Goal: Task Accomplishment & Management: Use online tool/utility

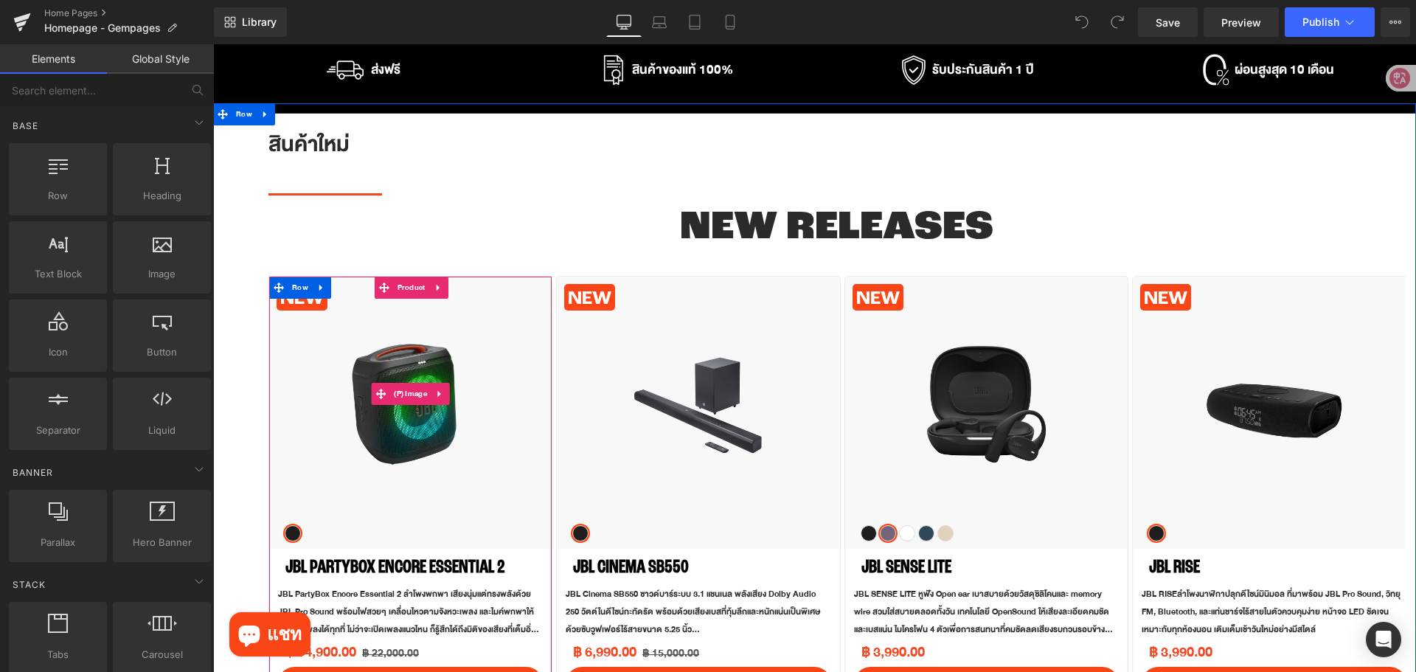
scroll to position [443, 0]
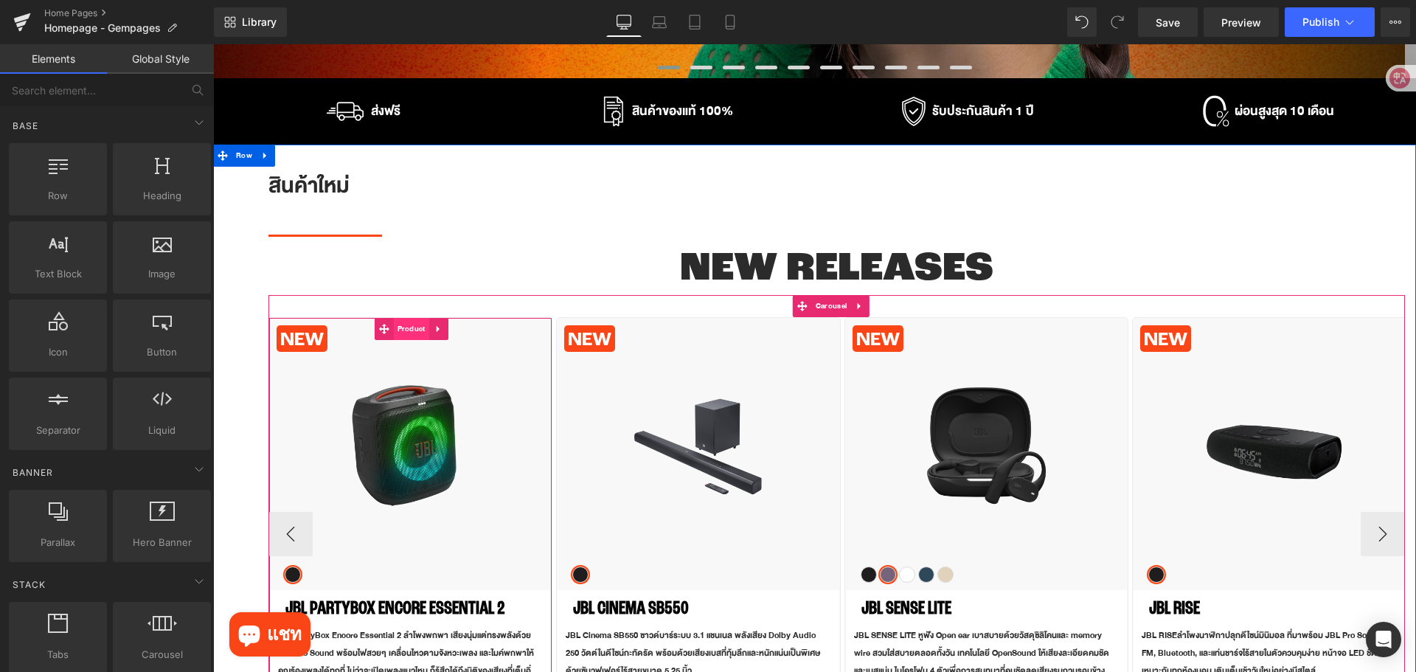
click at [416, 330] on span "Product" at bounding box center [411, 329] width 35 height 22
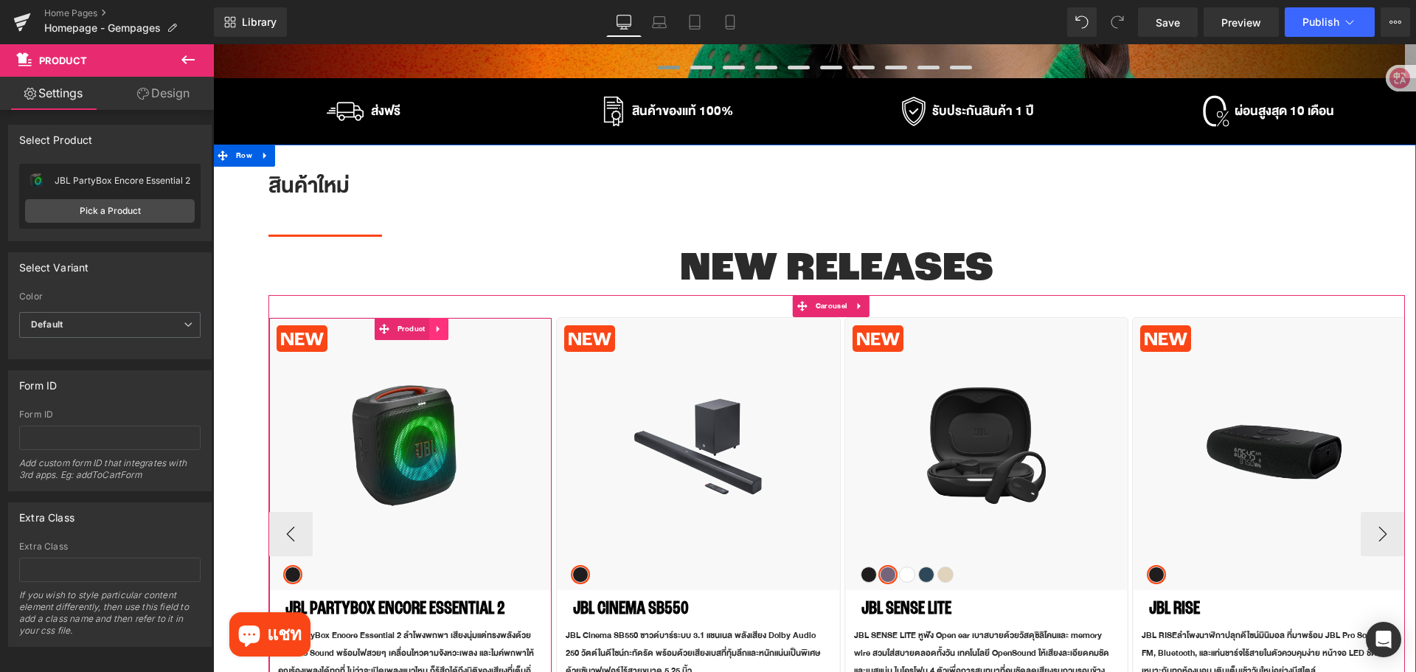
click at [440, 331] on icon at bounding box center [439, 329] width 10 height 11
click at [431, 330] on icon at bounding box center [429, 329] width 10 height 10
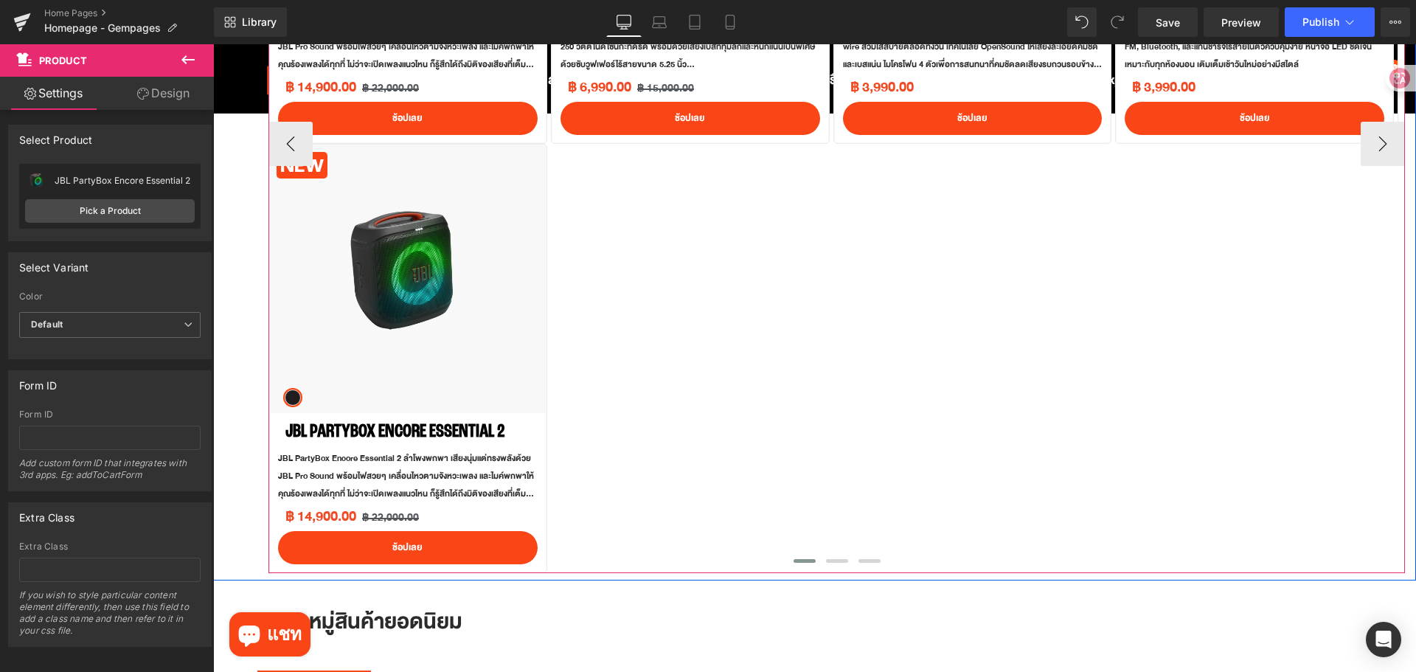
scroll to position [1090, 0]
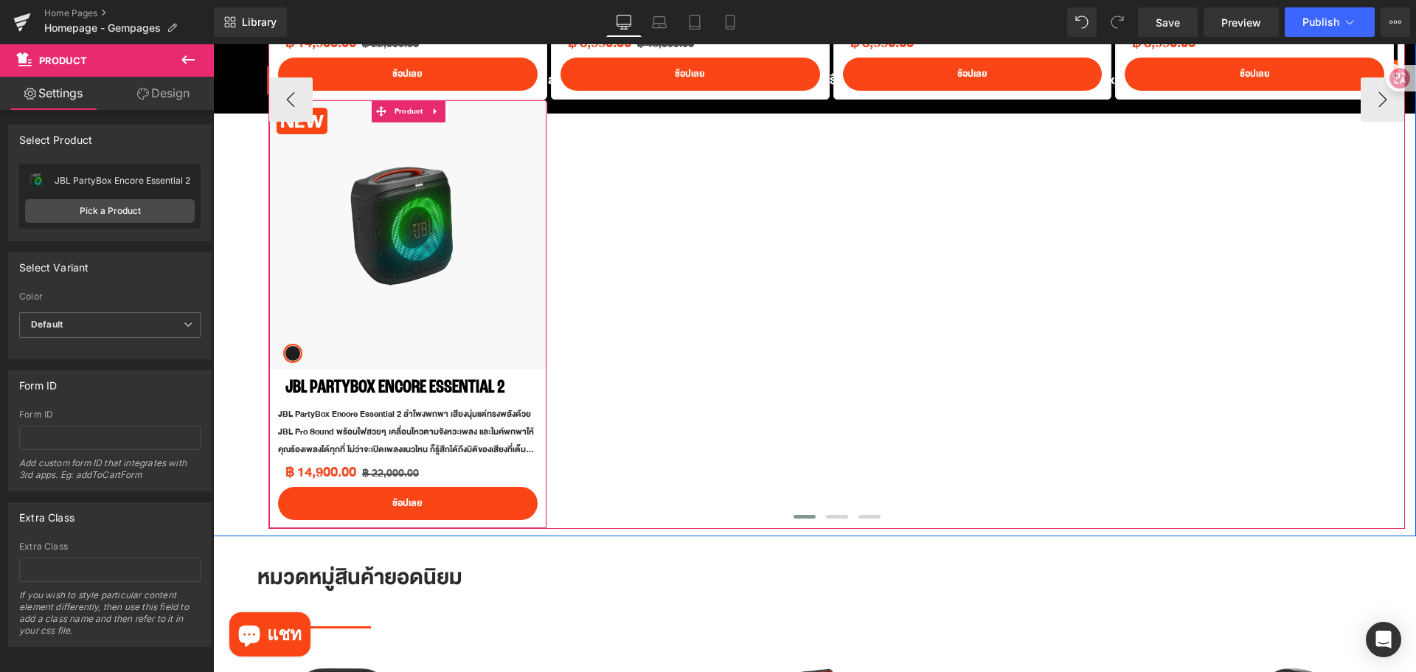
click at [438, 117] on icon at bounding box center [436, 111] width 10 height 11
click at [446, 116] on icon at bounding box center [445, 111] width 10 height 10
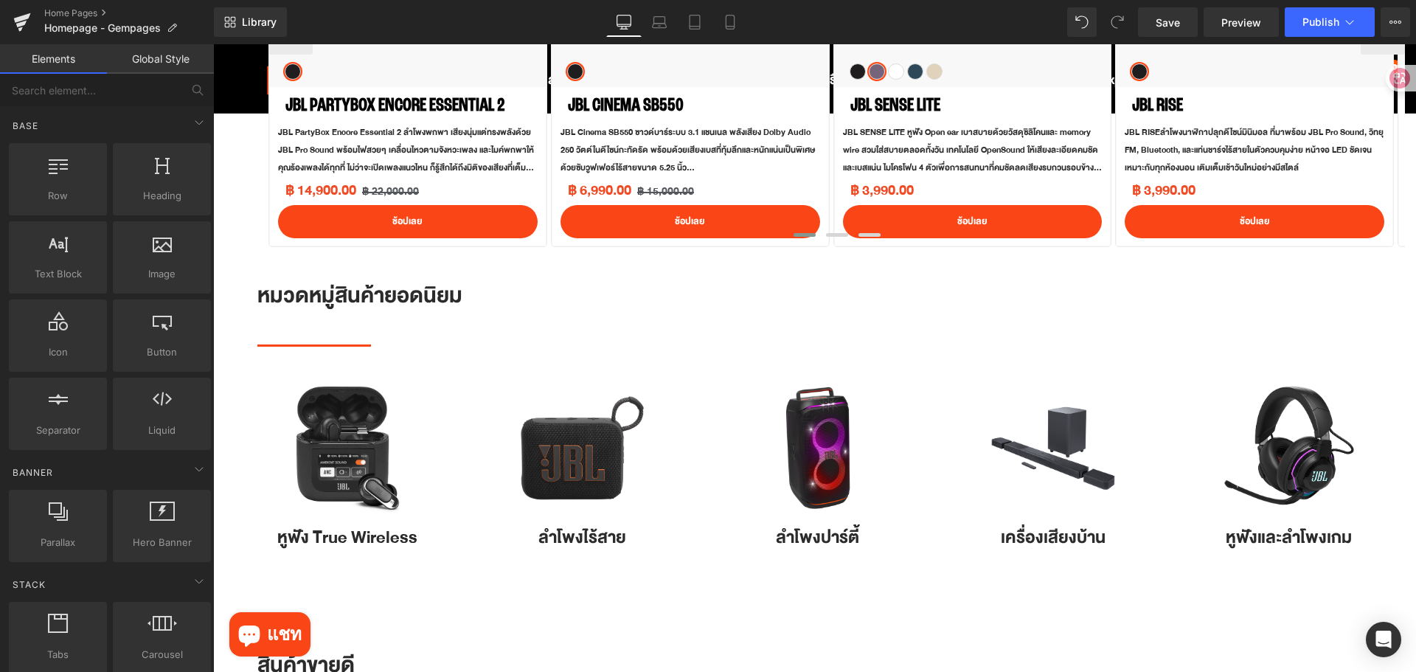
scroll to position [868, 0]
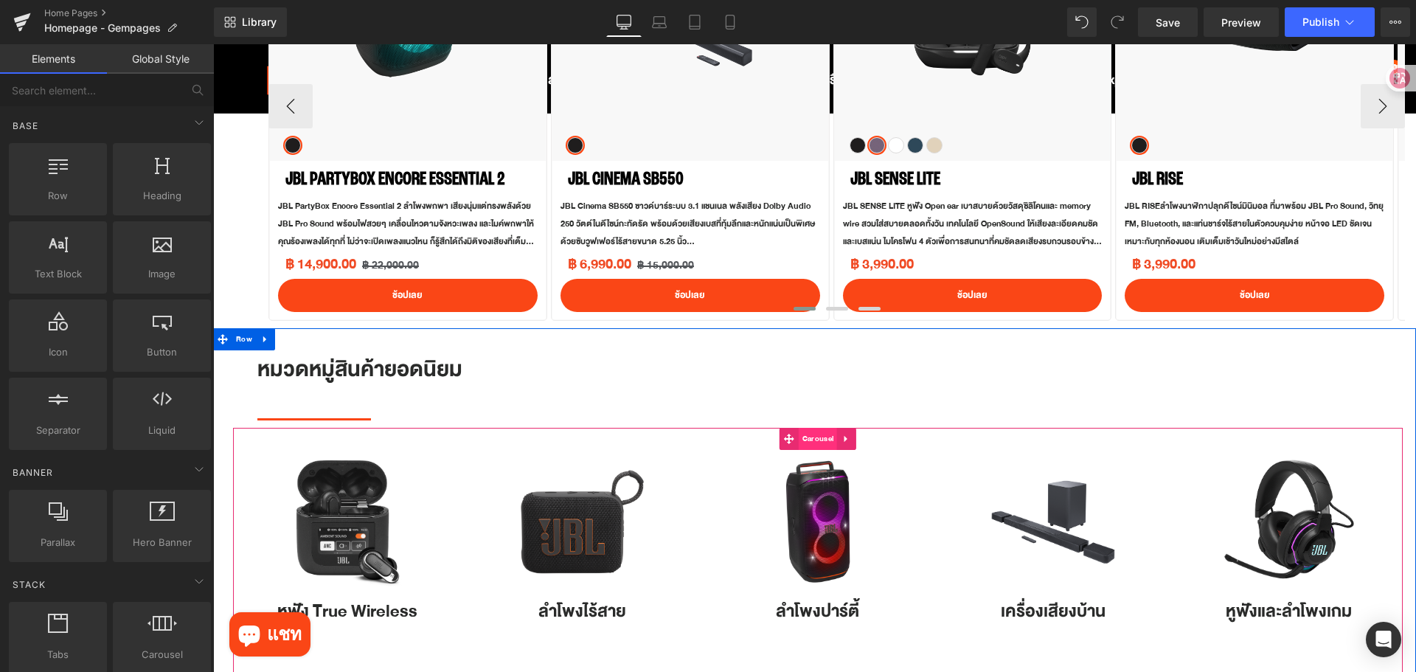
click at [814, 439] on span "Carousel" at bounding box center [818, 439] width 38 height 22
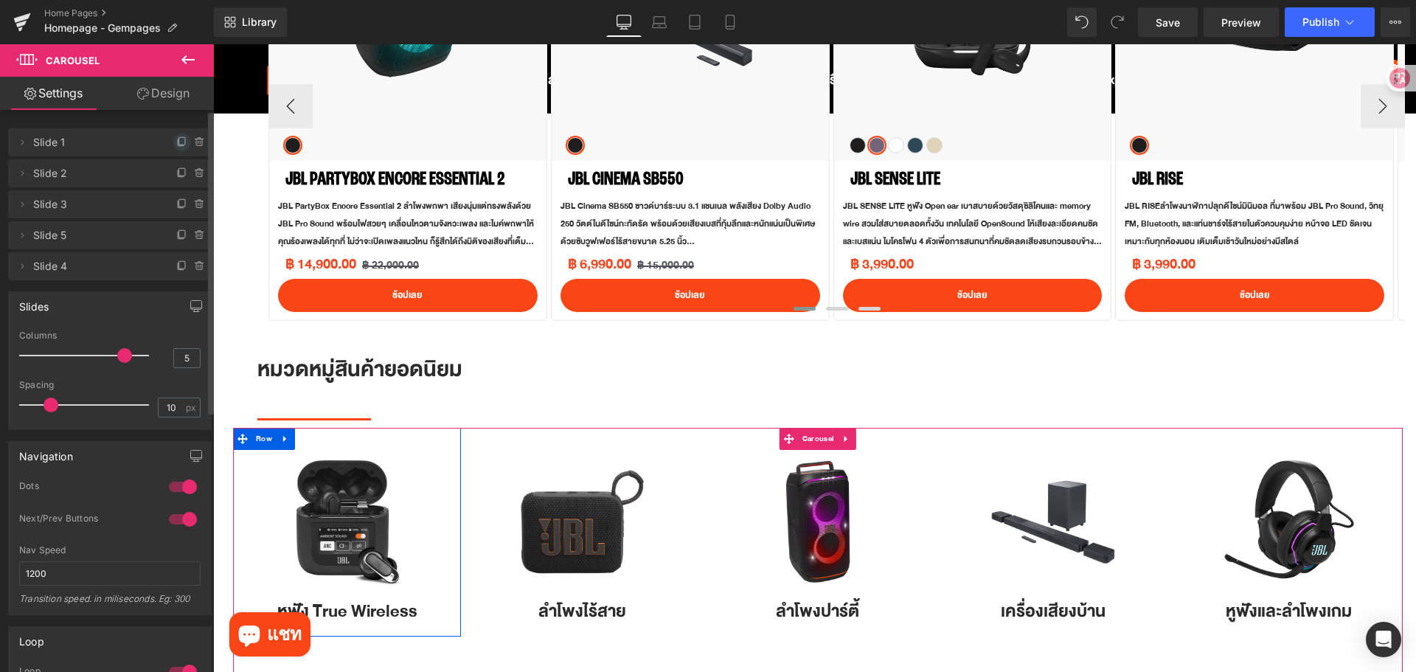
click at [176, 136] on icon at bounding box center [182, 142] width 12 height 12
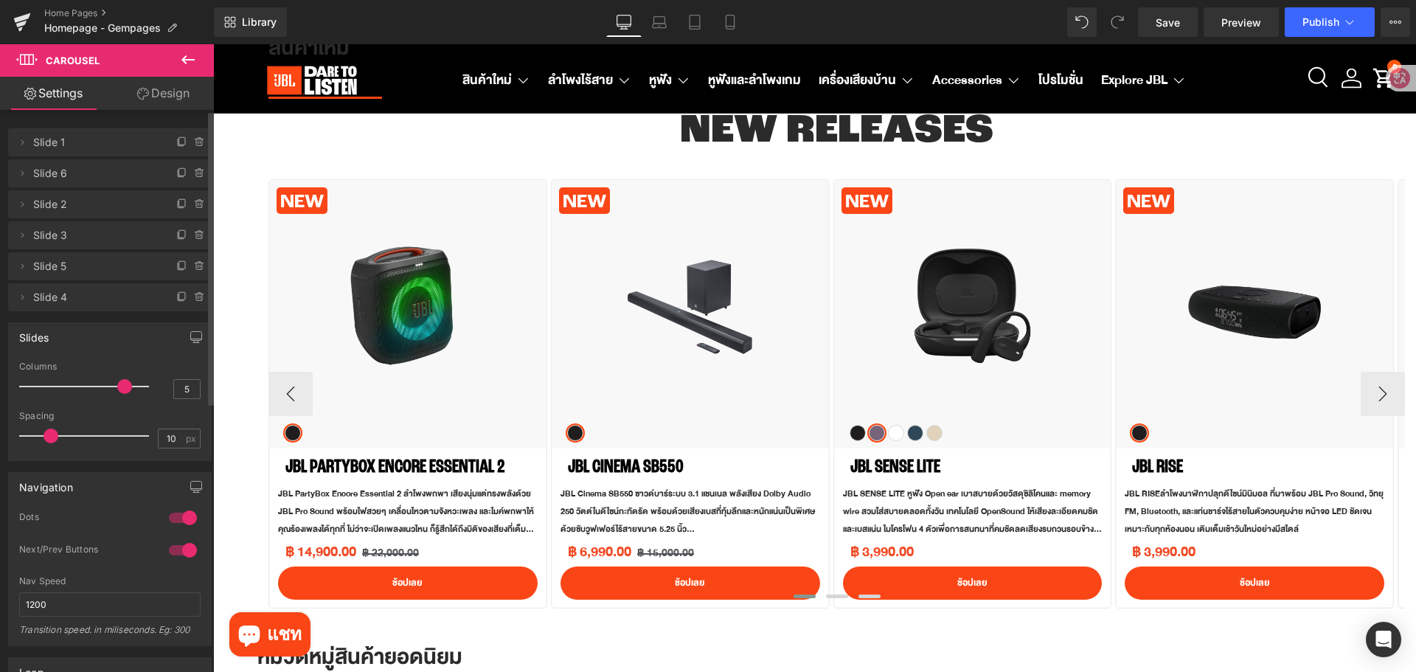
scroll to position [573, 0]
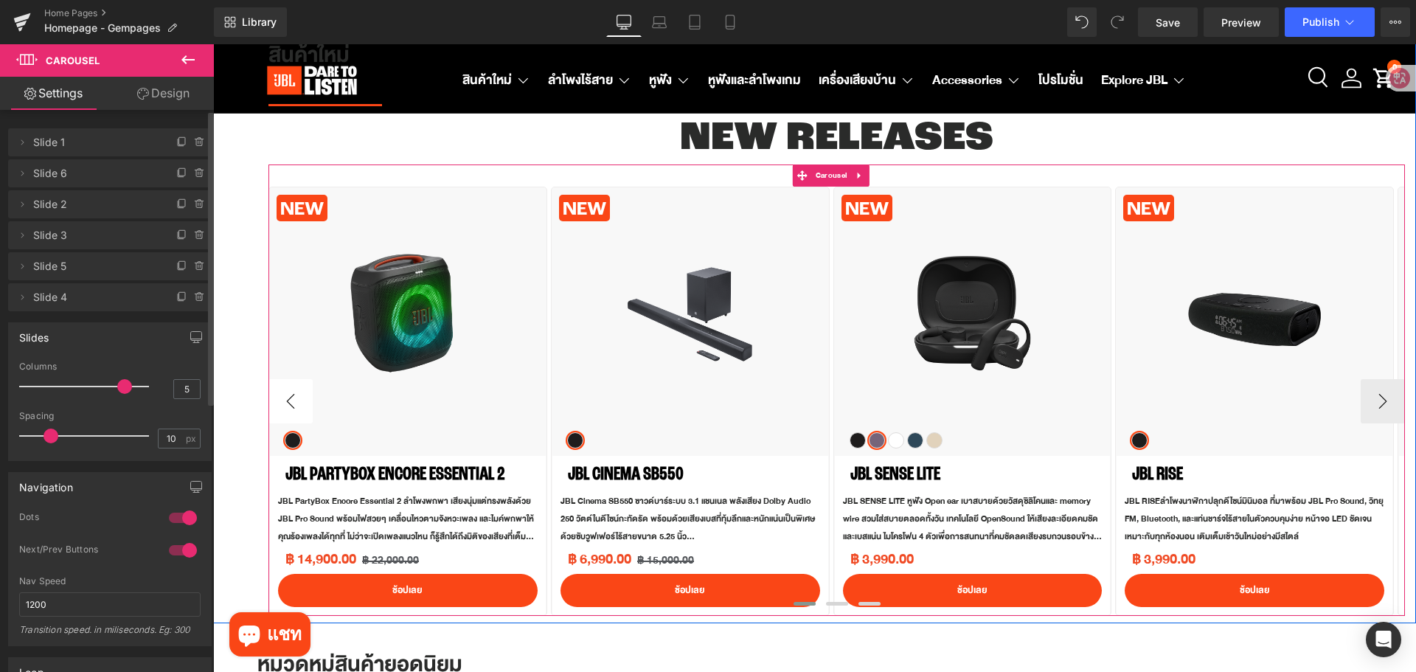
click at [291, 408] on button "‹" at bounding box center [291, 401] width 44 height 44
click at [1361, 404] on button "›" at bounding box center [1383, 401] width 44 height 44
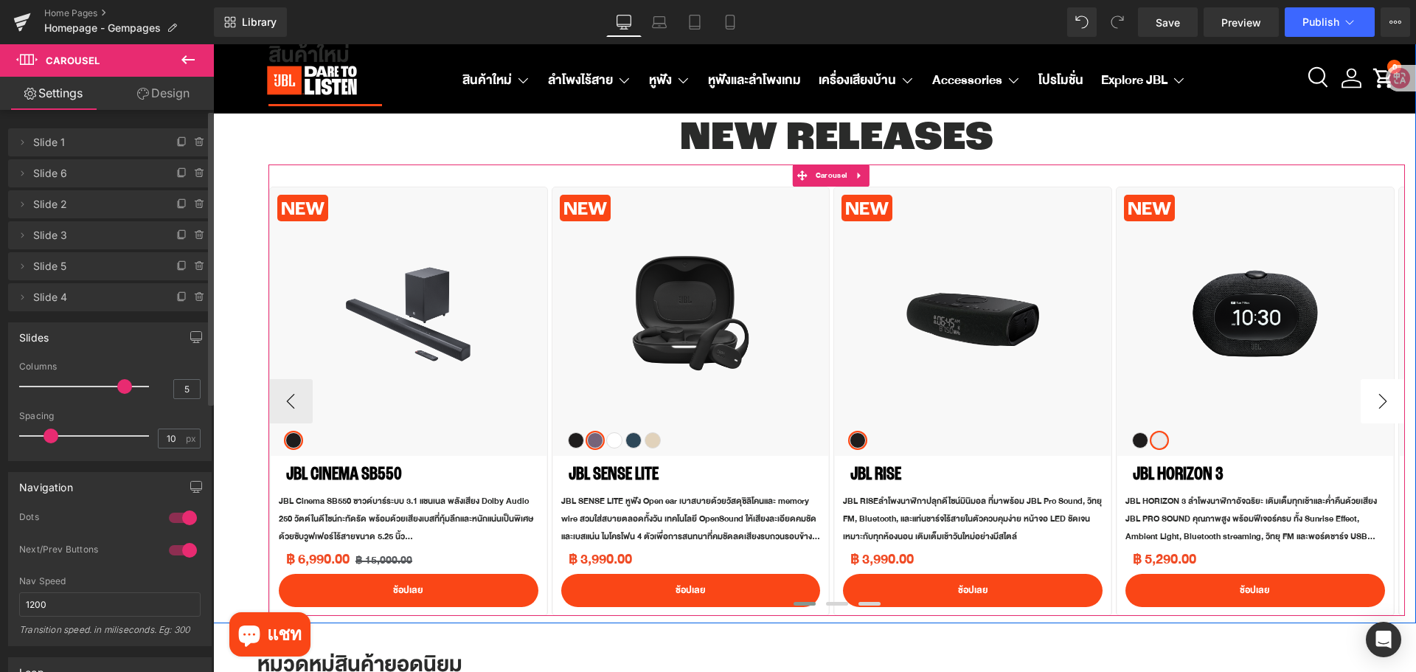
click at [1368, 404] on button "›" at bounding box center [1383, 401] width 44 height 44
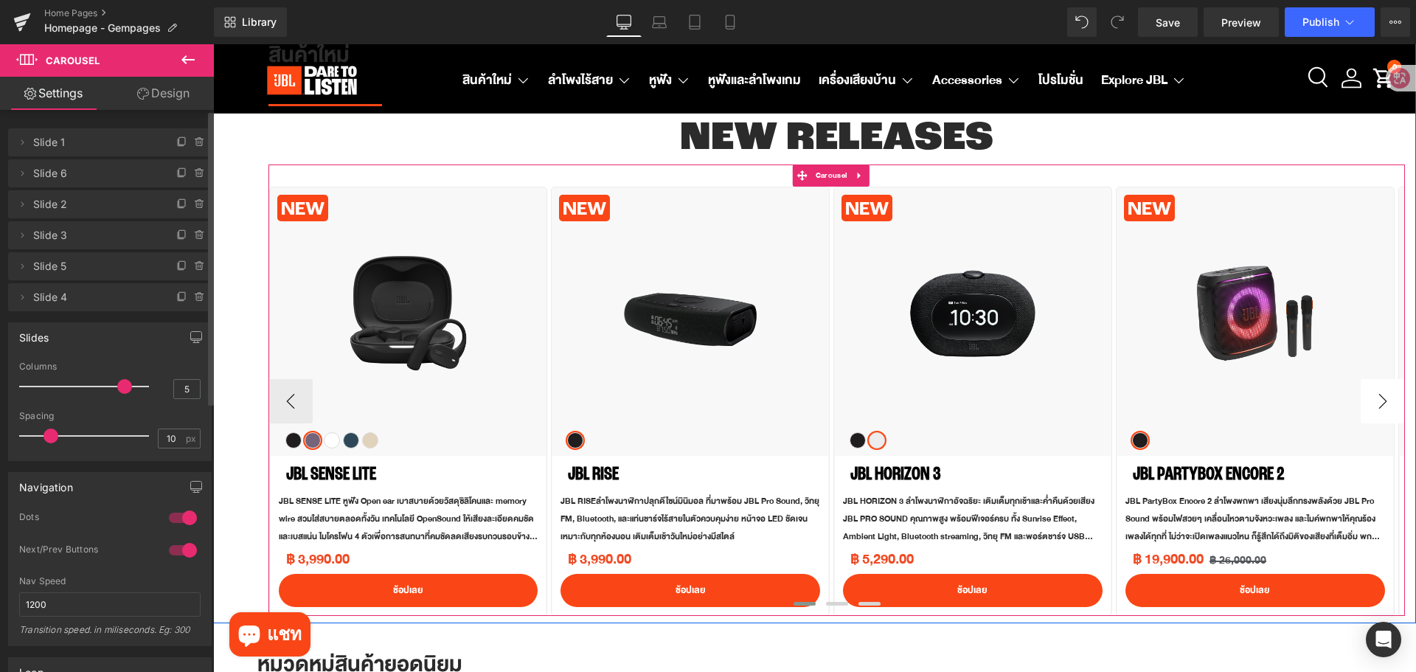
click at [1368, 404] on button "›" at bounding box center [1383, 401] width 44 height 44
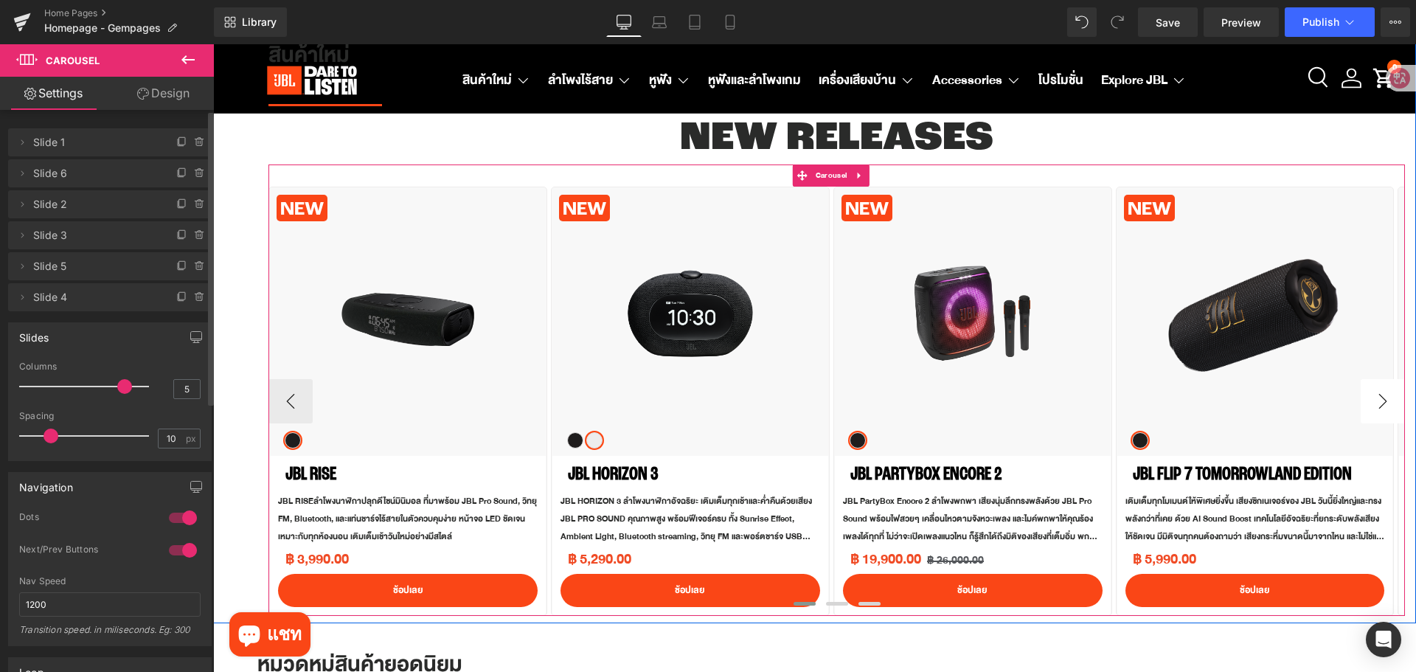
click at [1368, 404] on button "›" at bounding box center [1383, 401] width 44 height 44
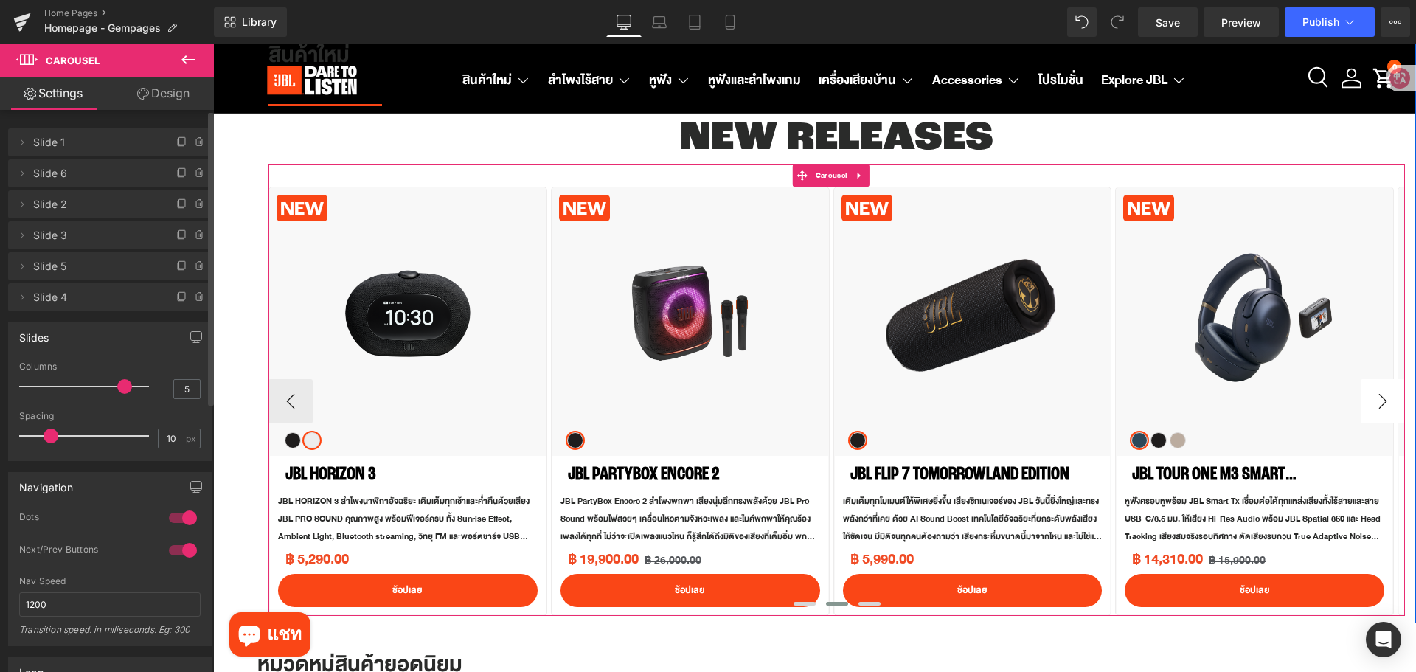
click at [1368, 404] on button "›" at bounding box center [1383, 401] width 44 height 44
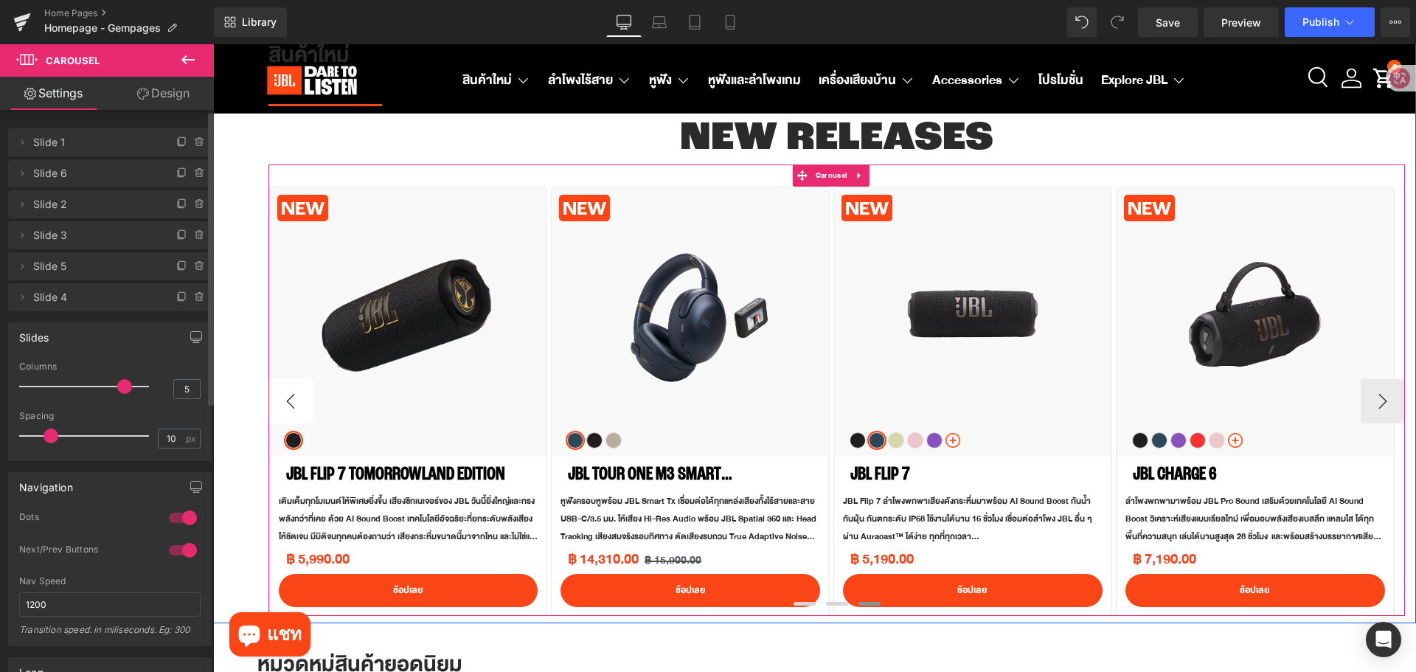
click at [294, 400] on button "‹" at bounding box center [291, 401] width 44 height 44
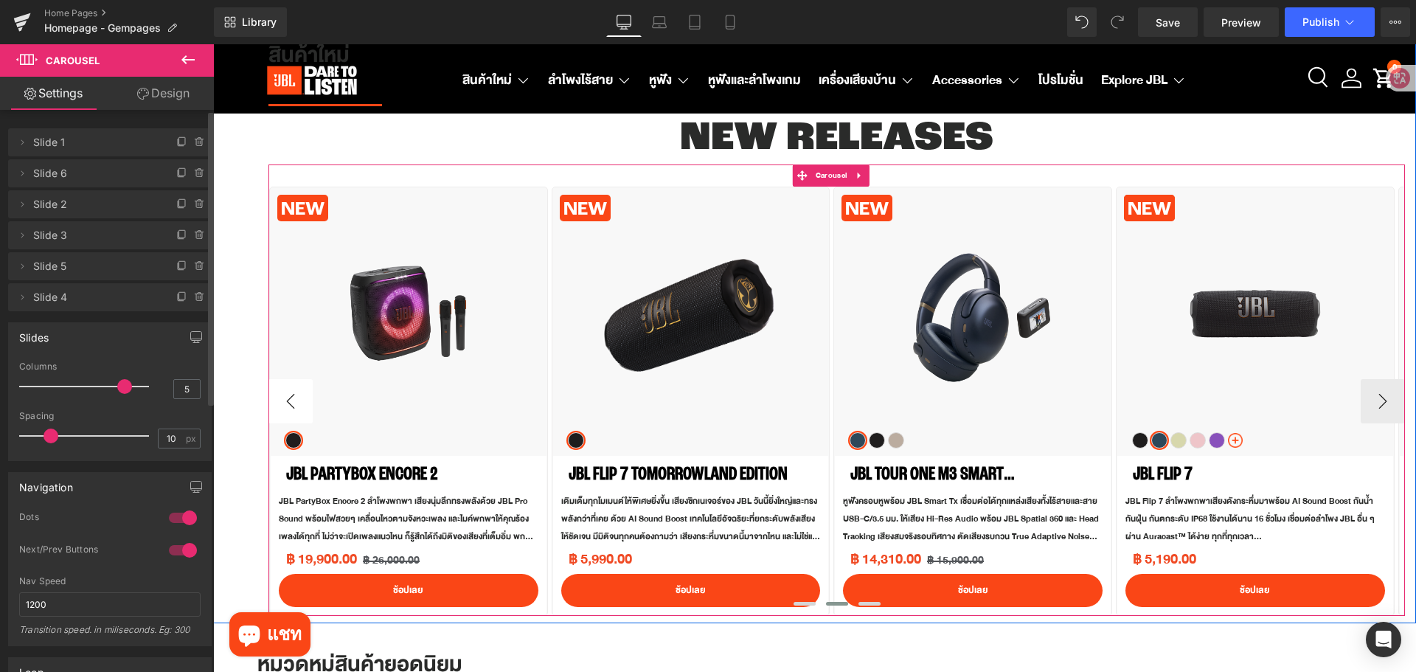
click at [294, 400] on button "‹" at bounding box center [291, 401] width 44 height 44
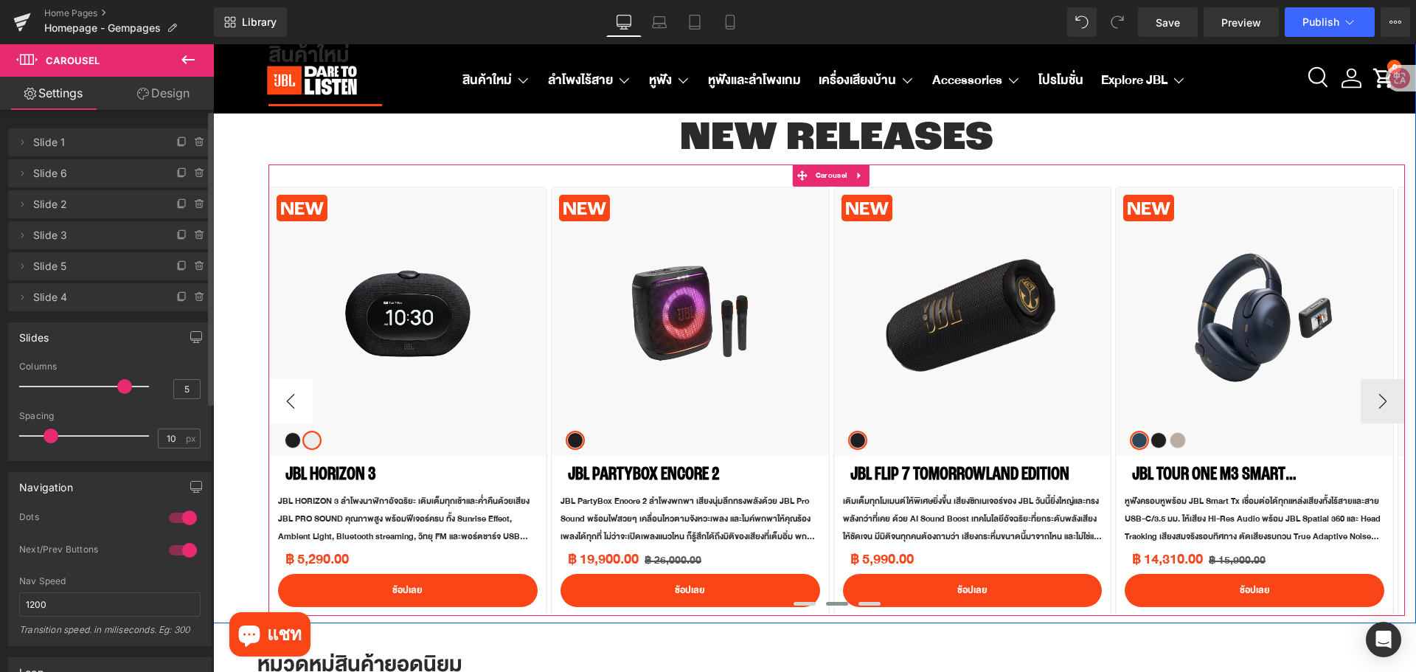
click at [293, 400] on button "‹" at bounding box center [291, 401] width 44 height 44
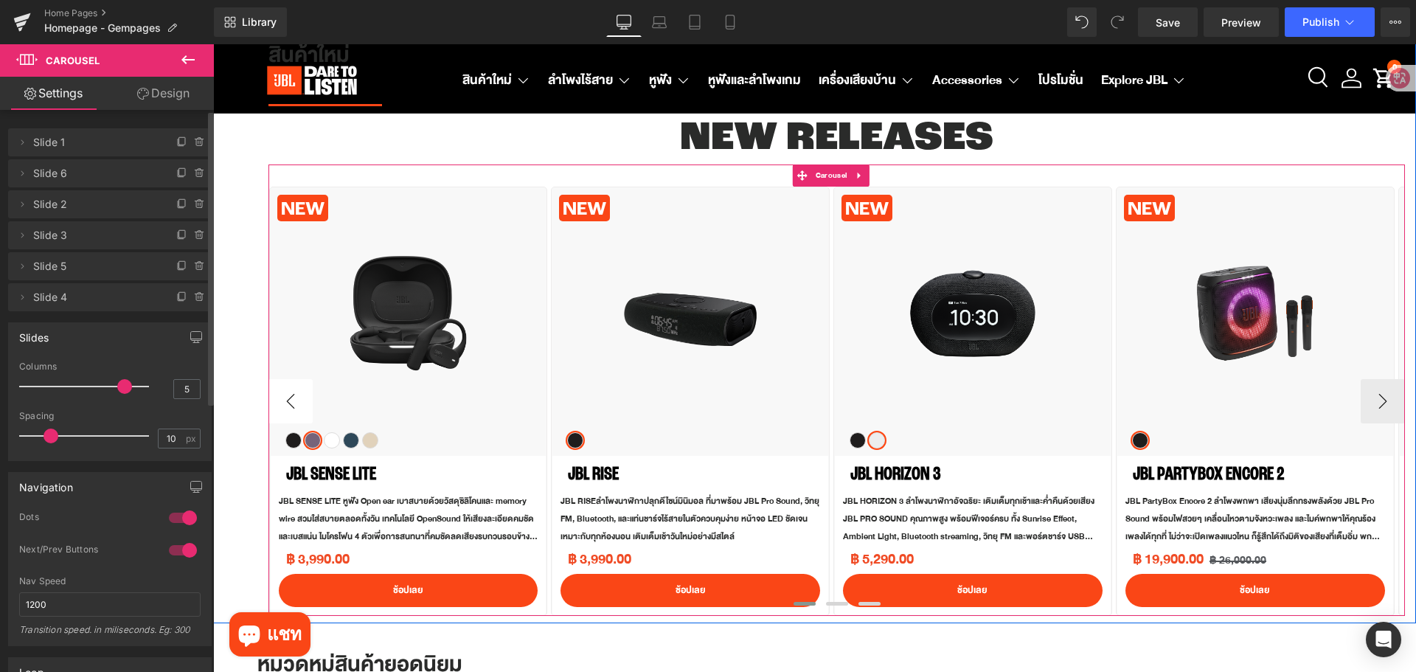
click at [293, 400] on button "‹" at bounding box center [291, 401] width 44 height 44
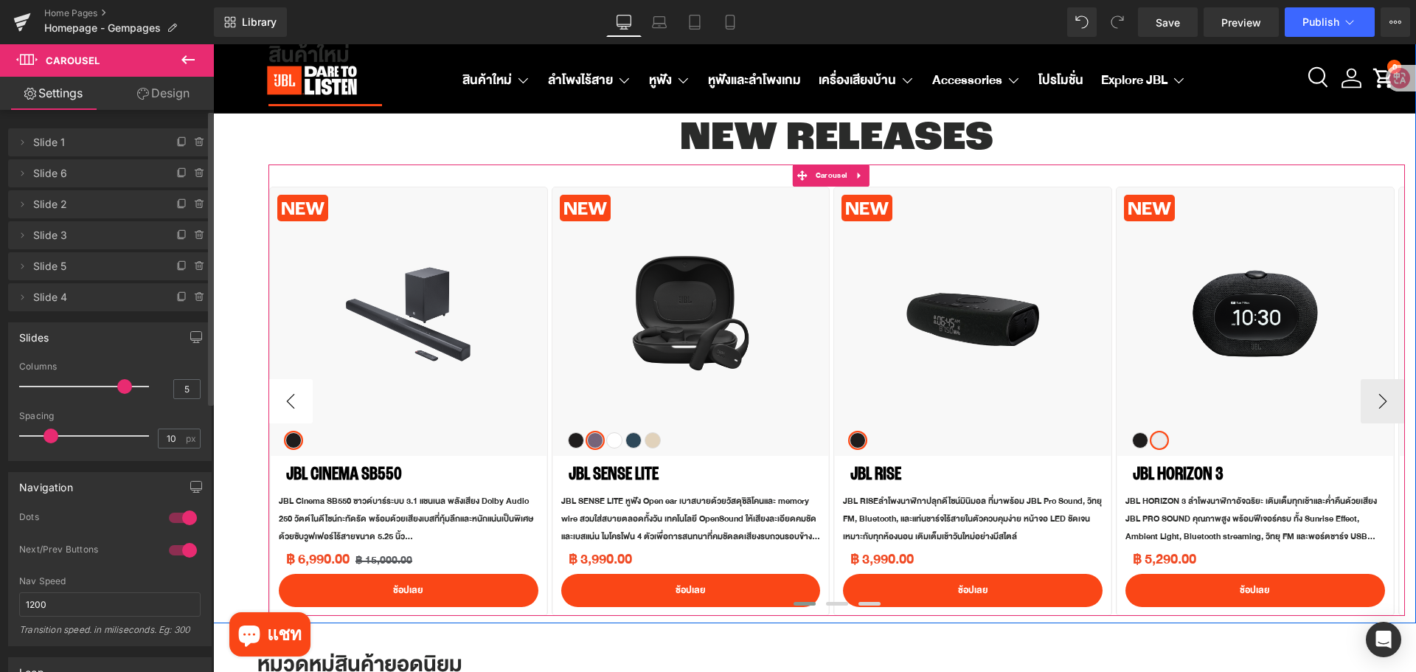
click at [290, 416] on button "‹" at bounding box center [291, 401] width 44 height 44
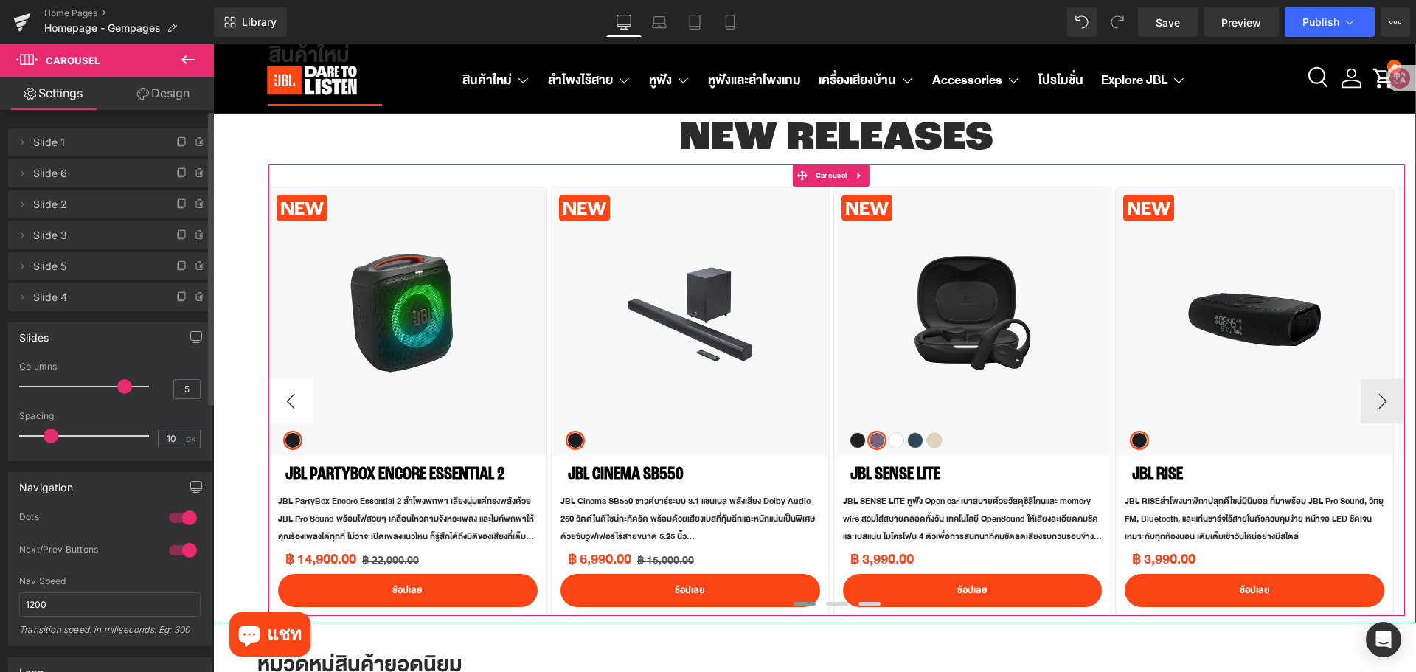
click at [290, 416] on button "‹" at bounding box center [291, 401] width 44 height 44
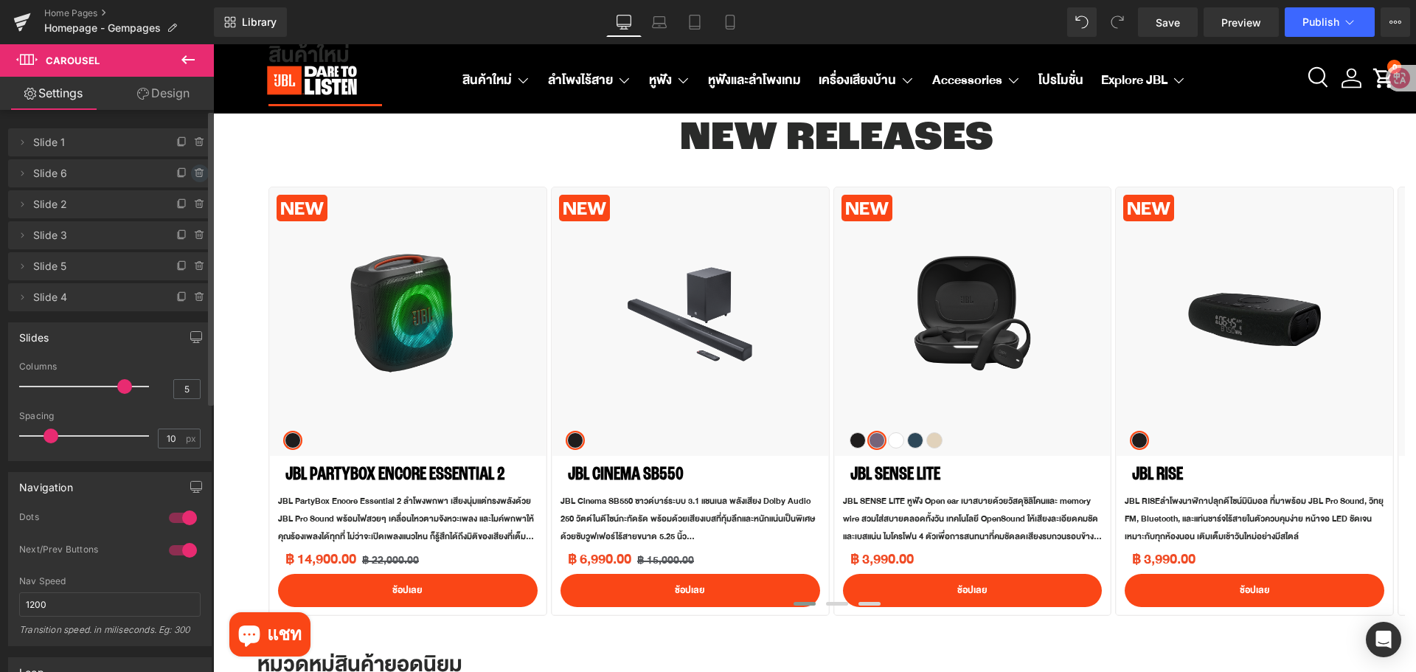
click at [196, 173] on icon at bounding box center [199, 173] width 6 height 7
click at [190, 173] on button "Delete" at bounding box center [184, 174] width 46 height 19
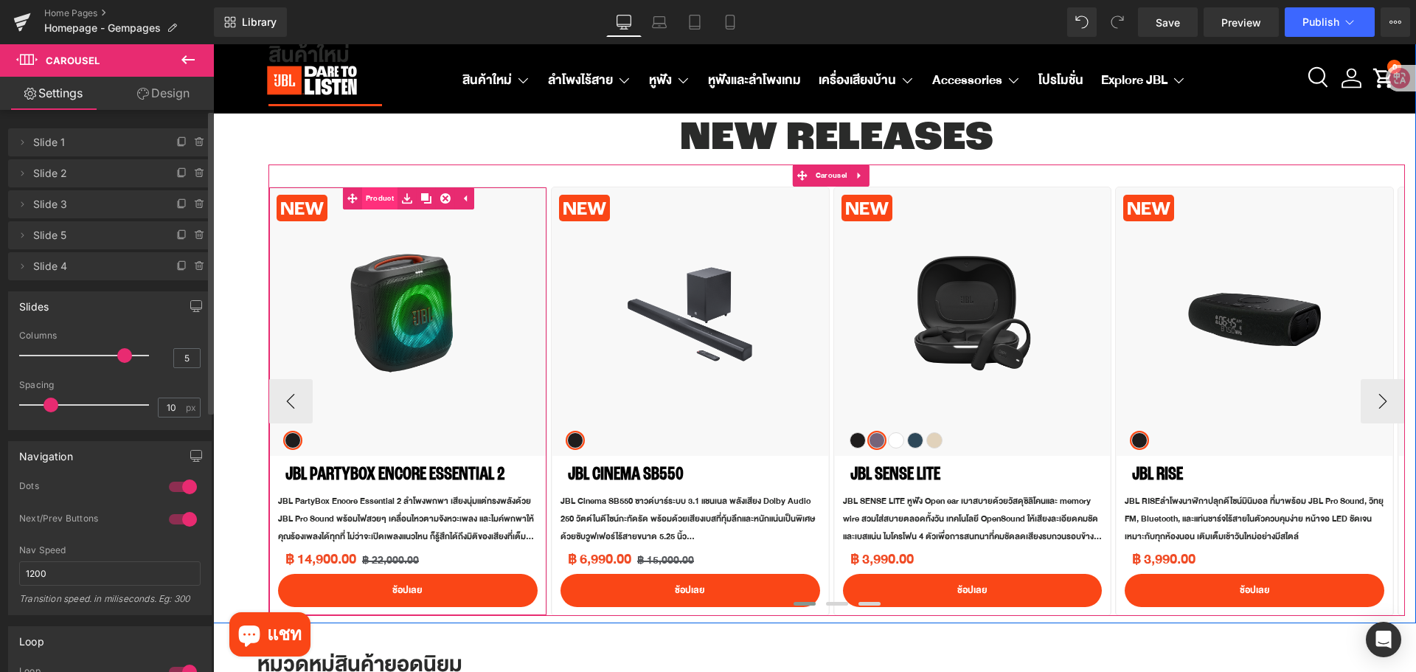
click at [380, 200] on link "Product" at bounding box center [370, 198] width 55 height 22
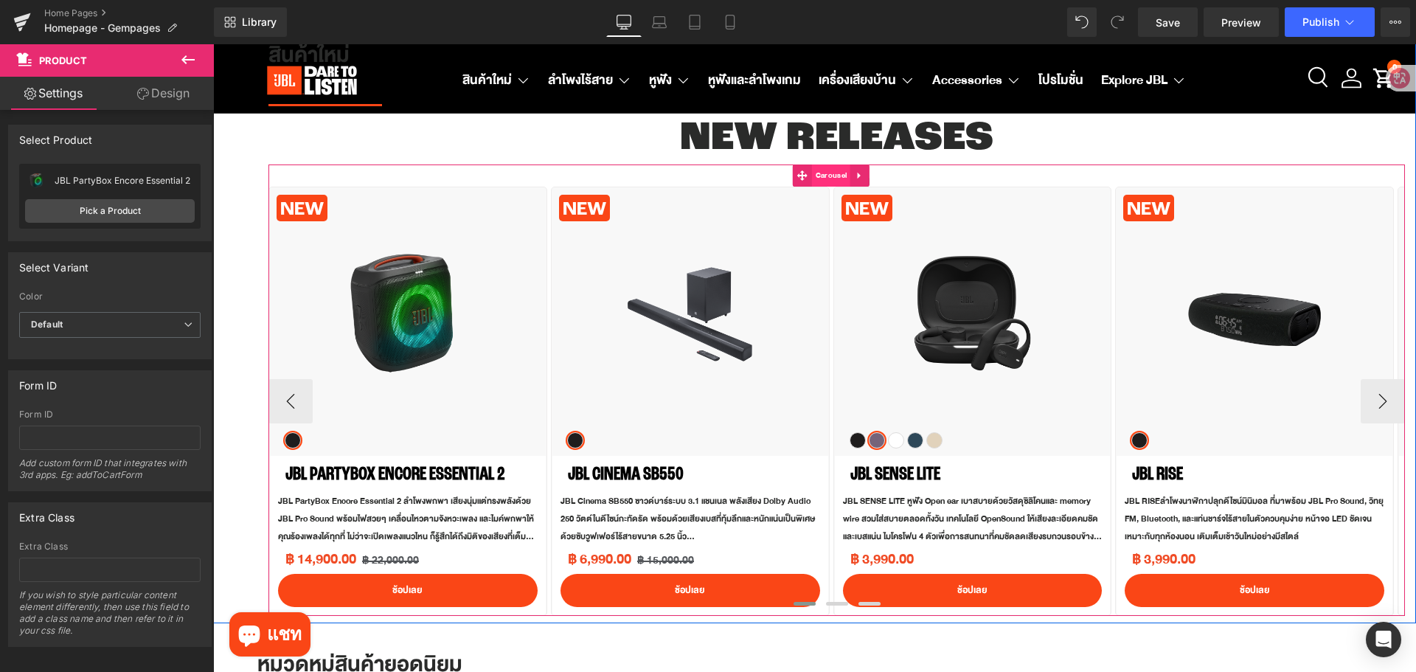
click at [834, 179] on span "Carousel" at bounding box center [831, 176] width 38 height 22
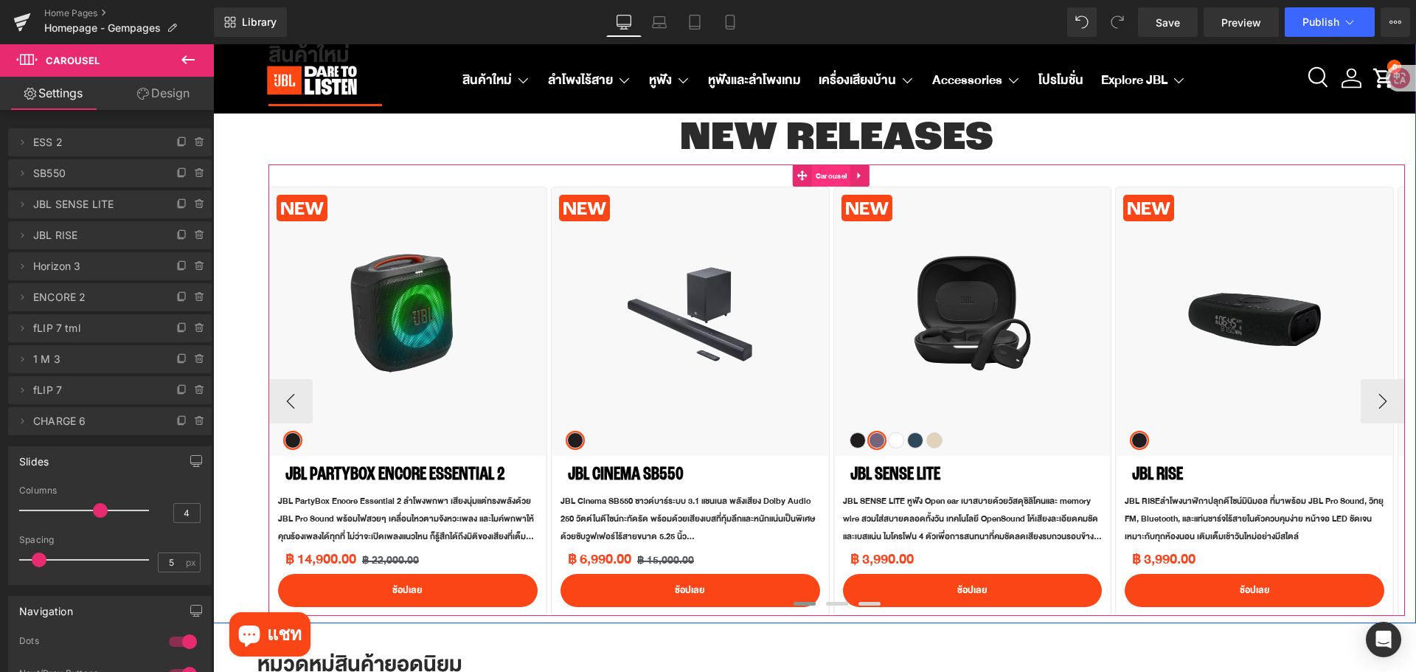
click at [828, 177] on span "Carousel" at bounding box center [831, 176] width 38 height 22
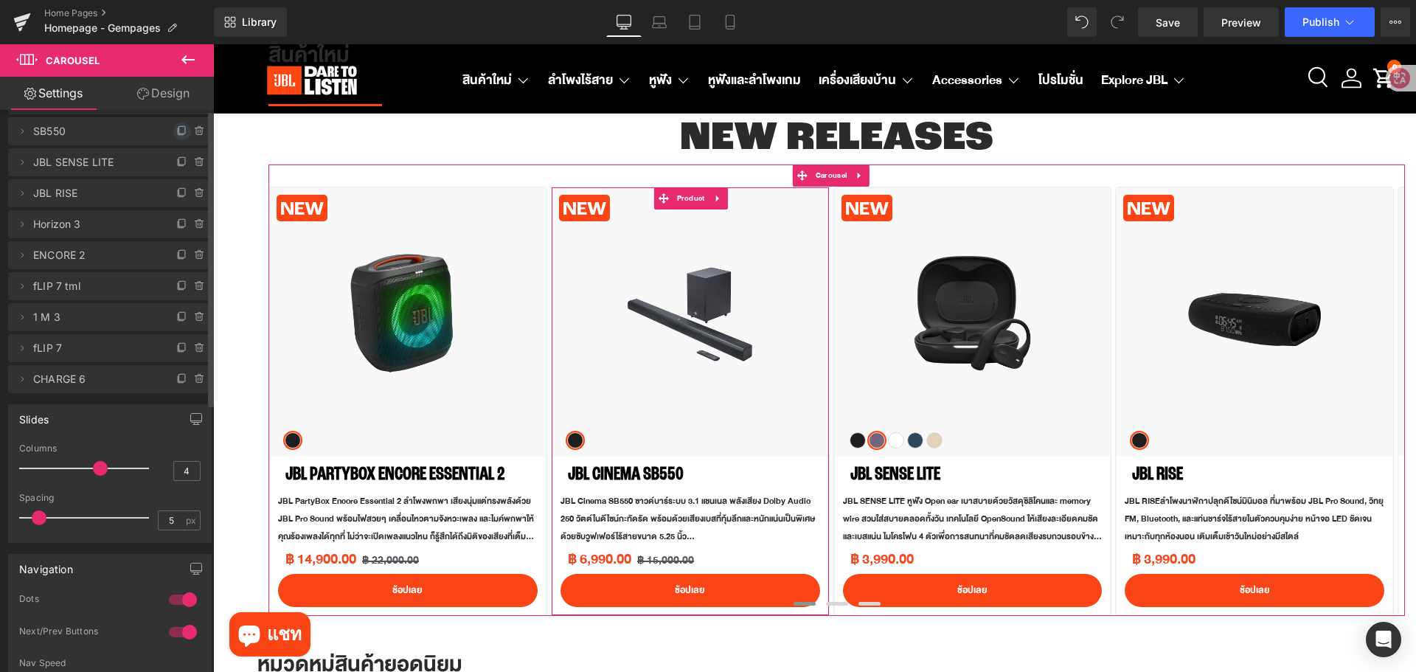
scroll to position [0, 0]
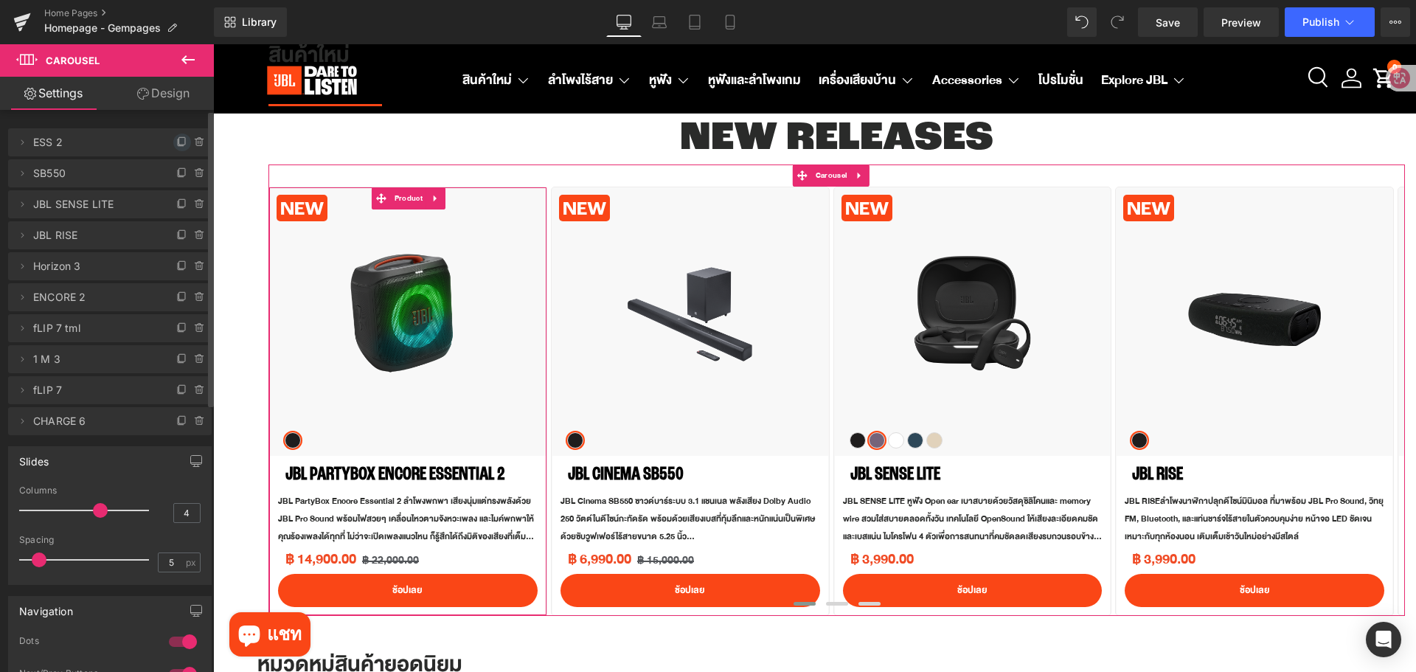
click at [179, 139] on icon at bounding box center [182, 142] width 12 height 12
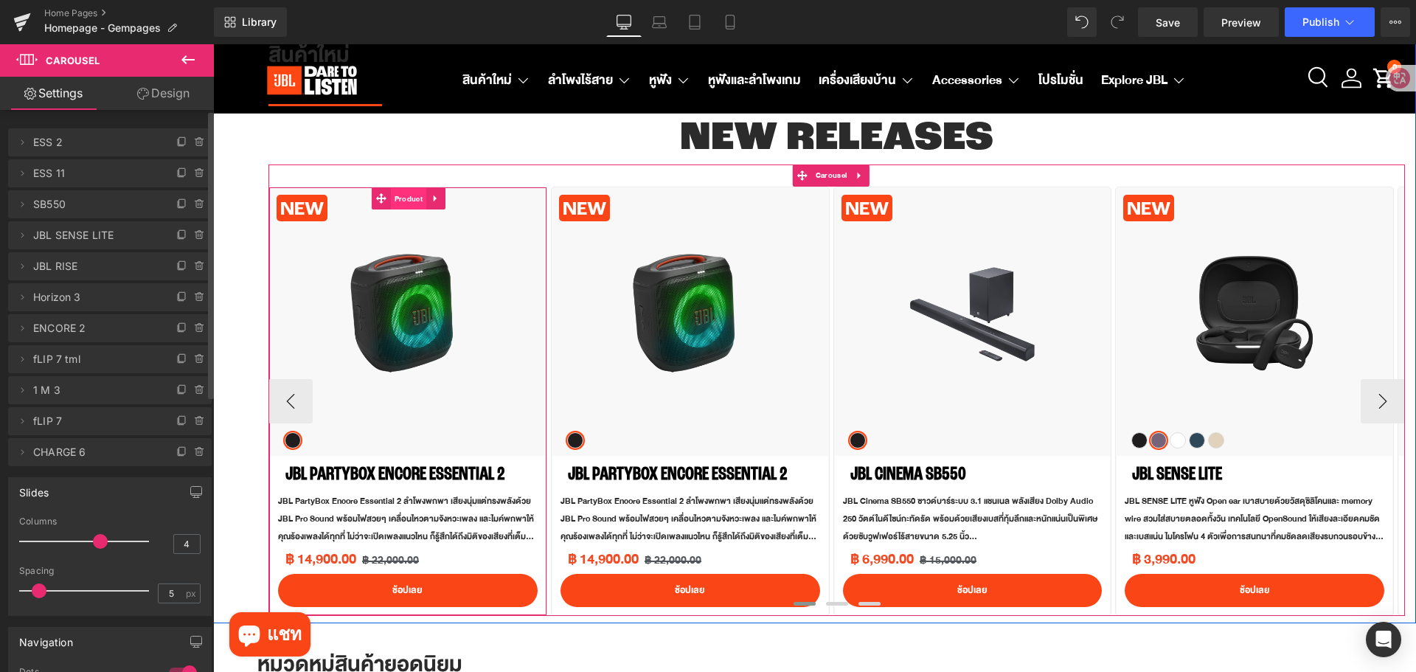
click at [401, 201] on span "Product" at bounding box center [408, 199] width 35 height 22
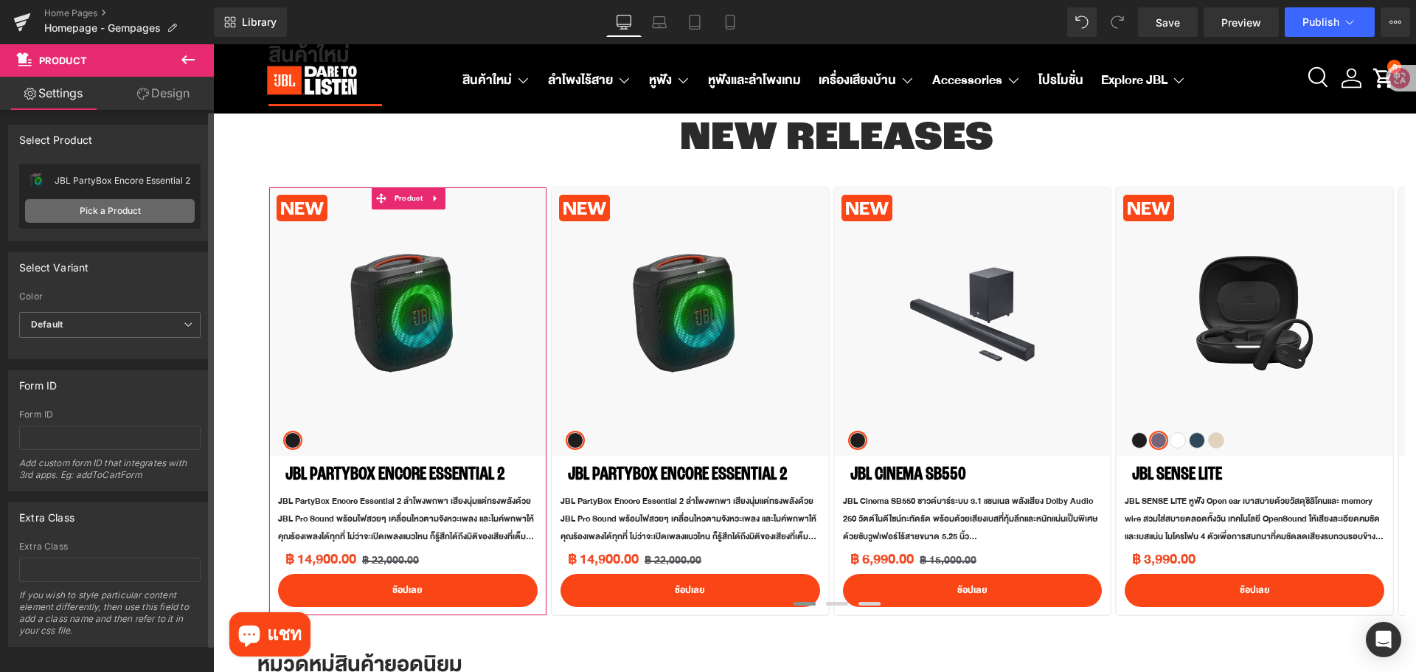
click at [120, 208] on link "Pick a Product" at bounding box center [110, 211] width 170 height 24
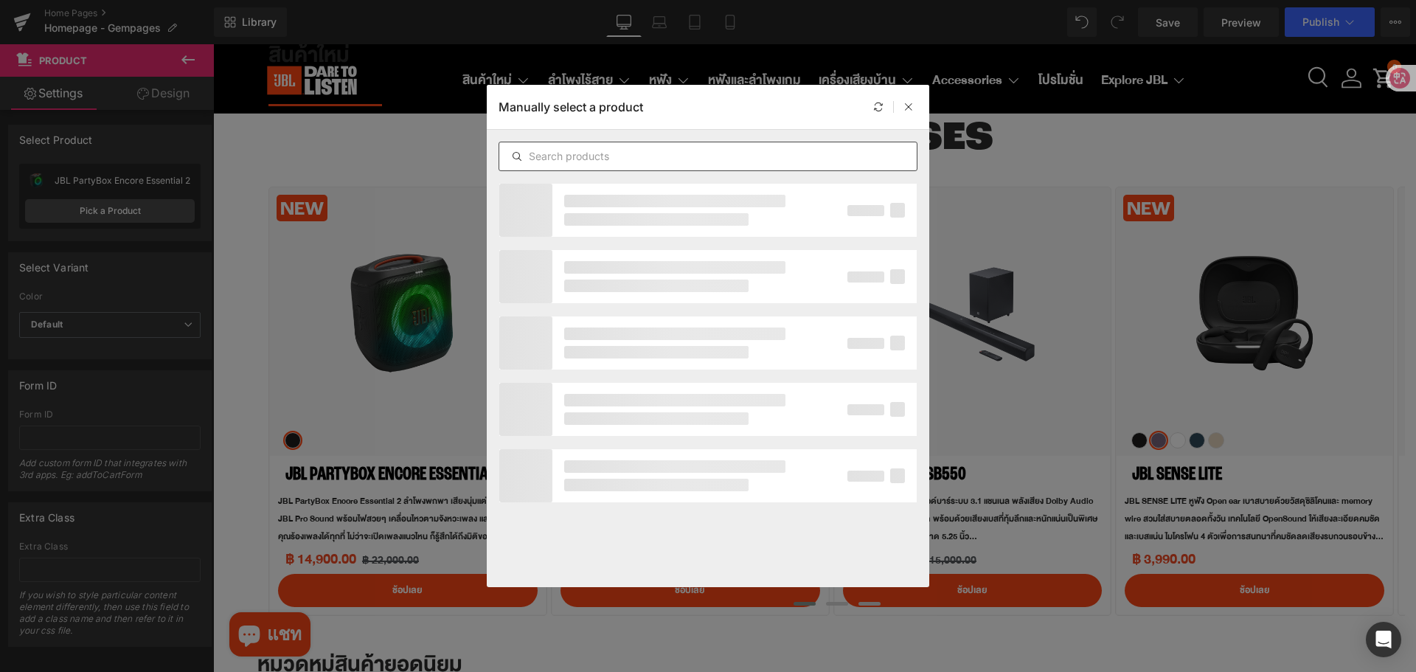
click at [672, 156] on input "text" at bounding box center [708, 157] width 418 height 18
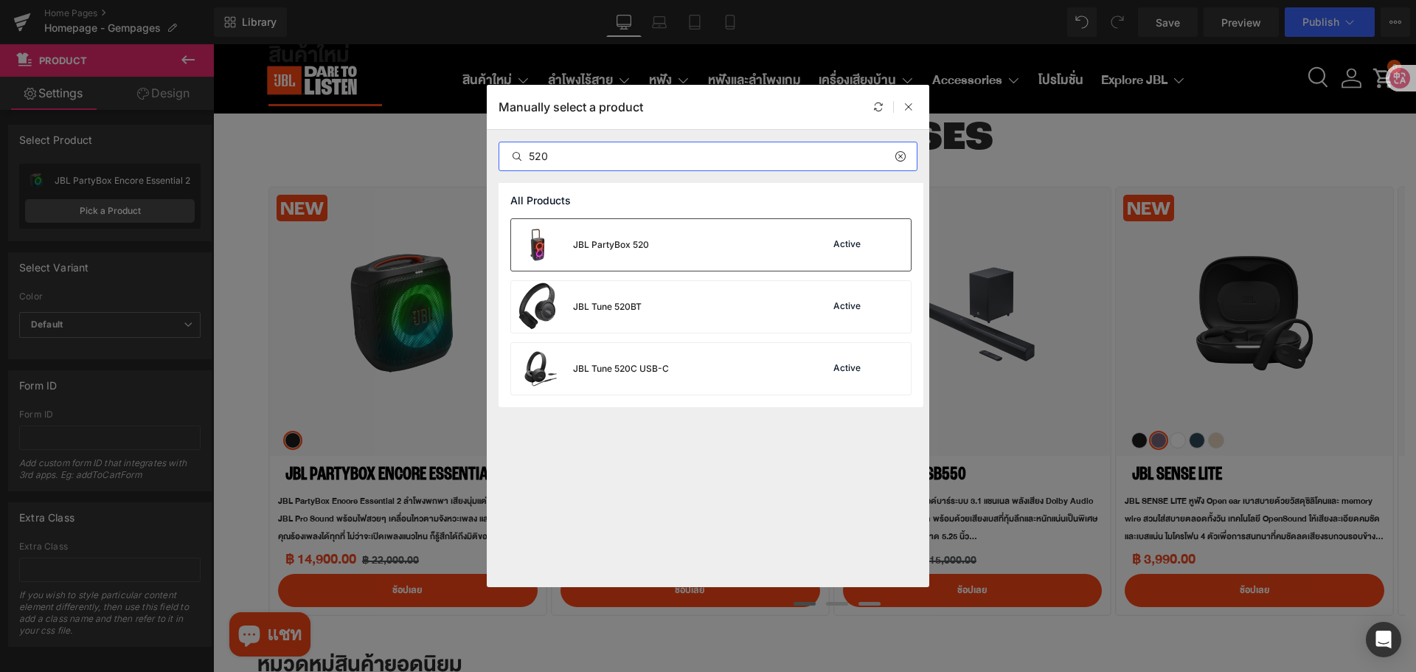
type input "520"
click at [726, 258] on div "JBL PartyBox 520 Active" at bounding box center [711, 245] width 400 height 52
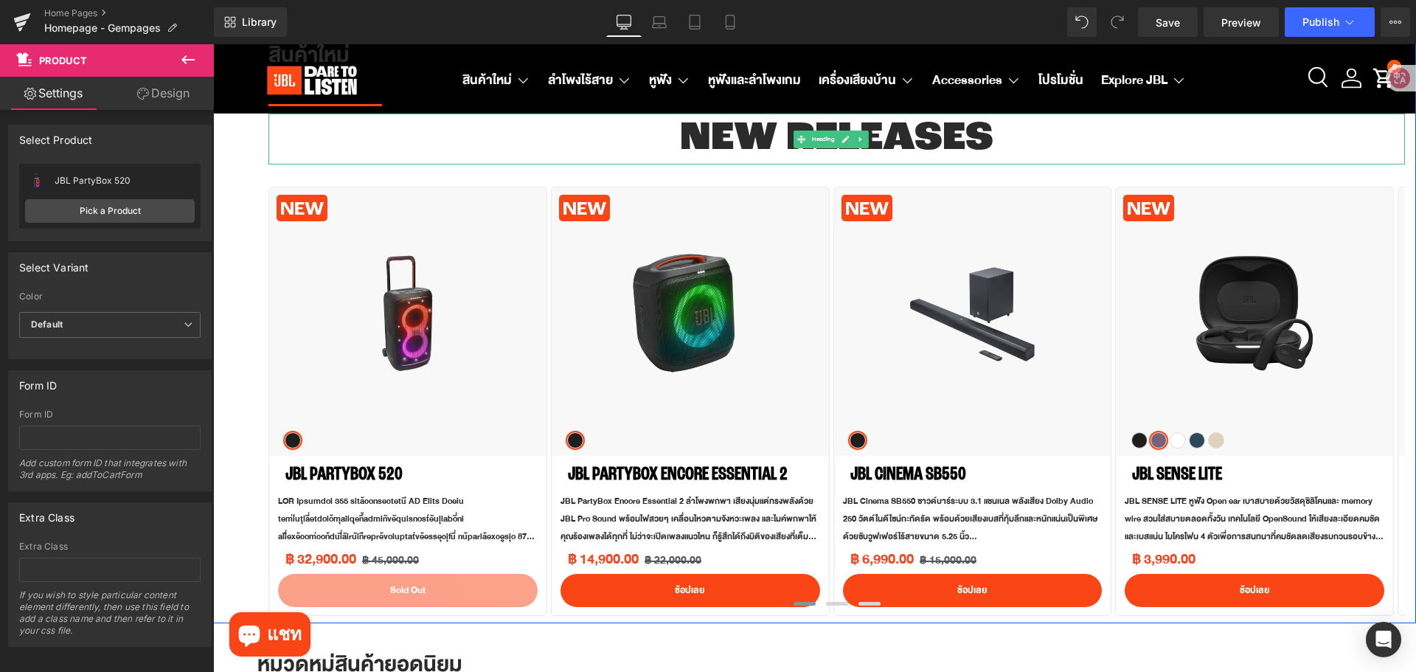
click at [324, 139] on h1 "NEW RELEASES" at bounding box center [837, 139] width 1137 height 51
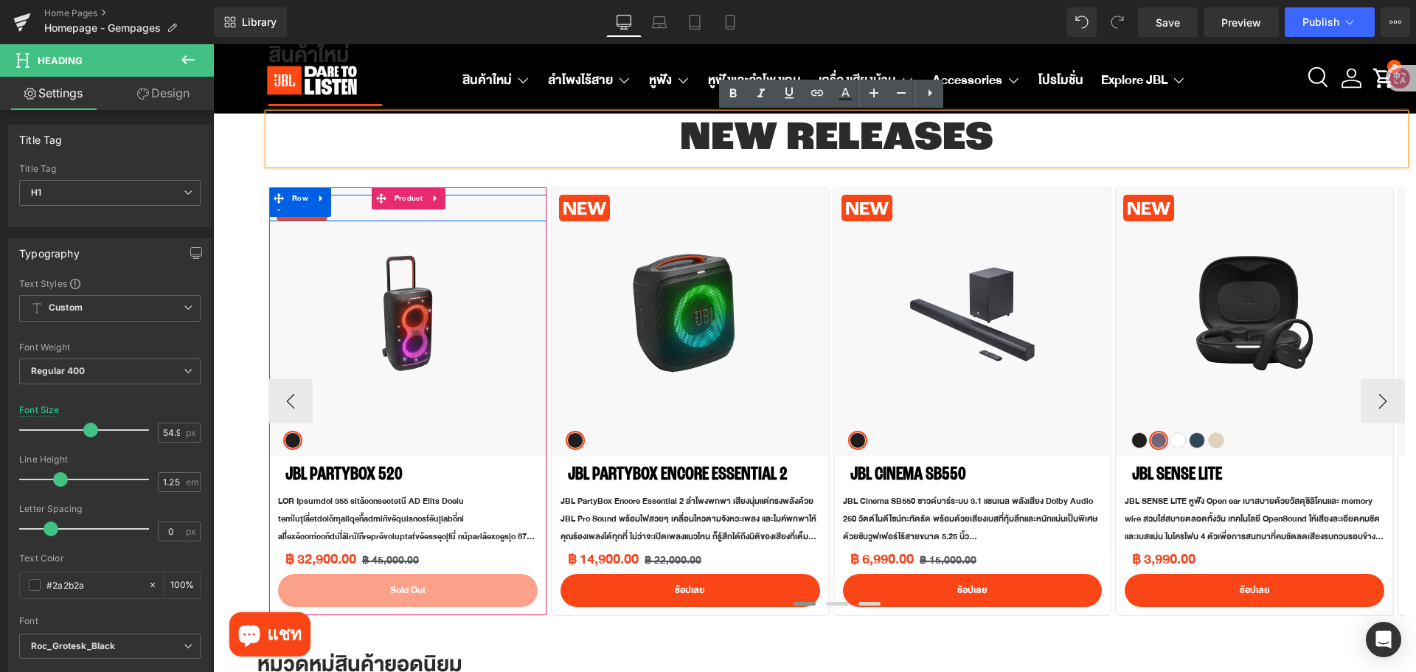
click at [345, 211] on div "NEW Text Block" at bounding box center [412, 208] width 270 height 27
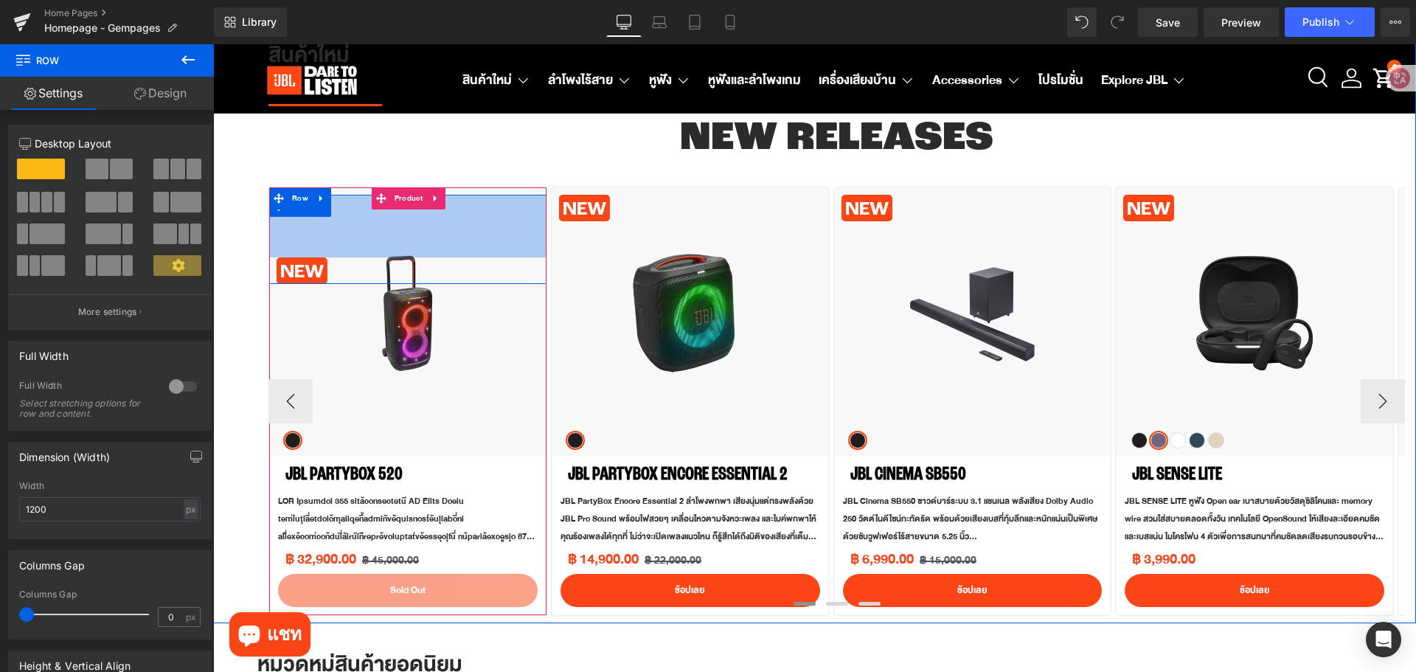
drag, startPoint x: 357, startPoint y: 196, endPoint x: 358, endPoint y: 259, distance: 62.7
click at [358, 259] on div "NEW Text Block Row 85px" at bounding box center [407, 239] width 277 height 89
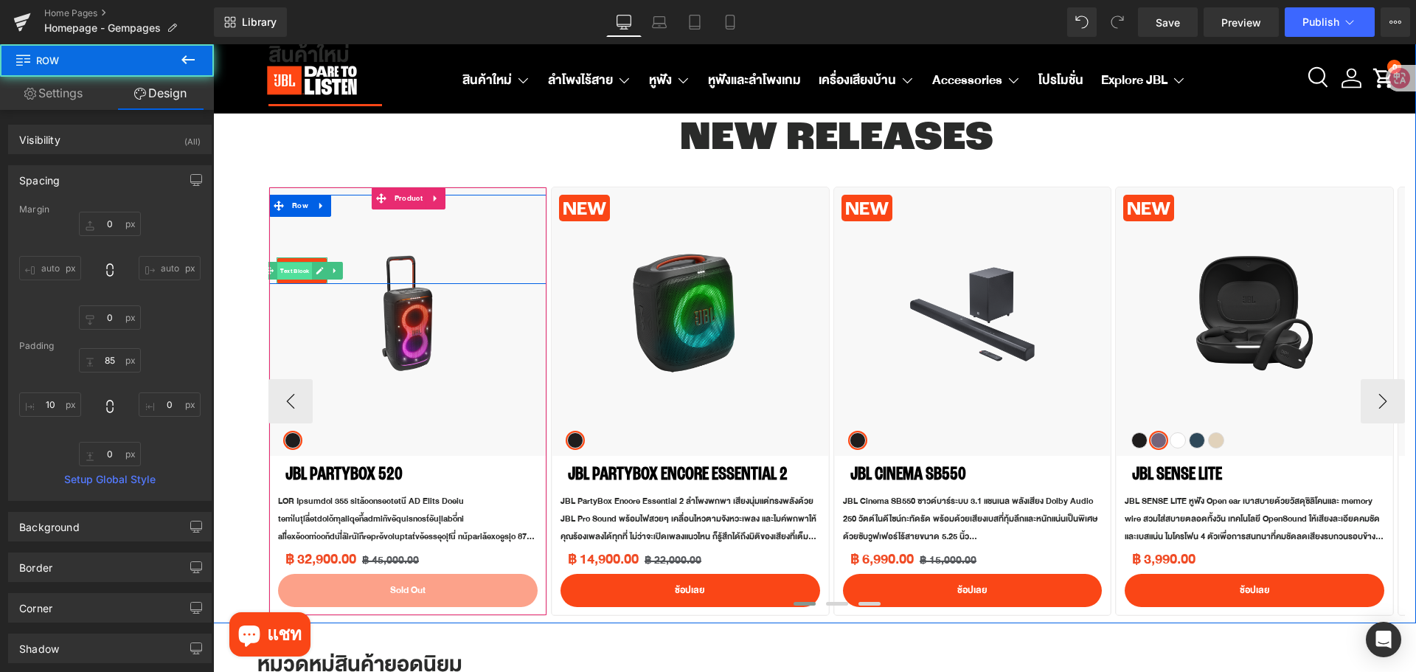
click at [301, 272] on span "Text Block" at bounding box center [294, 272] width 35 height 18
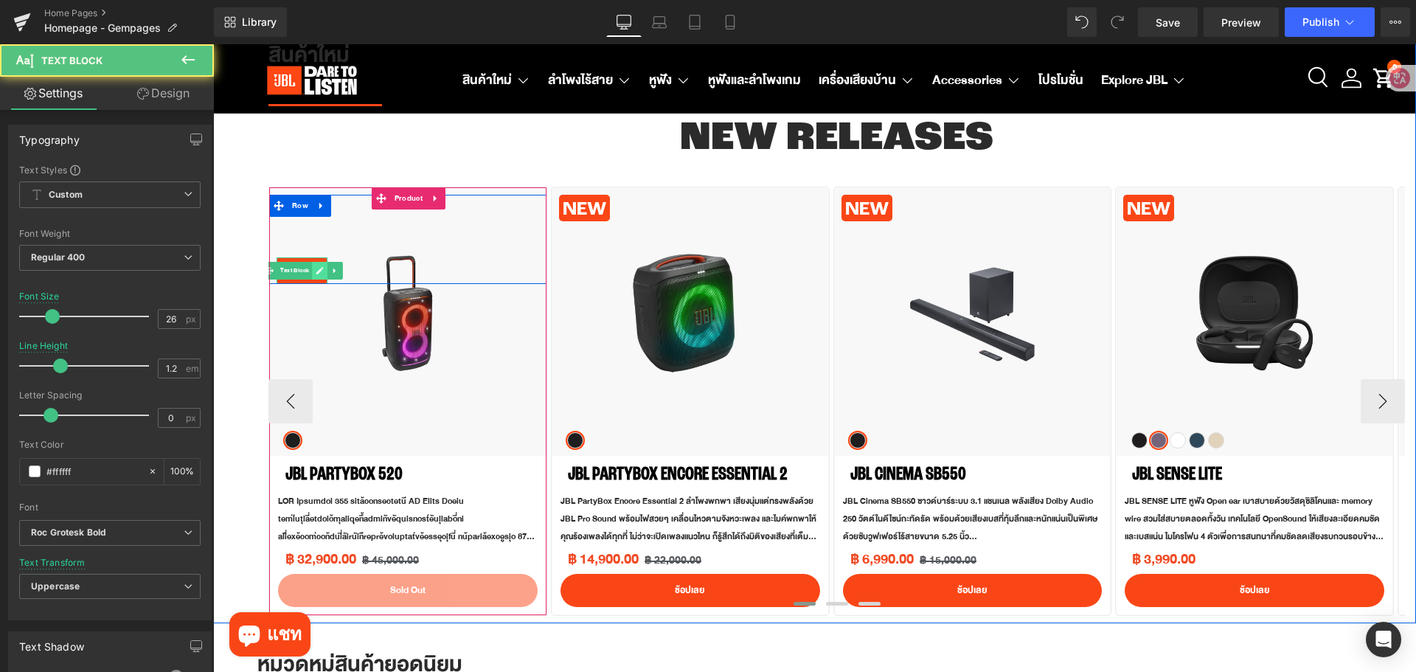
click at [319, 272] on icon at bounding box center [319, 270] width 7 height 7
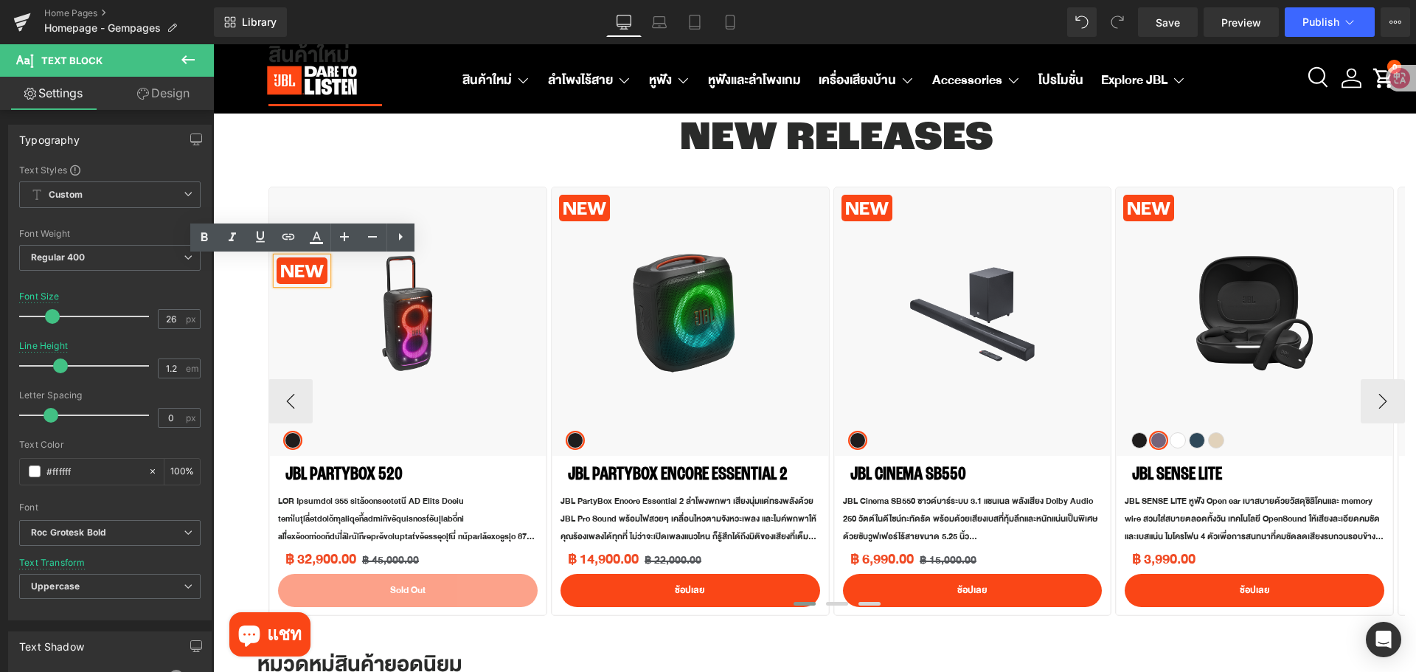
click at [319, 266] on p "NEW" at bounding box center [302, 272] width 44 height 23
drag, startPoint x: 320, startPoint y: 266, endPoint x: 282, endPoint y: 264, distance: 38.4
click at [282, 264] on p "NEW" at bounding box center [302, 272] width 44 height 23
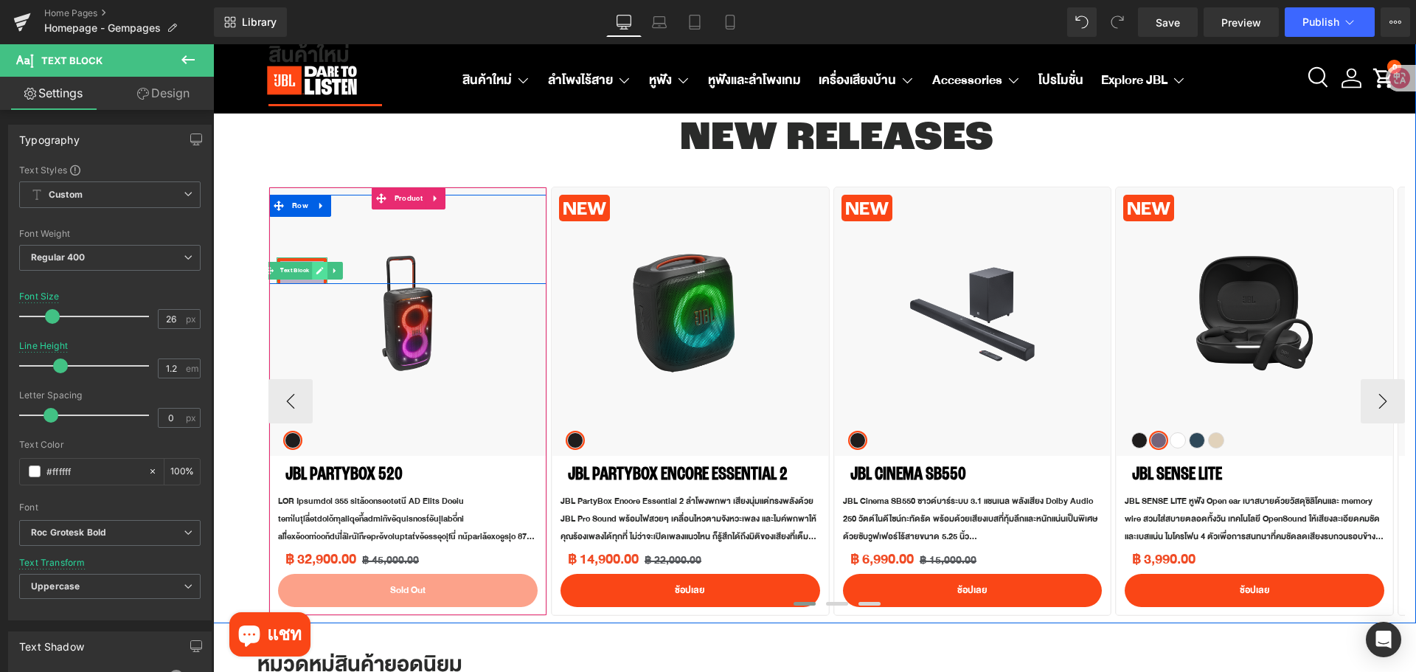
click at [317, 274] on icon at bounding box center [319, 270] width 7 height 7
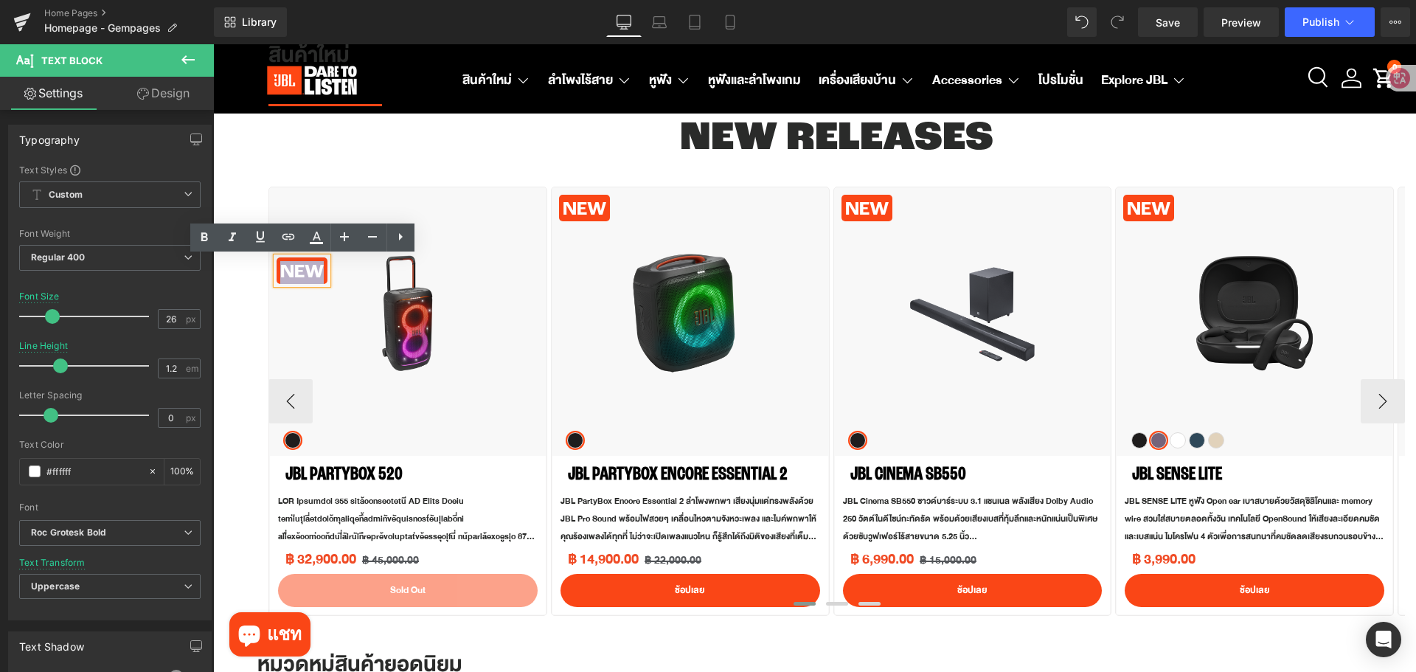
click at [318, 274] on p "NEW" at bounding box center [302, 272] width 44 height 23
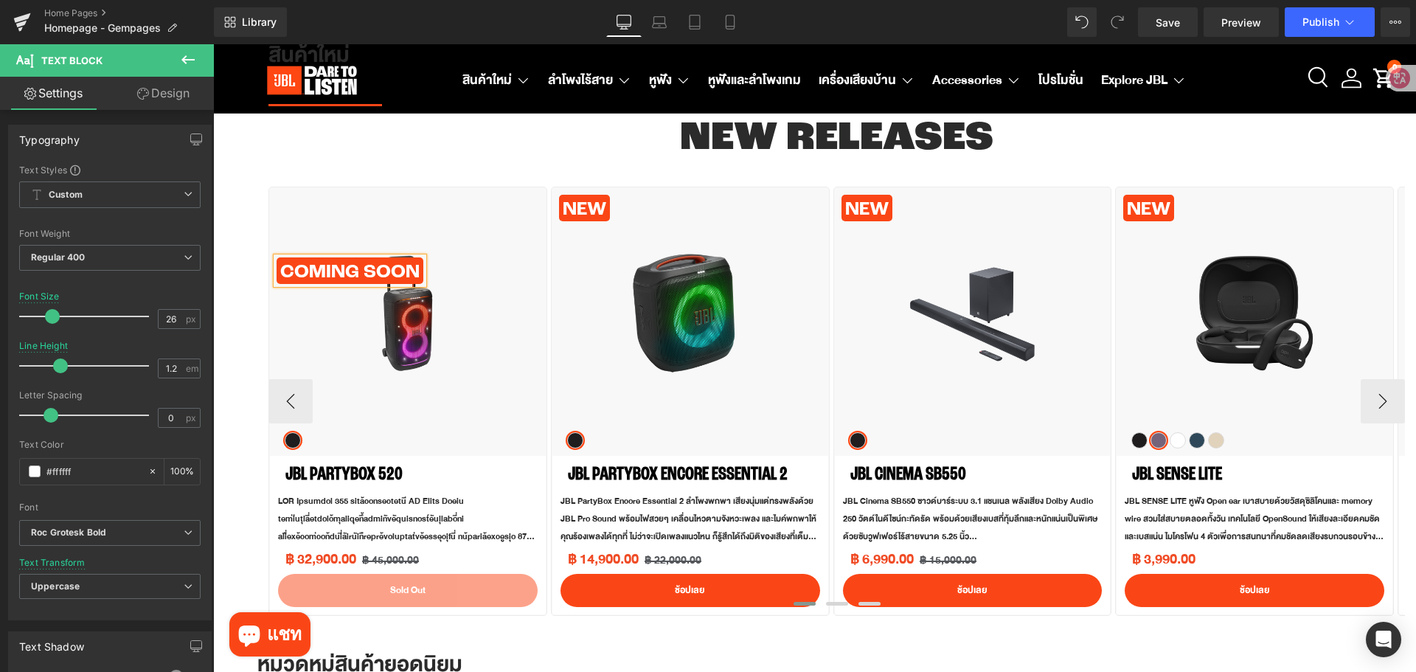
click at [474, 265] on div "COMiNG SOON Text Block" at bounding box center [412, 270] width 270 height 27
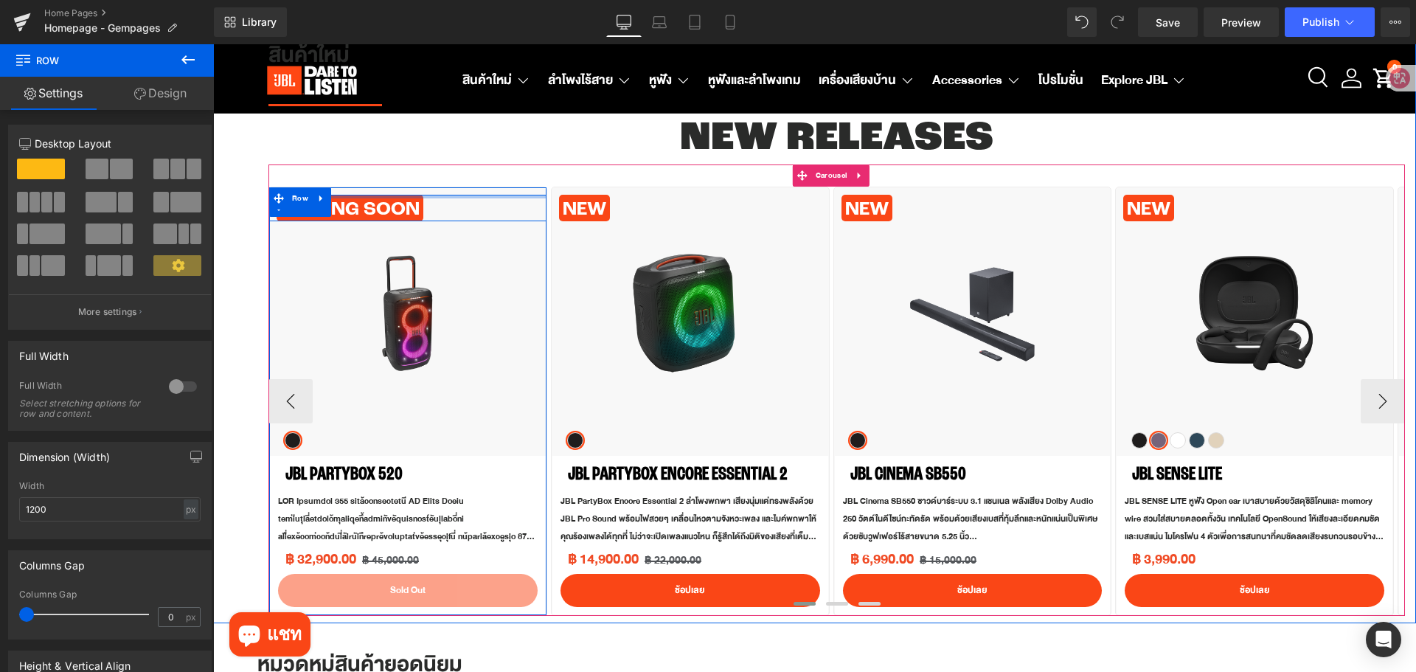
drag, startPoint x: 359, startPoint y: 255, endPoint x: 357, endPoint y: 179, distance: 75.3
click at [357, 179] on div "COMiNG SOON" at bounding box center [837, 390] width 1137 height 451
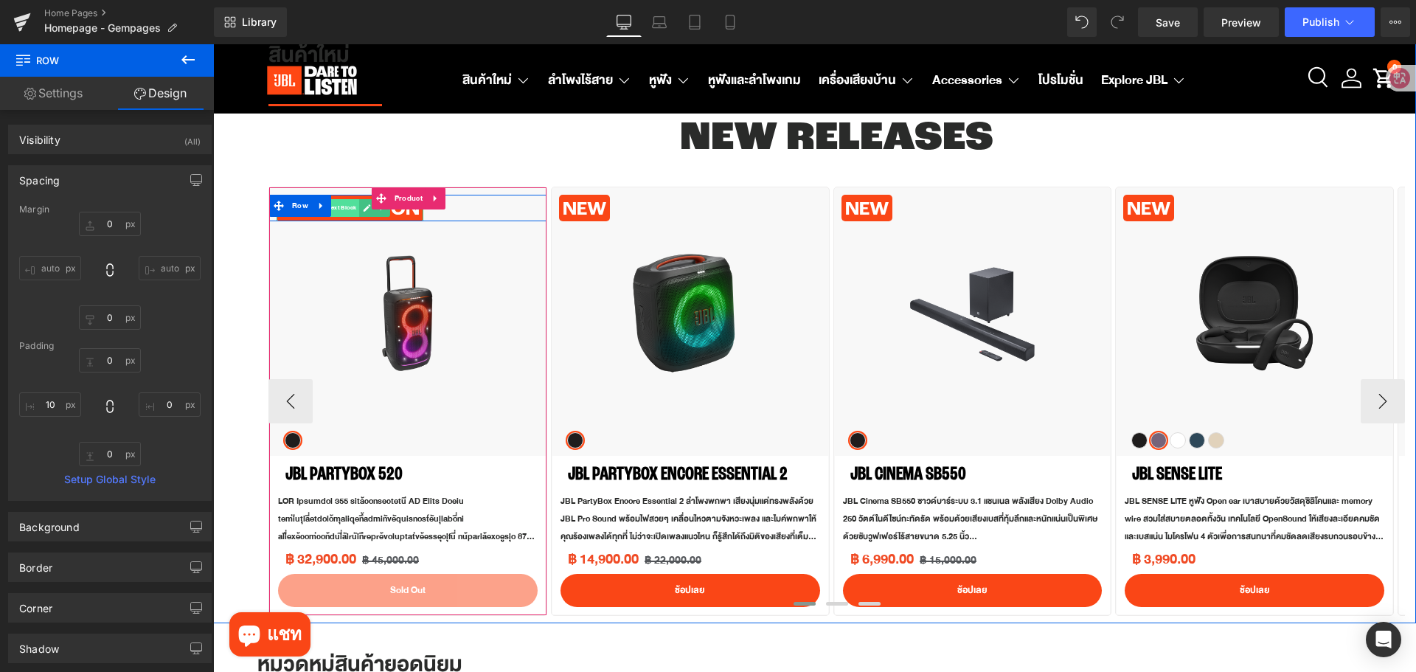
click at [350, 212] on span "Text Block" at bounding box center [342, 208] width 35 height 18
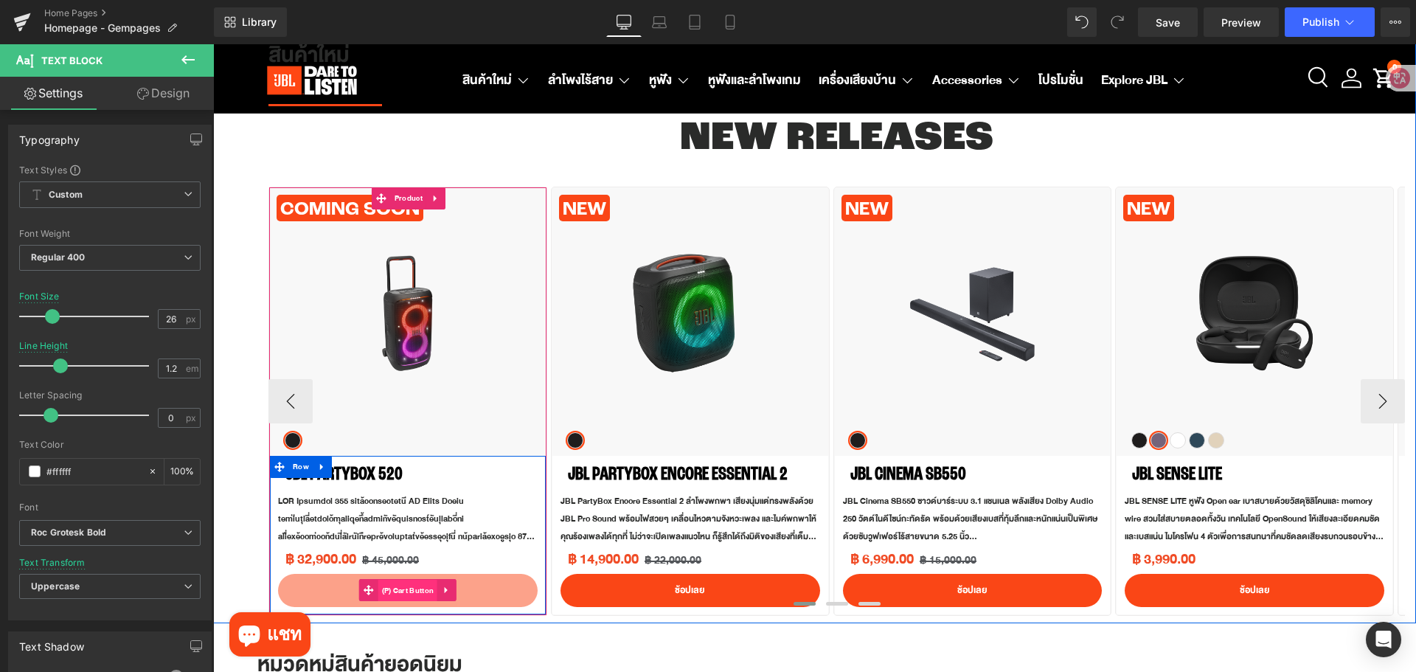
click at [415, 588] on span "(P) Cart Button" at bounding box center [408, 591] width 60 height 22
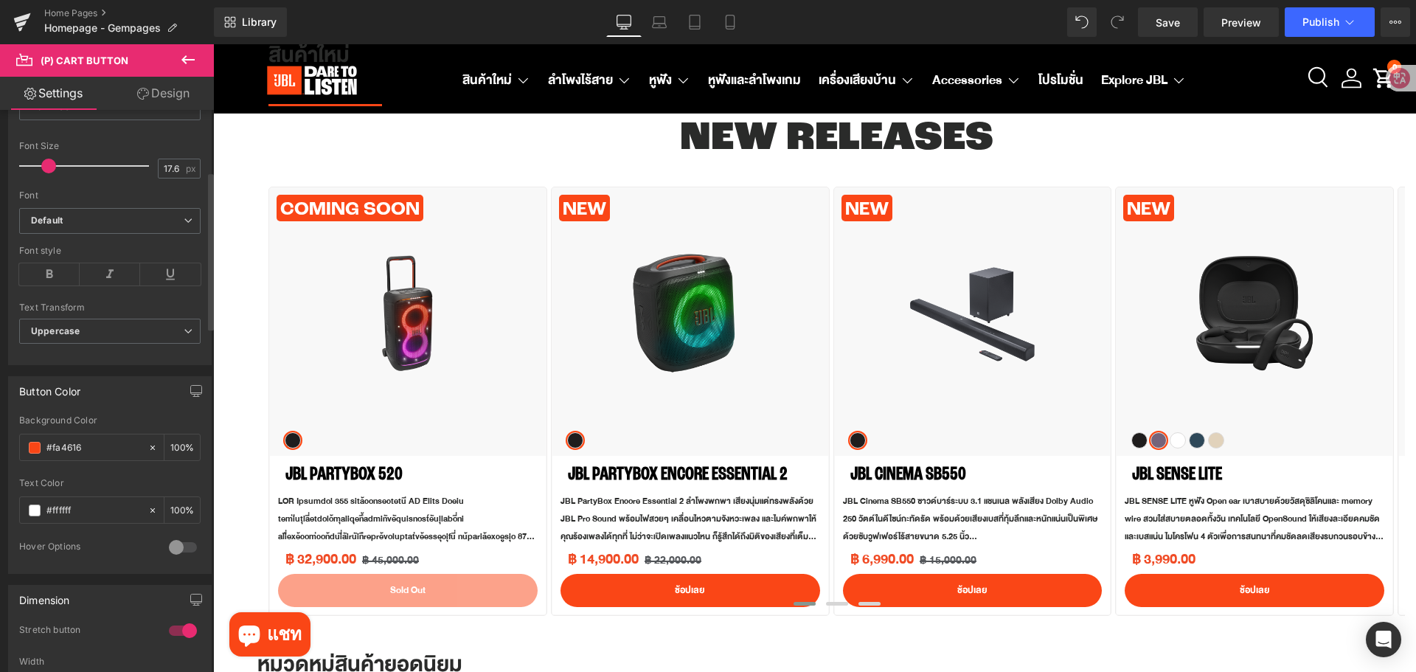
scroll to position [516, 0]
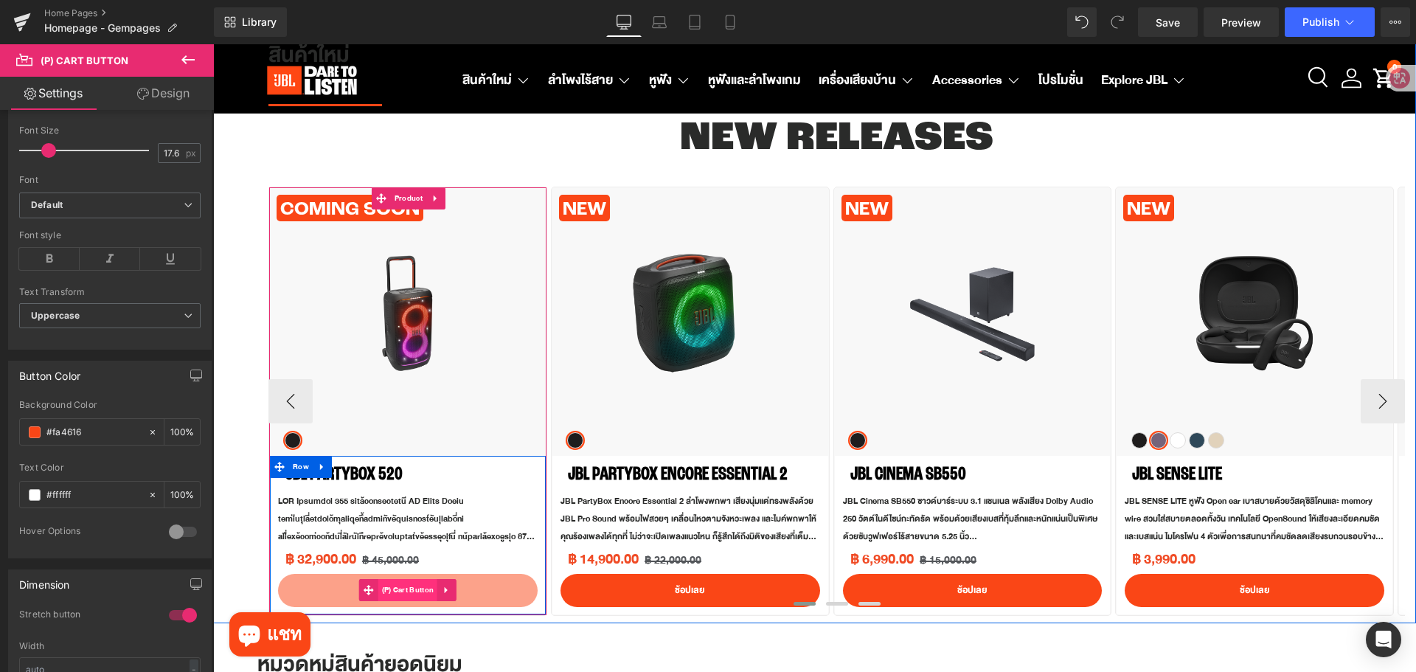
click at [415, 587] on span "(P) Cart Button" at bounding box center [408, 590] width 60 height 22
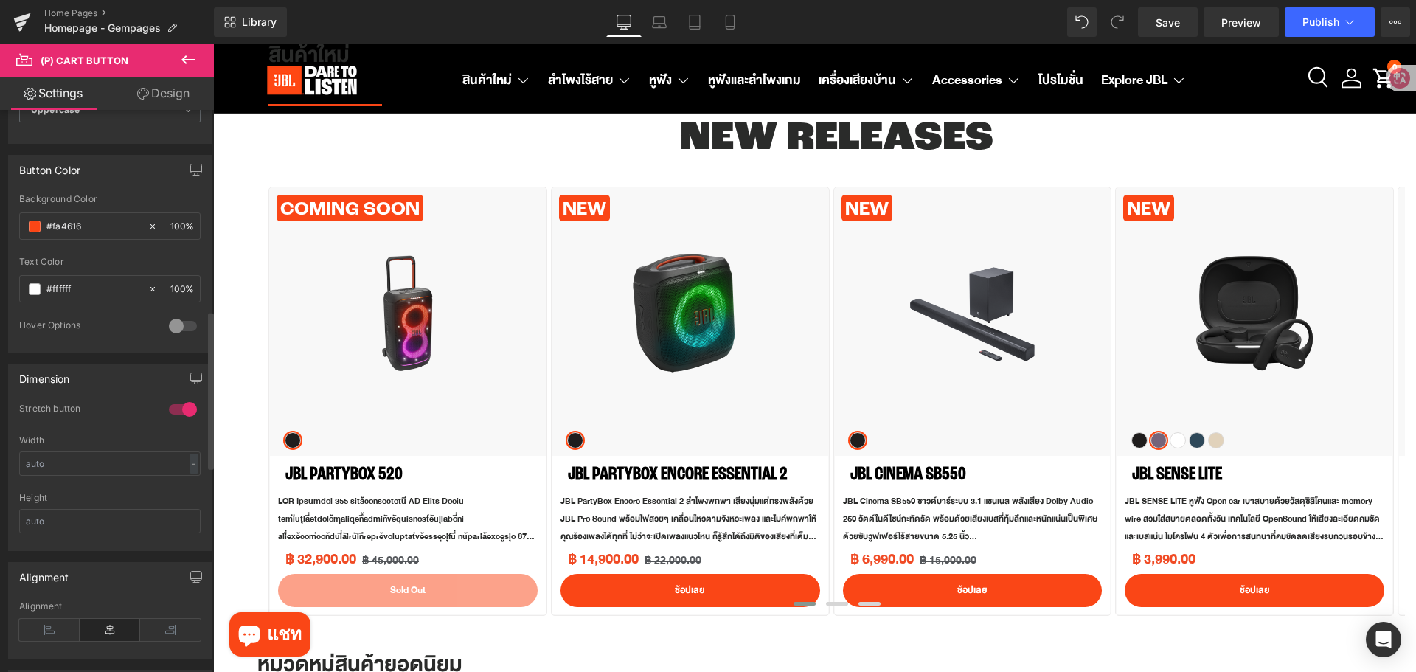
scroll to position [715, 0]
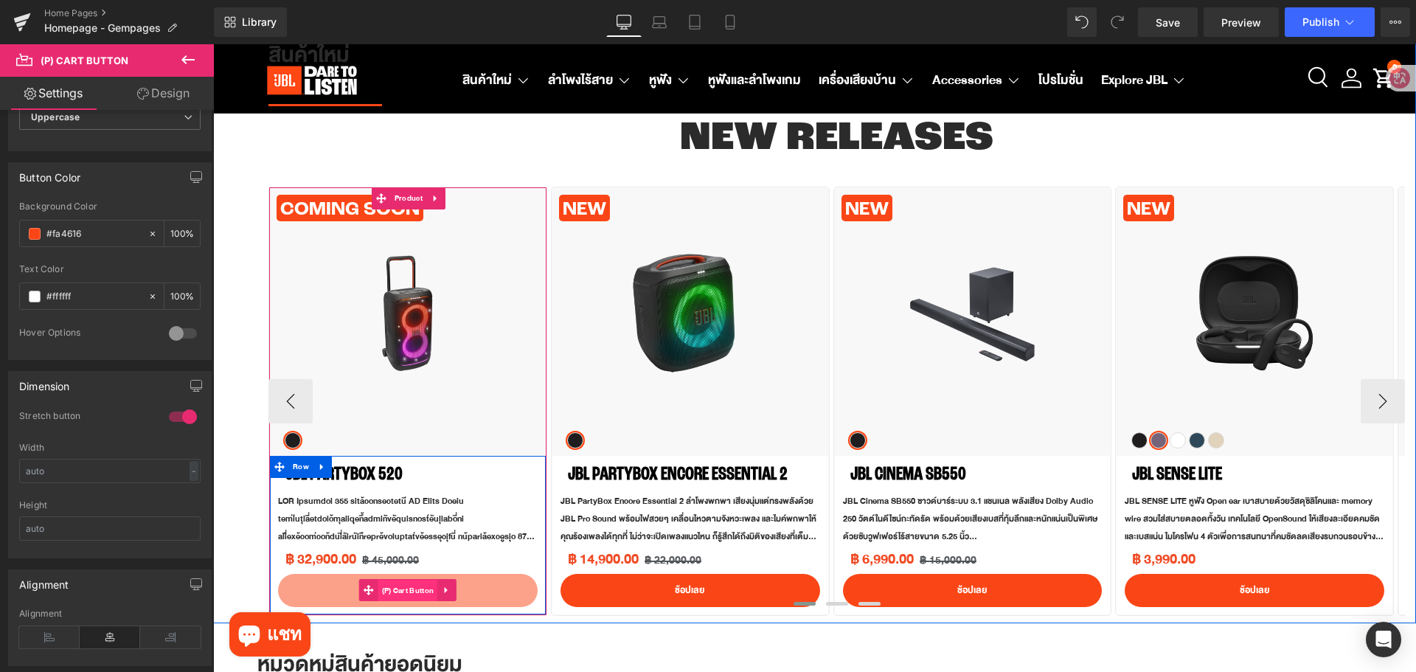
click at [403, 589] on span "(P) Cart Button" at bounding box center [408, 591] width 60 height 22
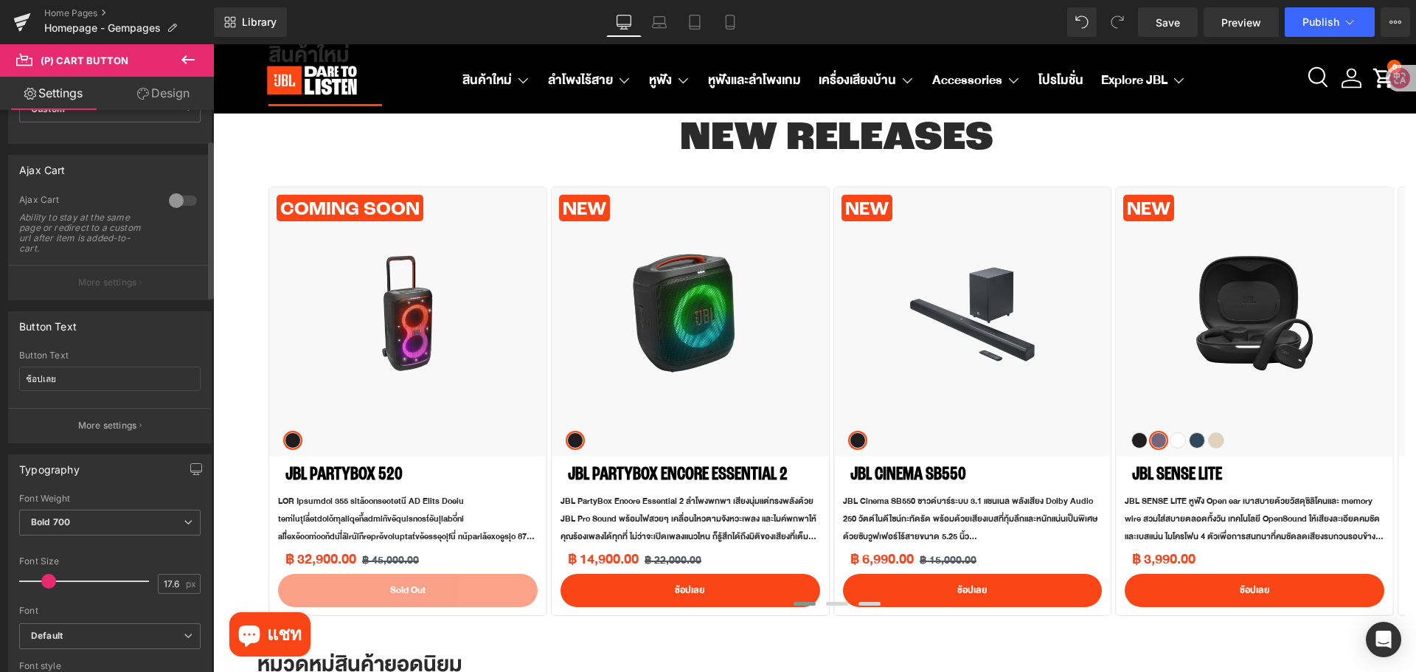
scroll to position [0, 0]
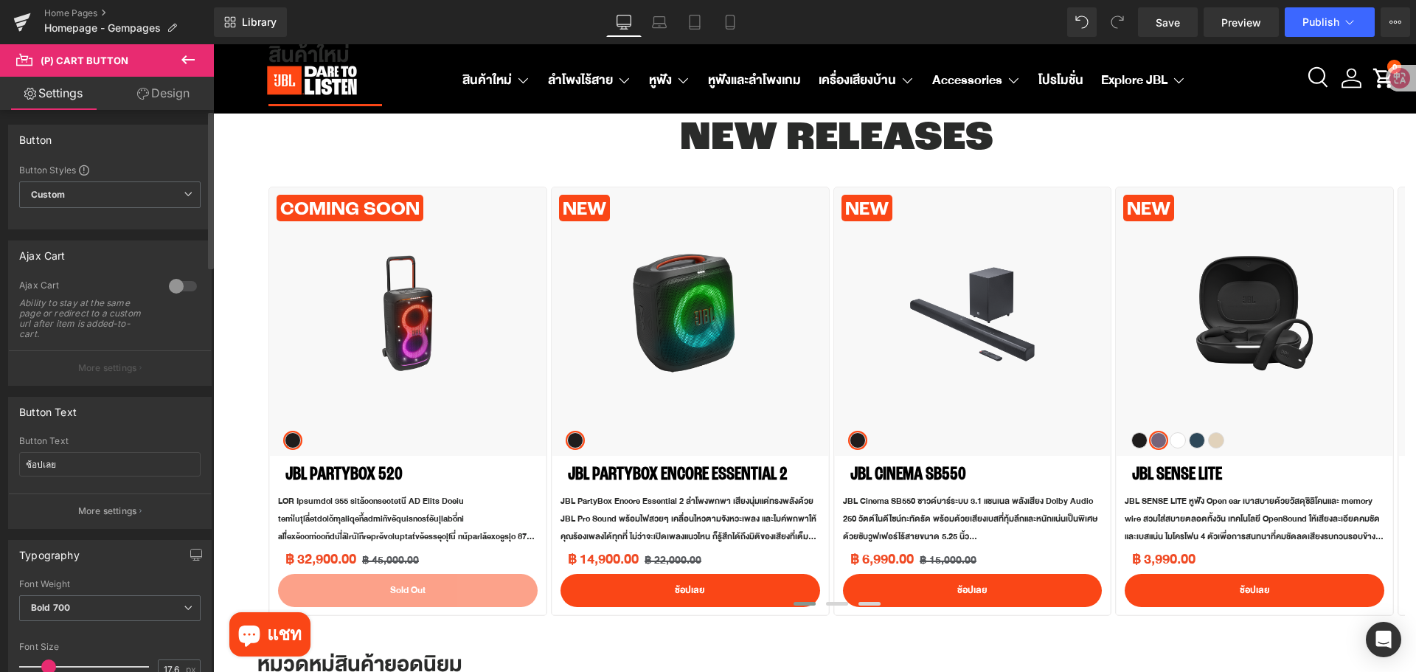
click at [175, 288] on div at bounding box center [182, 286] width 35 height 24
click at [178, 288] on div at bounding box center [182, 286] width 35 height 24
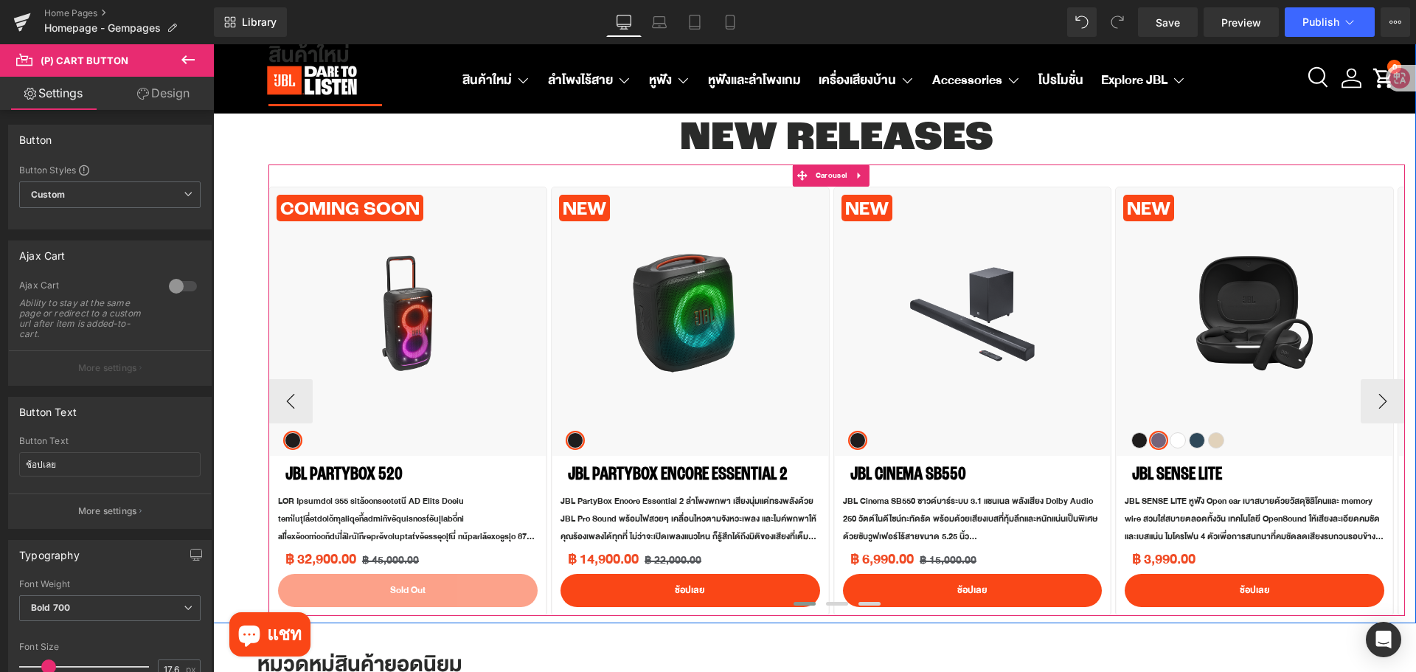
click at [404, 595] on div at bounding box center [837, 606] width 1137 height 22
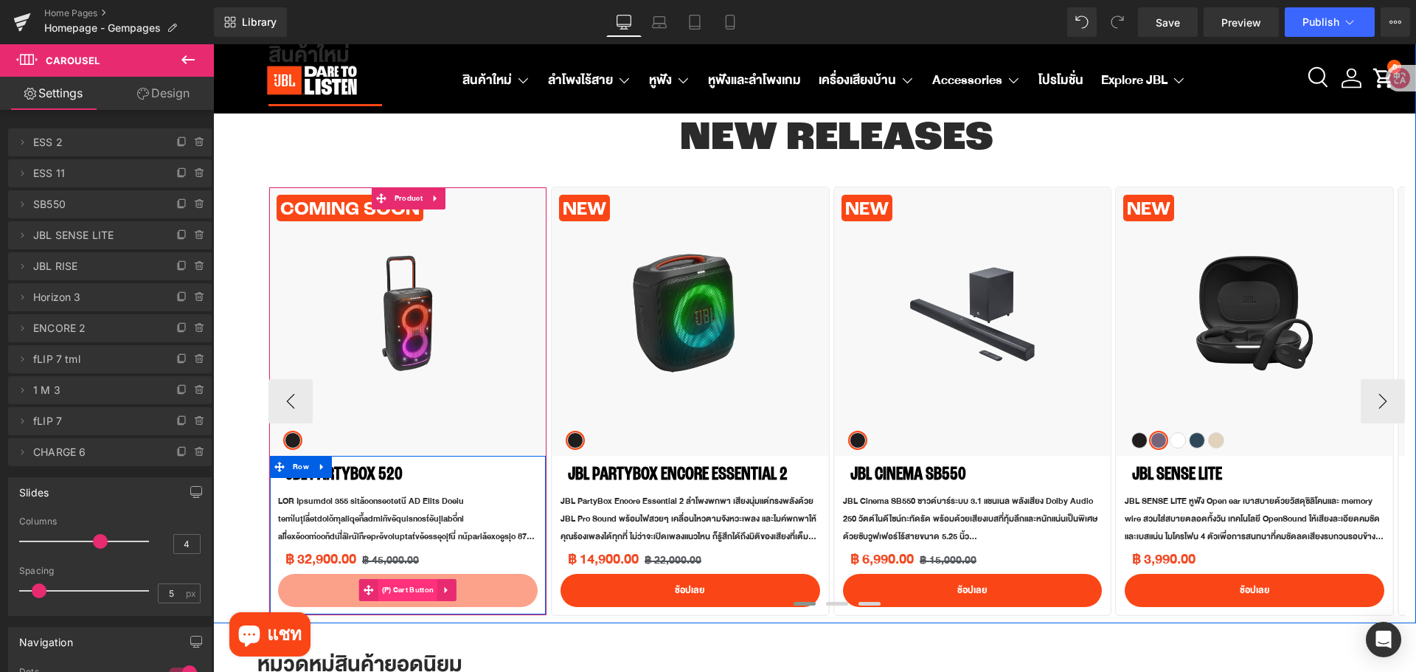
click at [396, 585] on span "(P) Cart Button" at bounding box center [408, 590] width 60 height 22
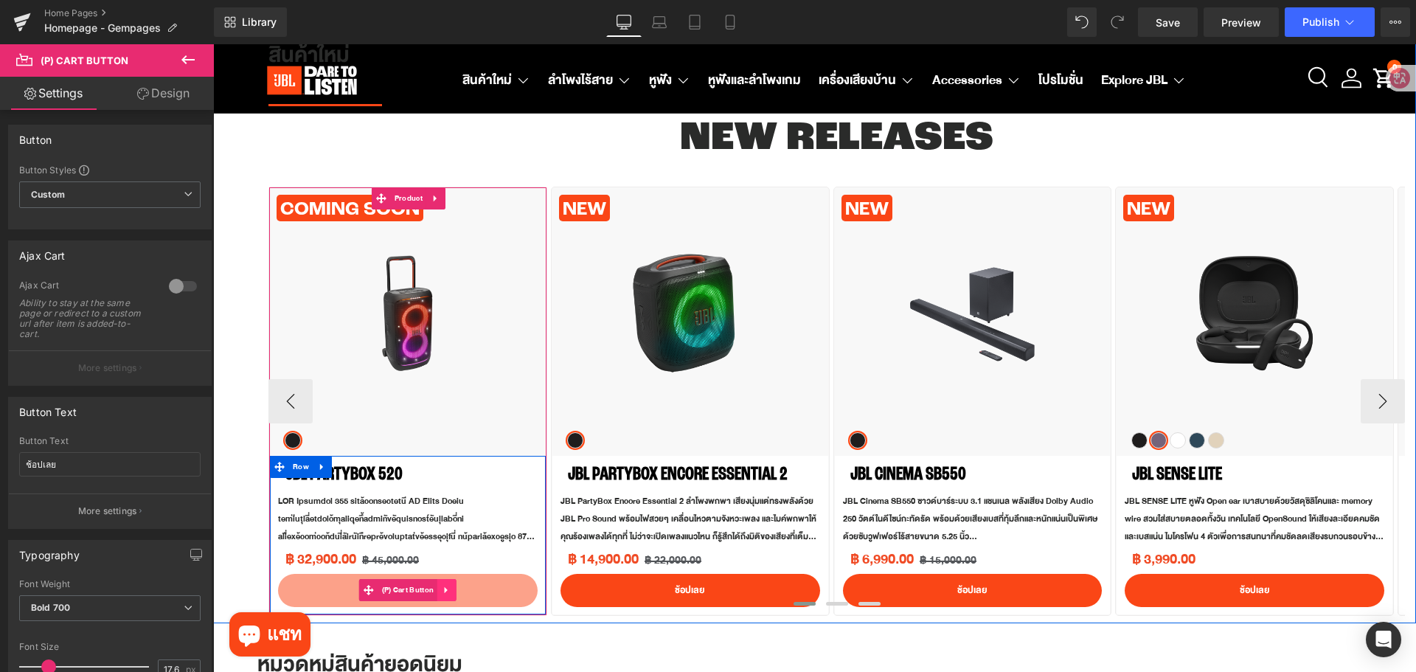
click at [443, 591] on icon at bounding box center [447, 590] width 10 height 11
click at [451, 588] on icon at bounding box center [456, 590] width 10 height 11
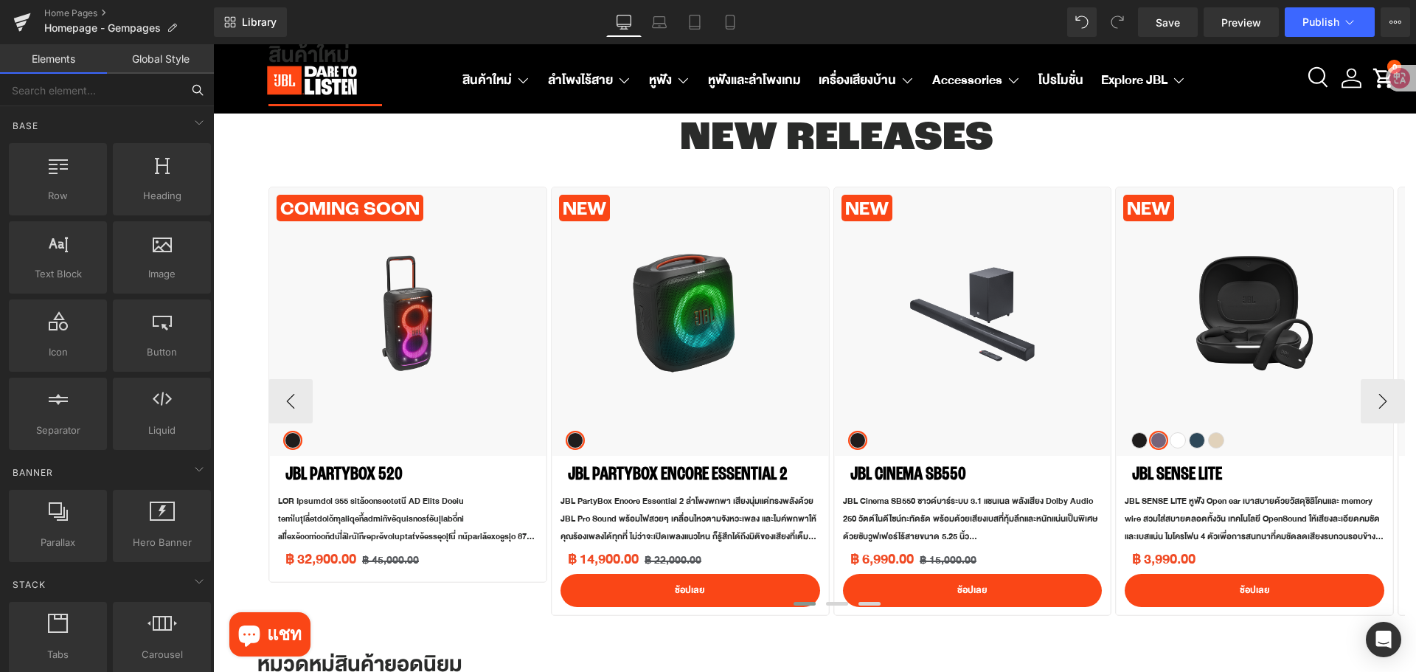
click at [154, 93] on input "text" at bounding box center [90, 90] width 181 height 32
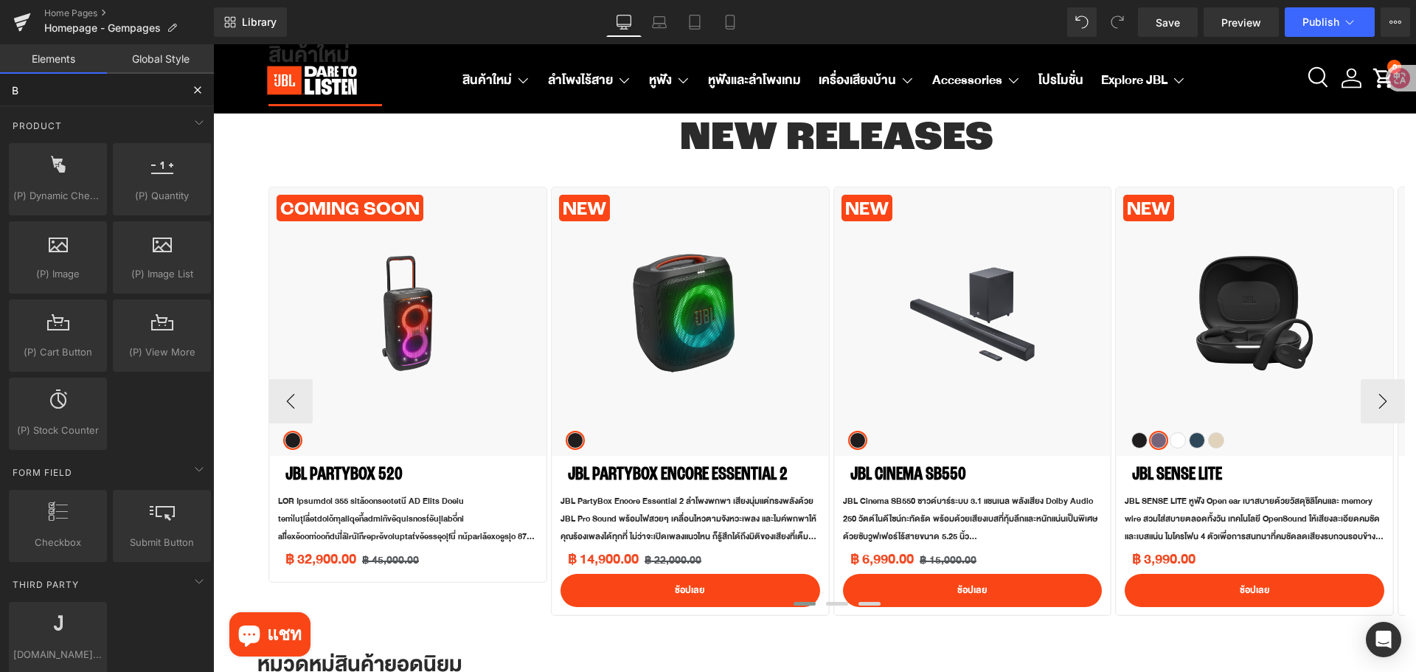
type input "Bu"
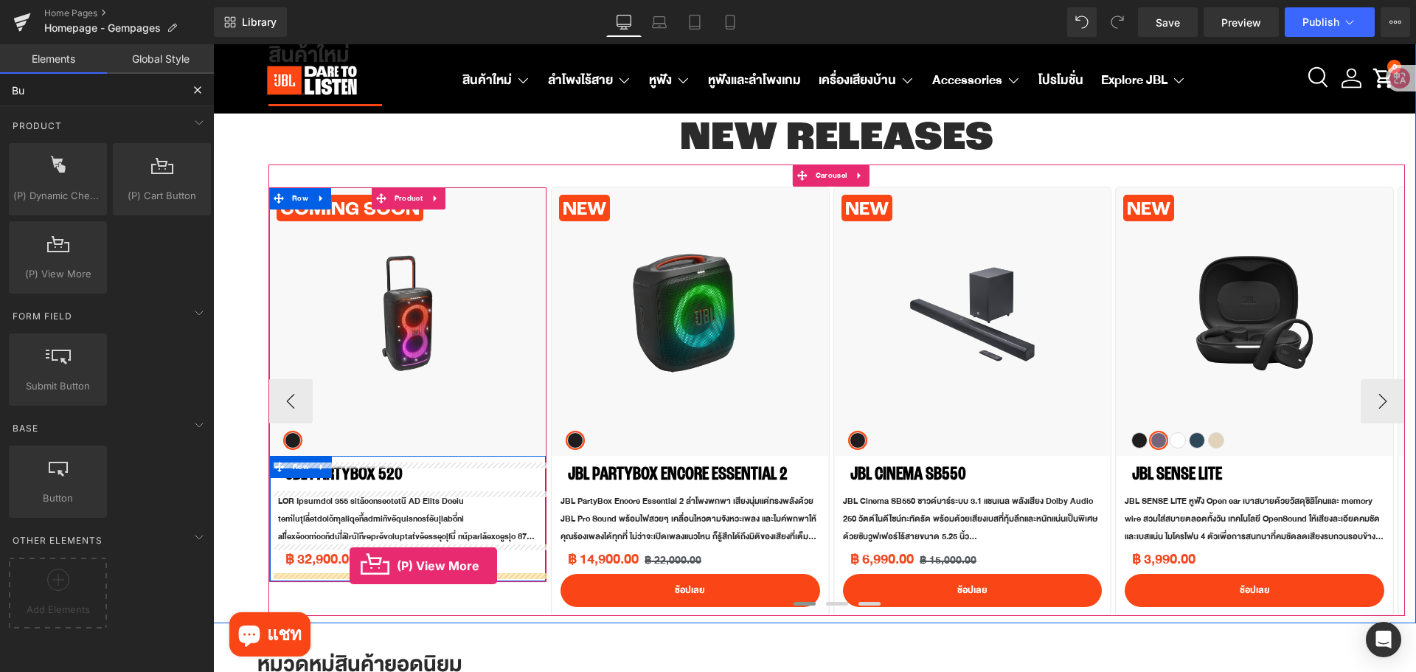
drag, startPoint x: 288, startPoint y: 298, endPoint x: 350, endPoint y: 566, distance: 274.9
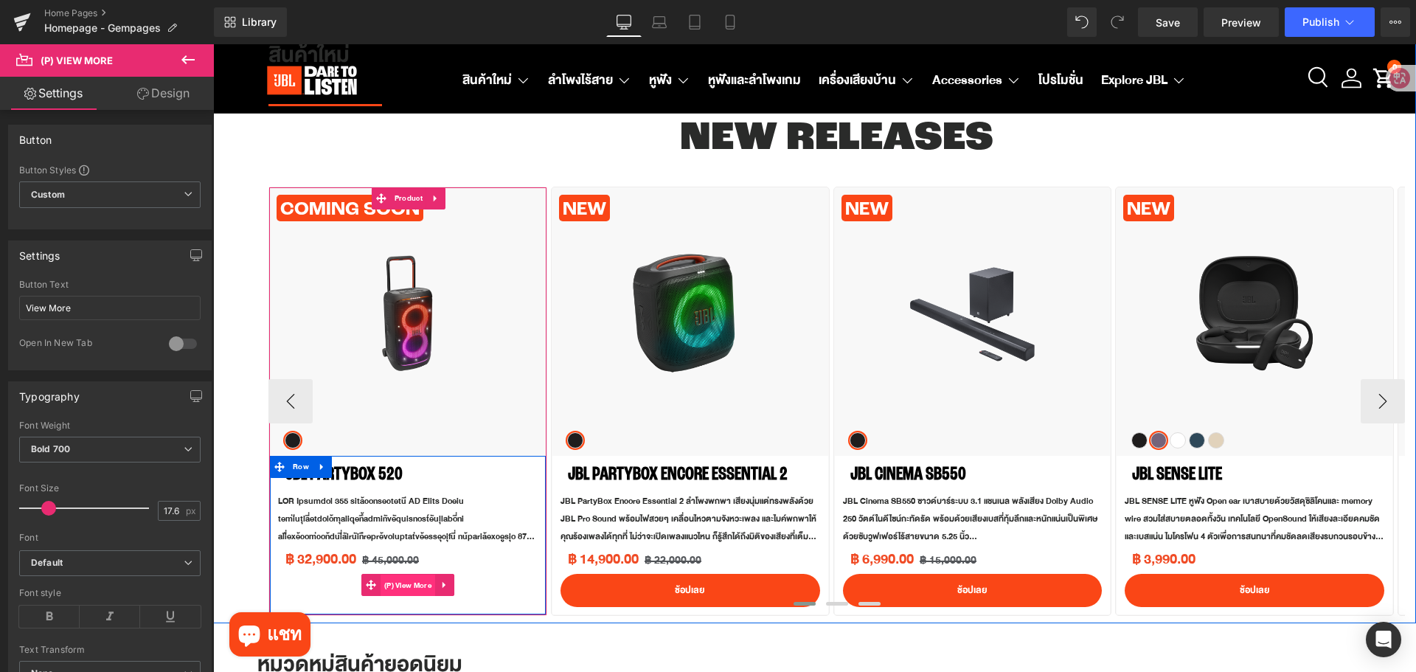
click at [405, 591] on span "(P) View More" at bounding box center [408, 586] width 55 height 22
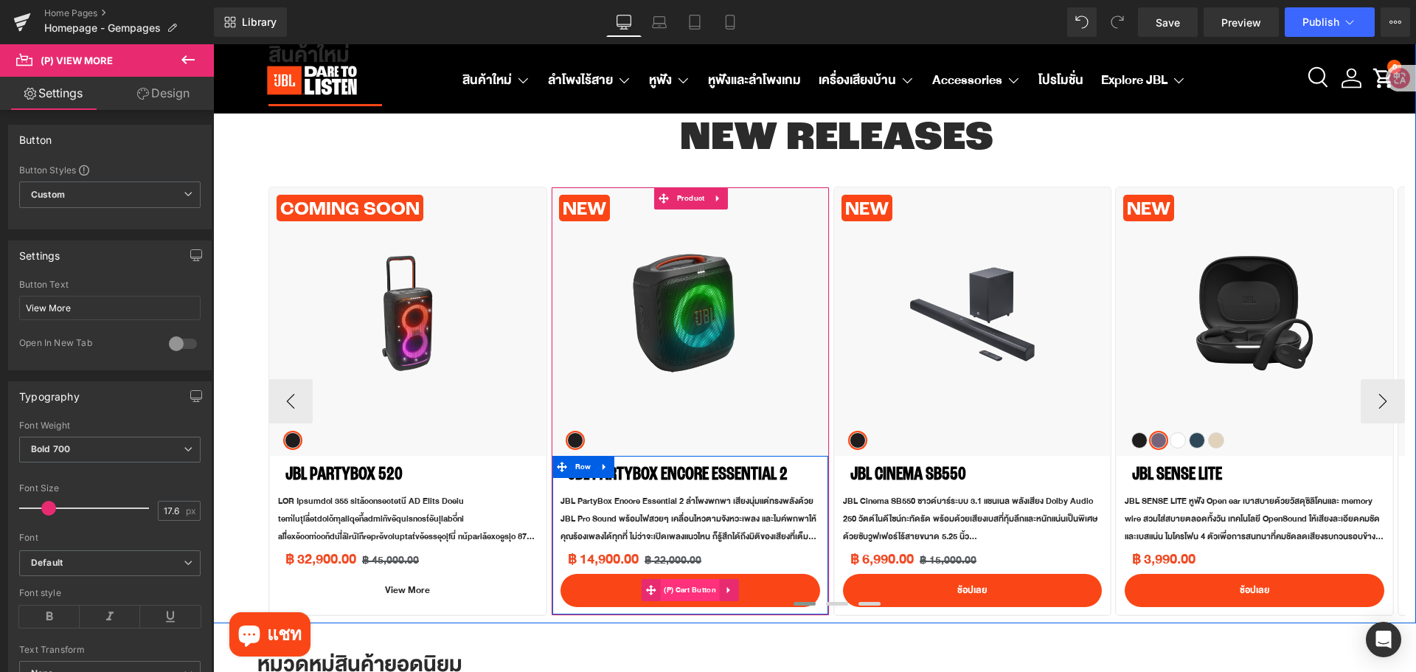
click at [699, 589] on span "(P) Cart Button" at bounding box center [690, 590] width 60 height 22
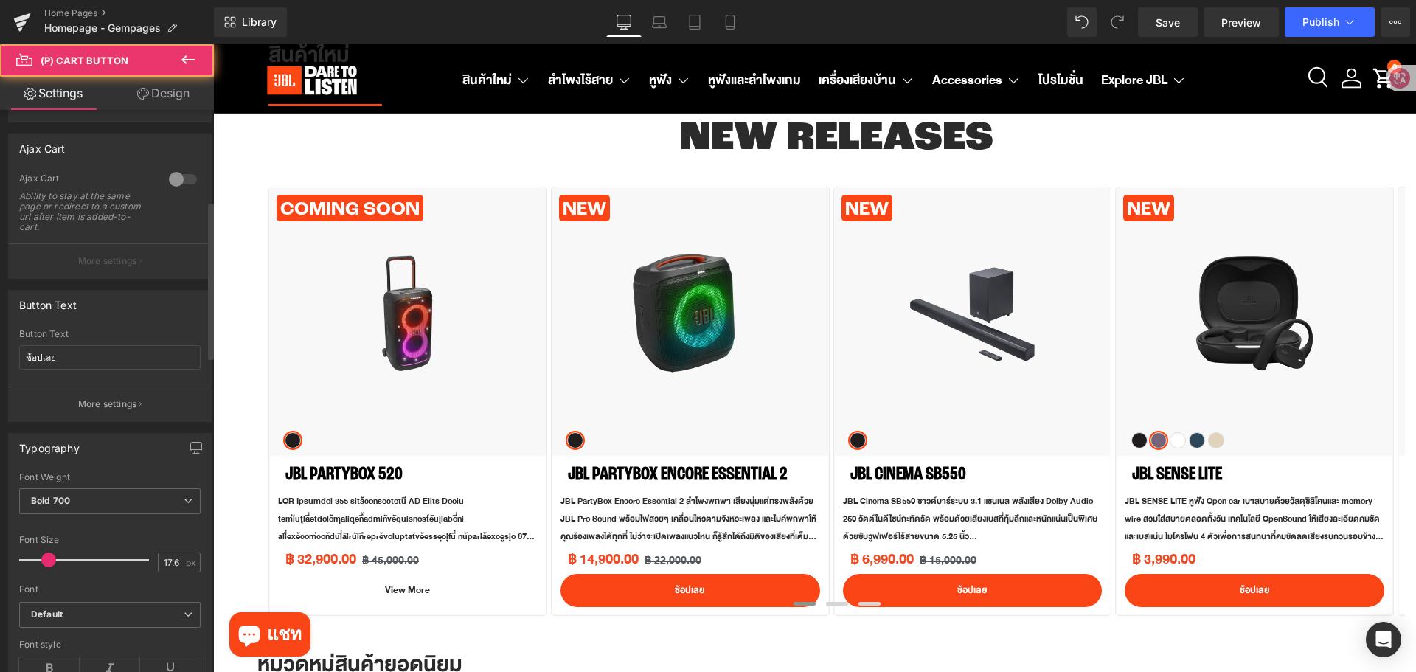
scroll to position [369, 0]
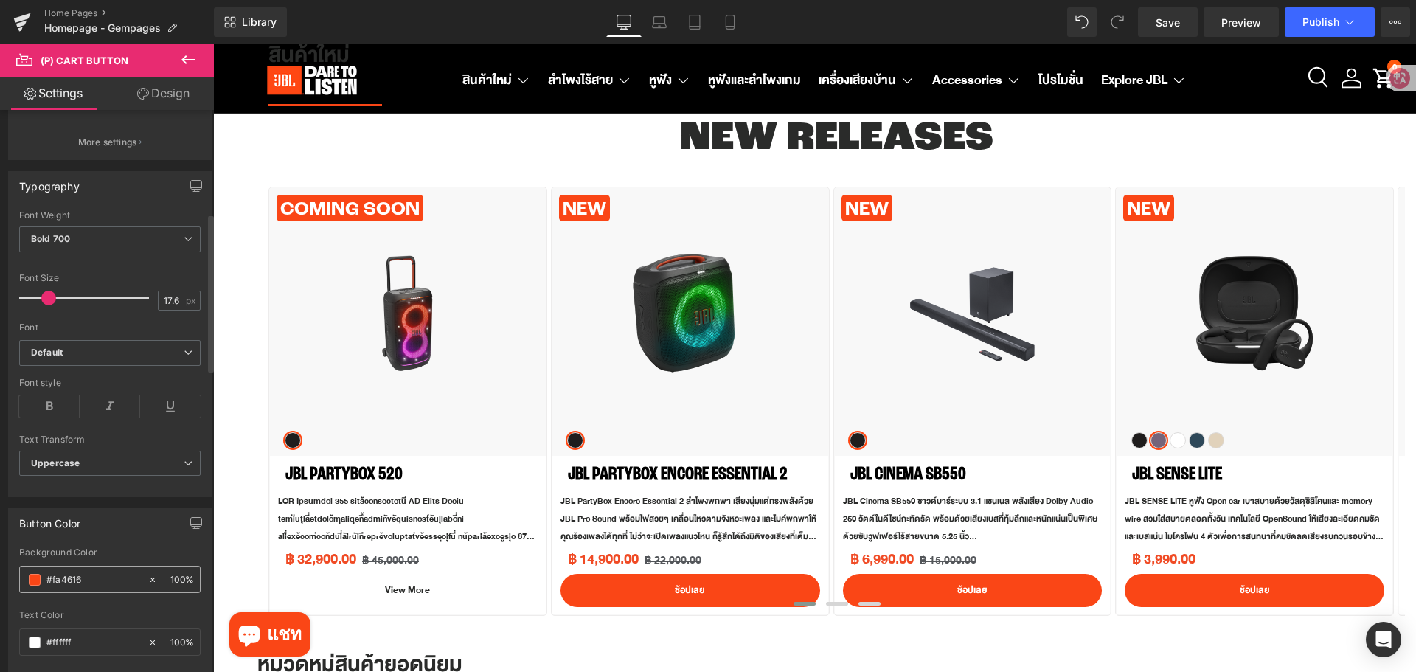
click at [121, 576] on input "#fa4616" at bounding box center [93, 580] width 94 height 16
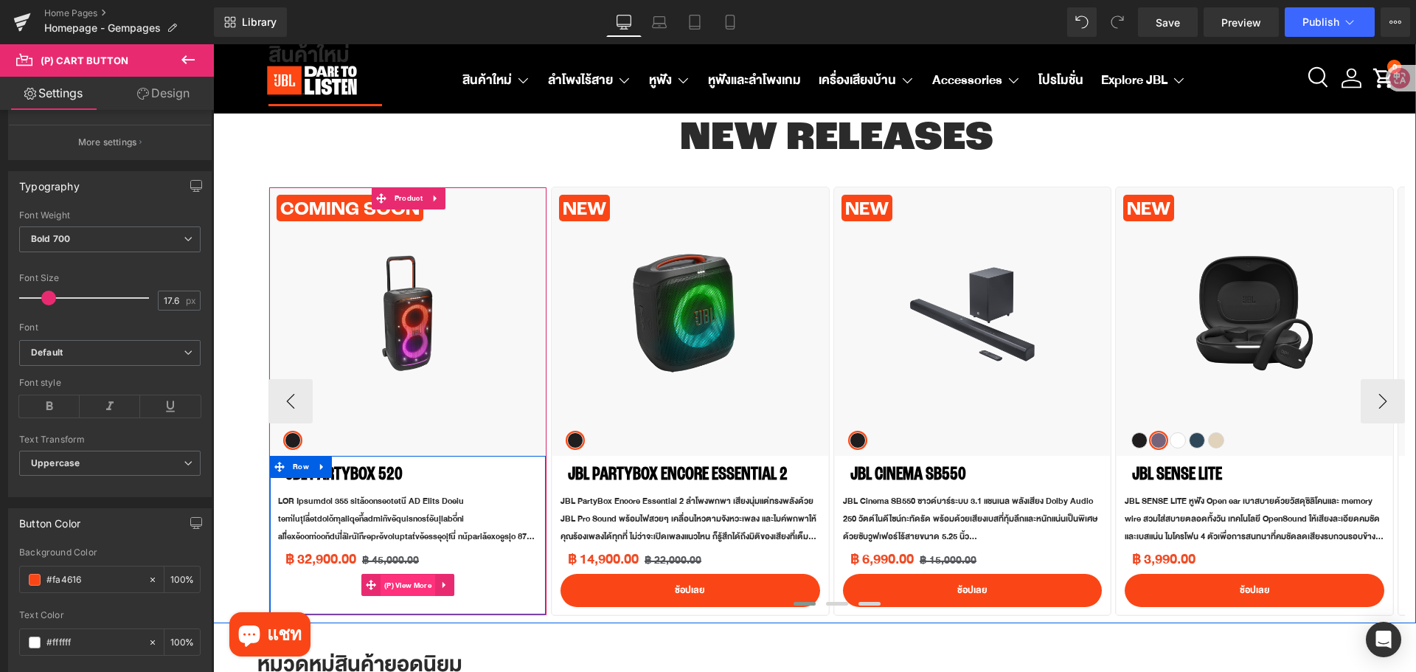
click at [403, 588] on span "(P) View More" at bounding box center [408, 586] width 55 height 22
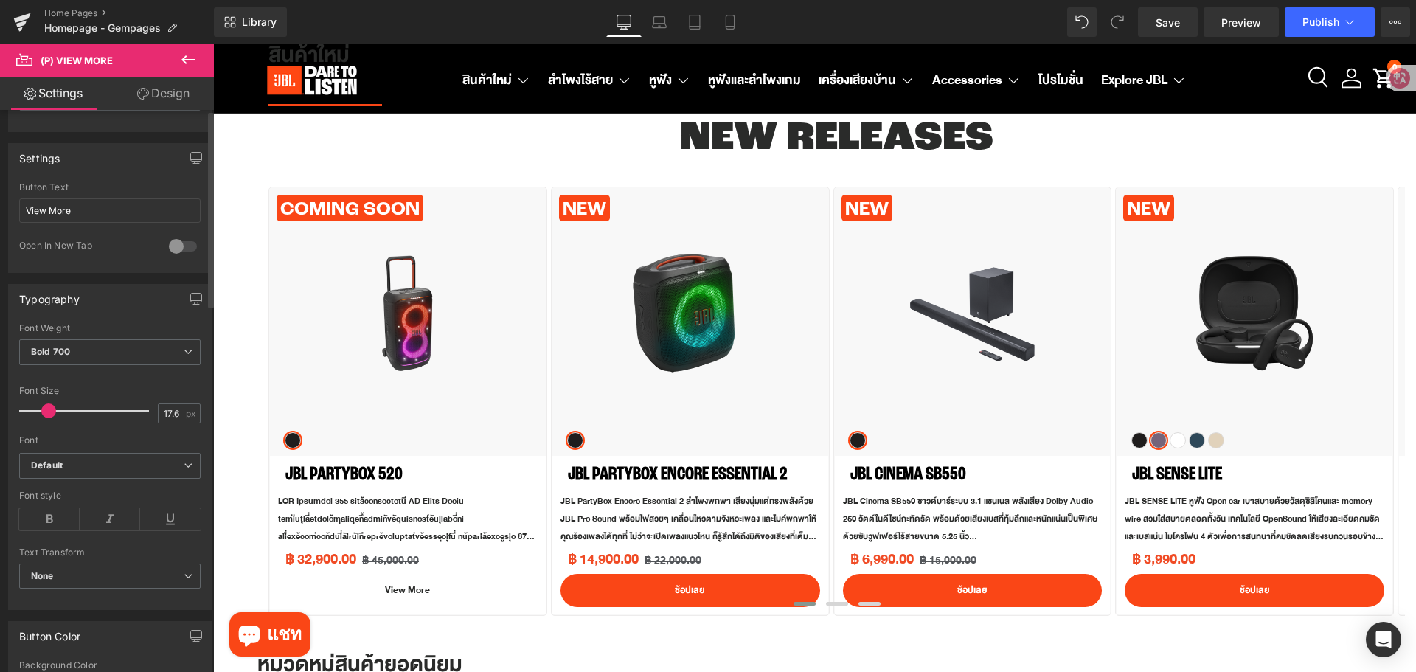
scroll to position [443, 0]
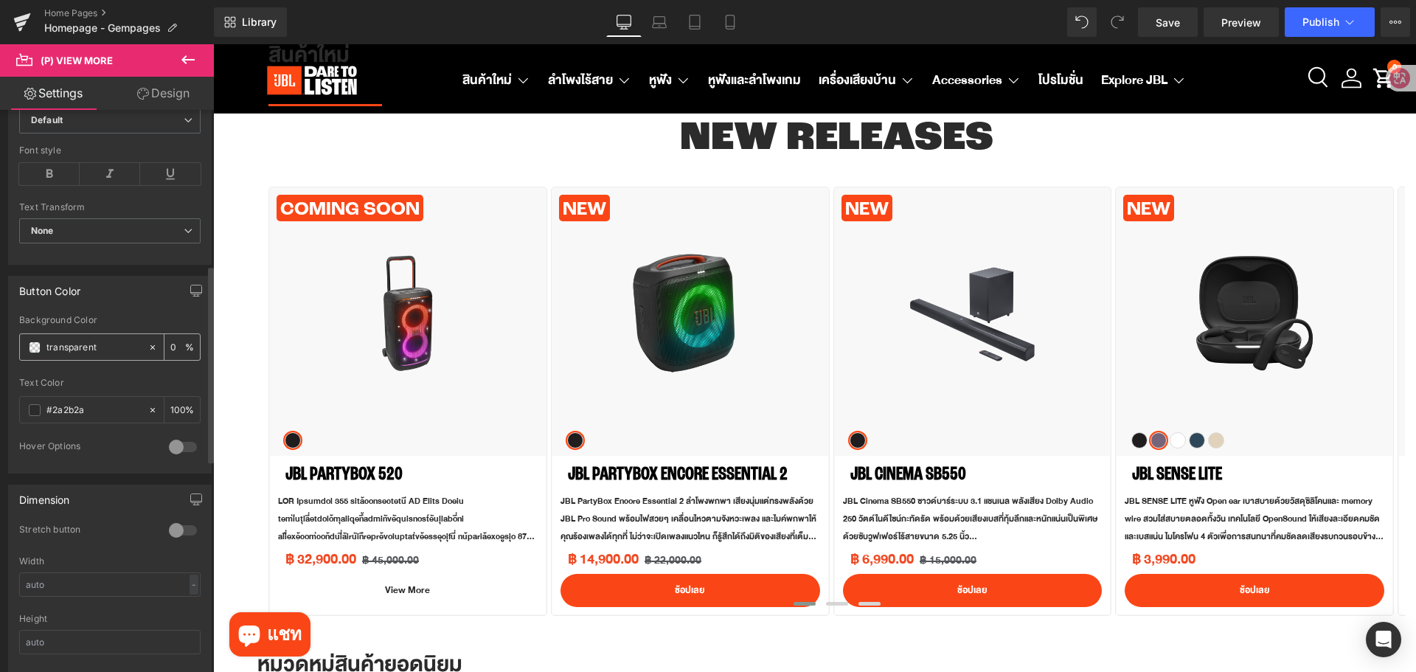
drag, startPoint x: 110, startPoint y: 341, endPoint x: 28, endPoint y: 336, distance: 82.0
click at [28, 336] on div "transparent" at bounding box center [84, 347] width 128 height 26
paste input "fa4616"
type input "fa4616"
click at [179, 452] on div at bounding box center [182, 447] width 35 height 24
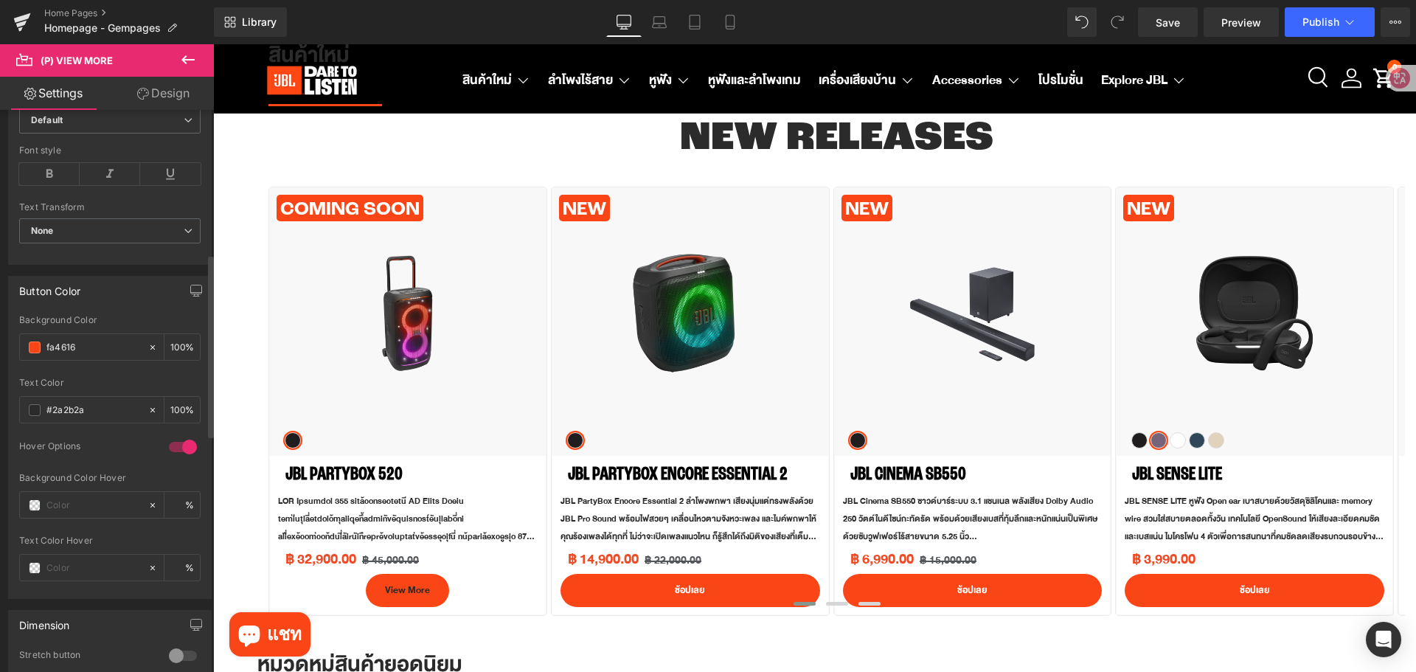
click at [170, 445] on div at bounding box center [182, 447] width 35 height 24
click at [39, 410] on span at bounding box center [35, 410] width 12 height 12
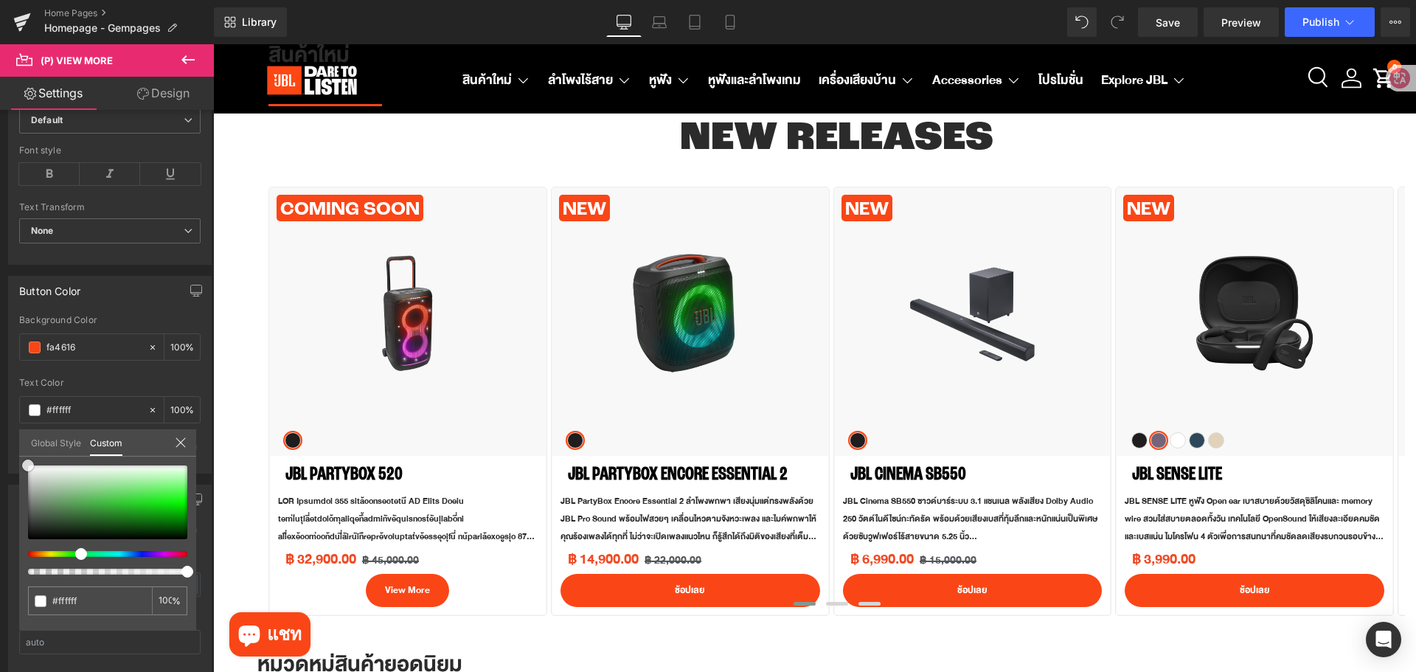
drag, startPoint x: 63, startPoint y: 480, endPoint x: -24, endPoint y: 441, distance: 95.1
click at [0, 441] on html "(P) View More You are previewing how the will restyle your page. You can not ed…" at bounding box center [708, 336] width 1416 height 672
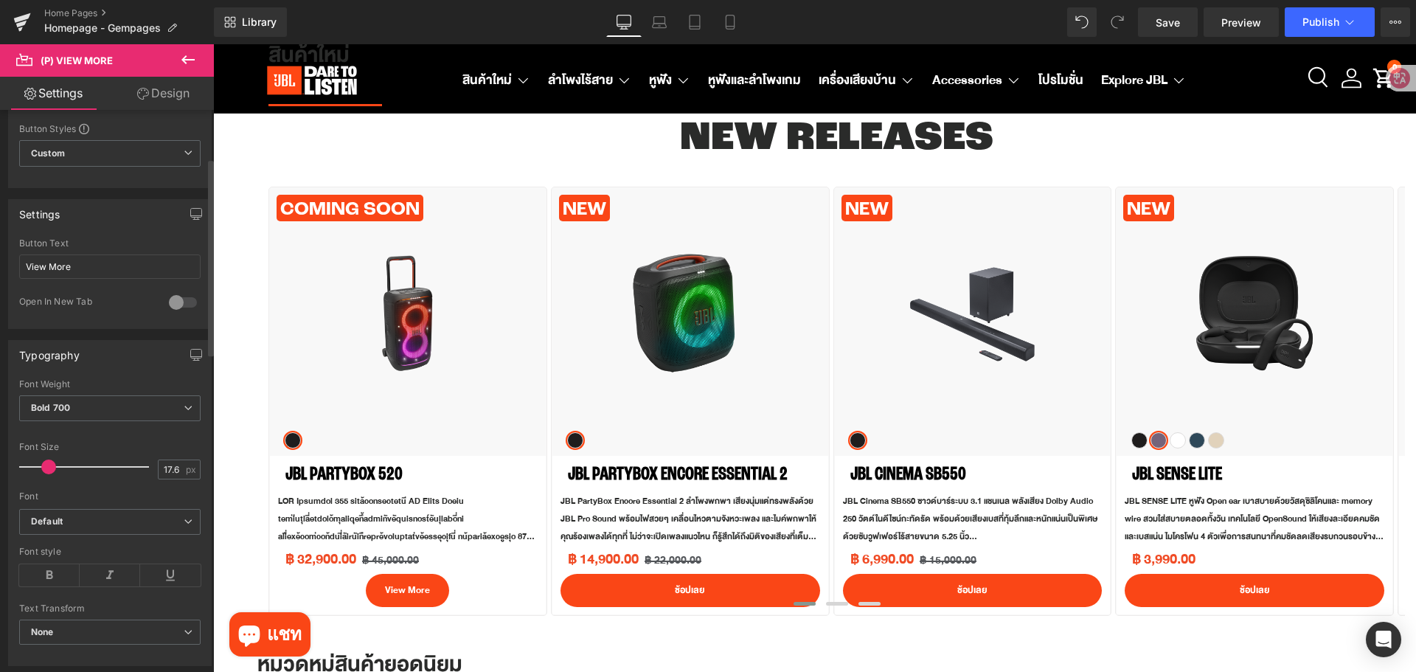
scroll to position [0, 0]
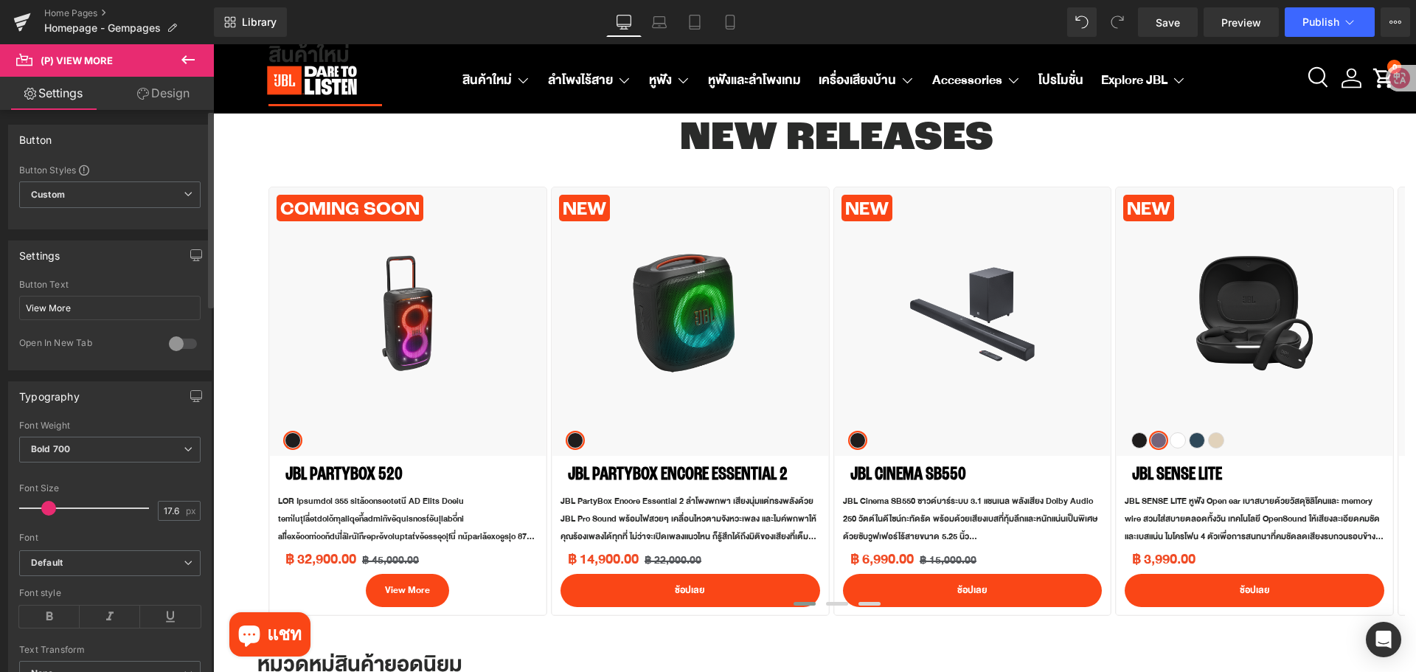
click at [171, 341] on div at bounding box center [182, 344] width 35 height 24
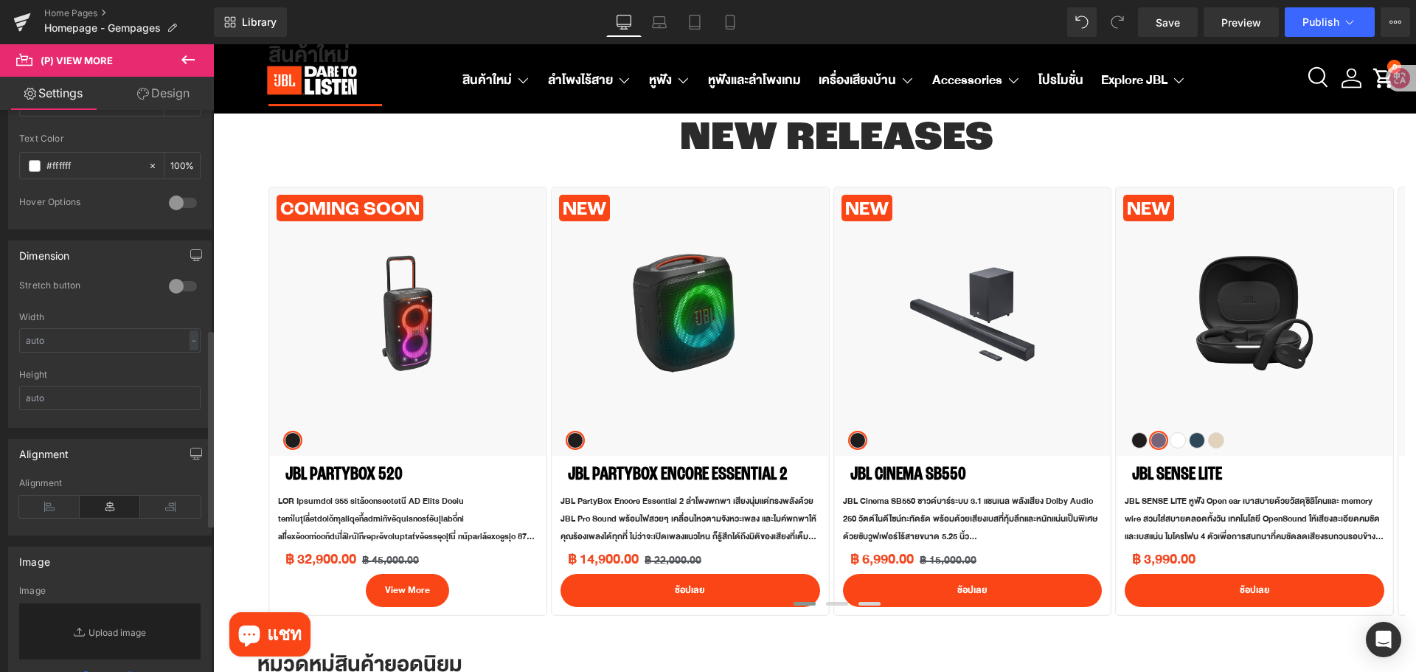
scroll to position [738, 0]
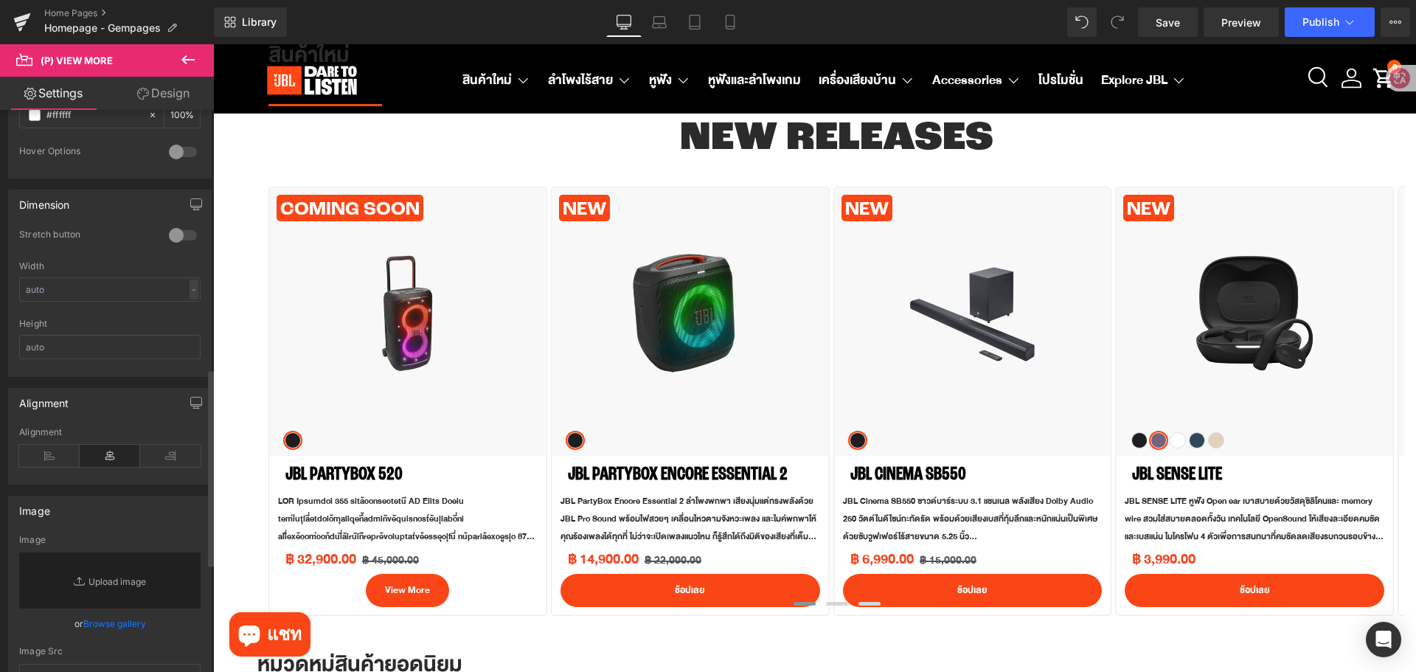
click at [179, 235] on div at bounding box center [182, 236] width 35 height 24
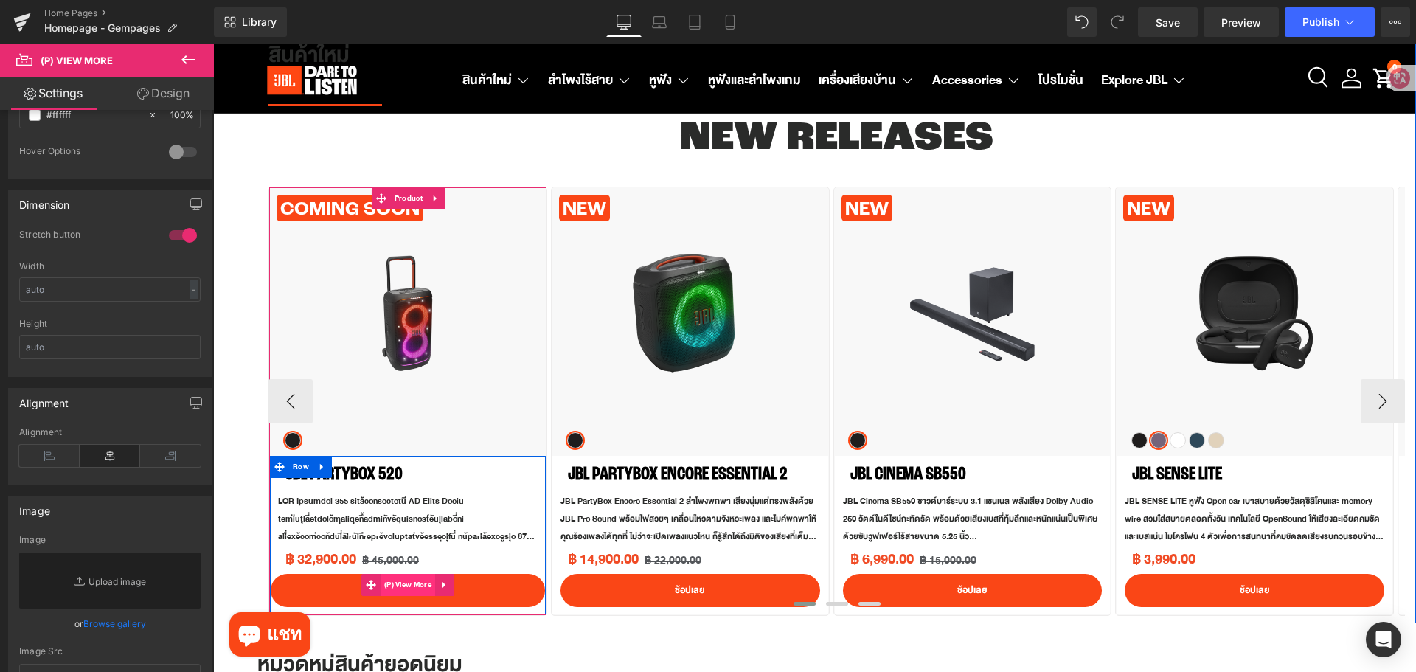
click at [402, 589] on span "(P) View More" at bounding box center [408, 585] width 55 height 22
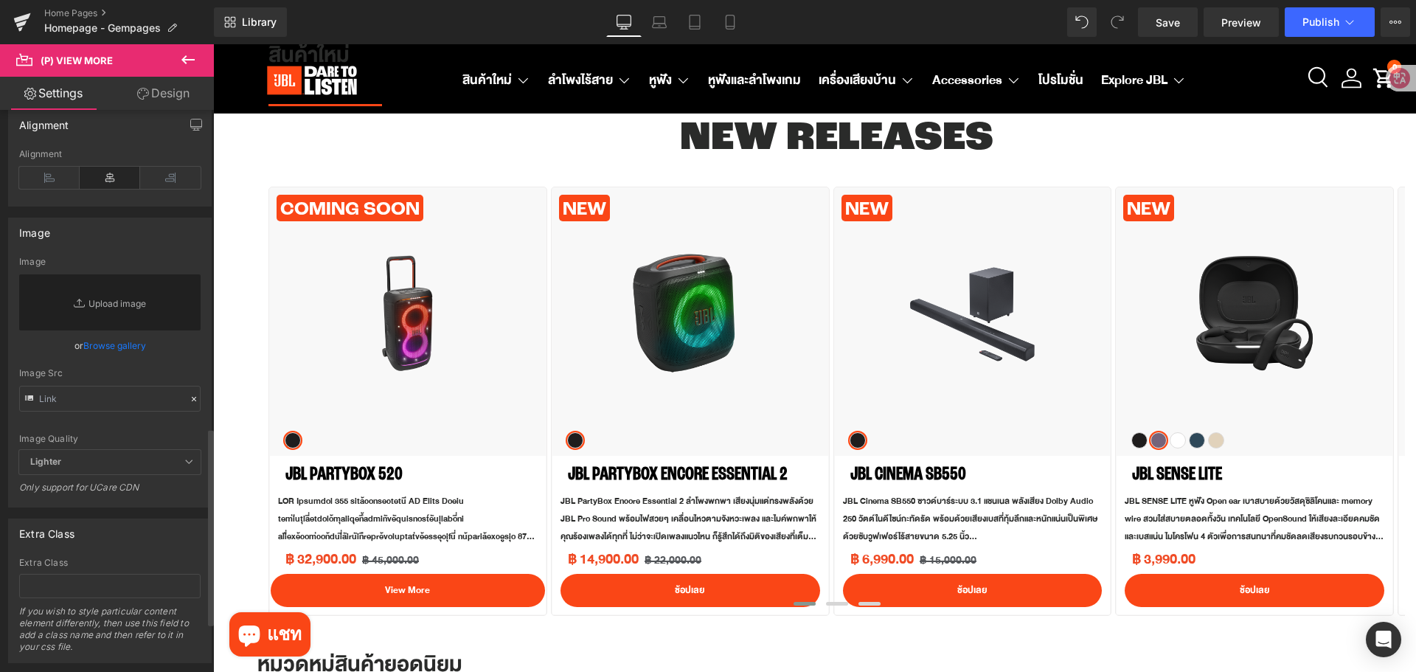
scroll to position [1033, 0]
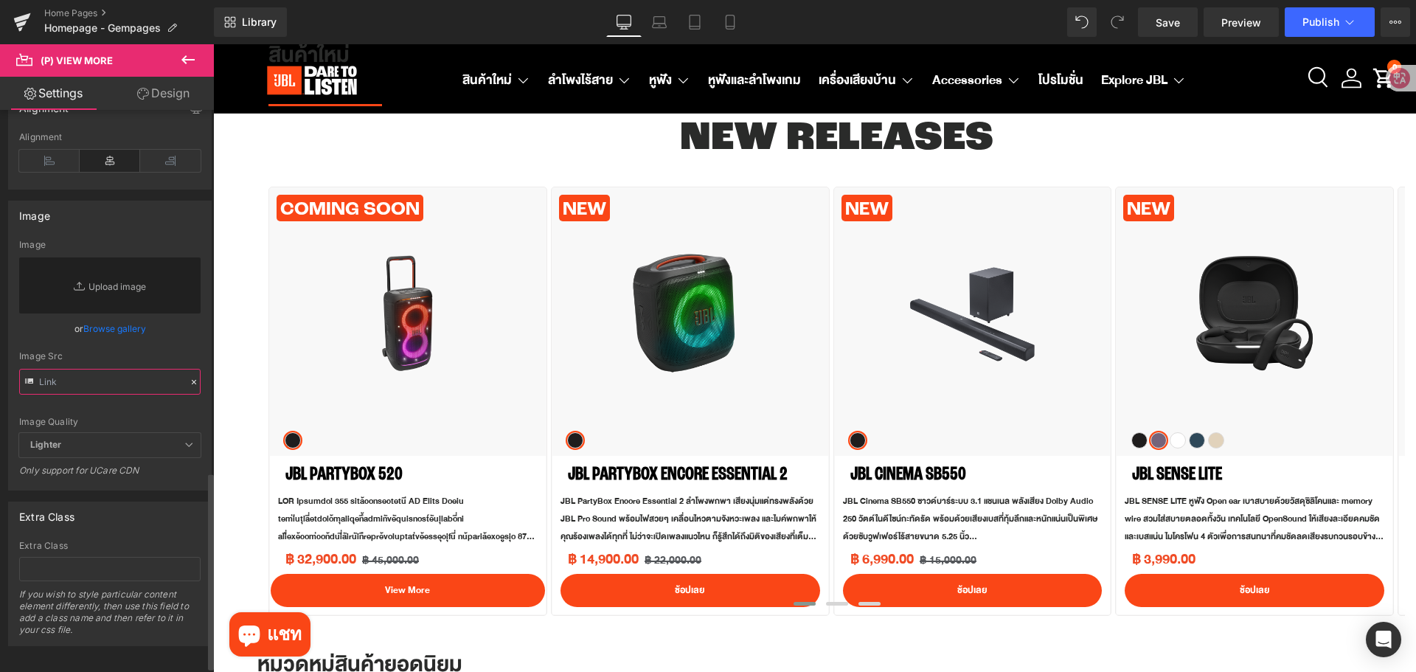
click at [122, 374] on input "text" at bounding box center [109, 382] width 181 height 26
click at [77, 384] on input "text" at bounding box center [109, 382] width 181 height 26
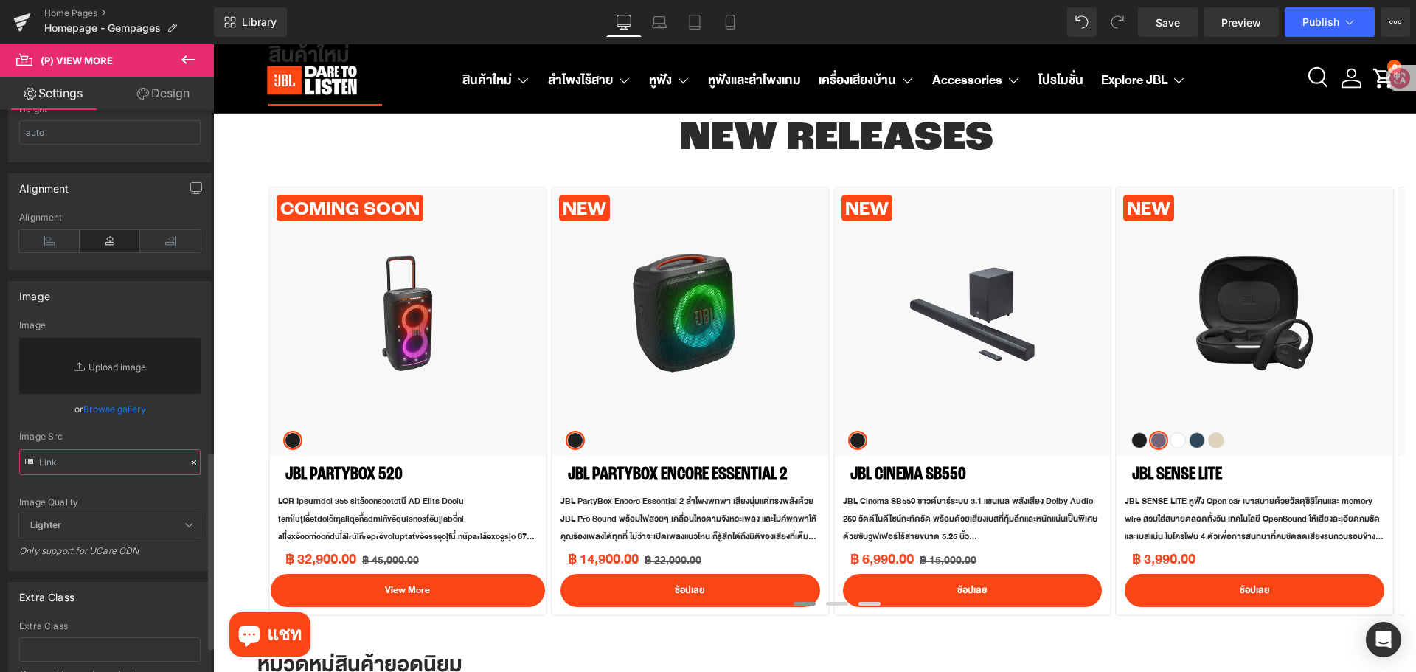
scroll to position [975, 0]
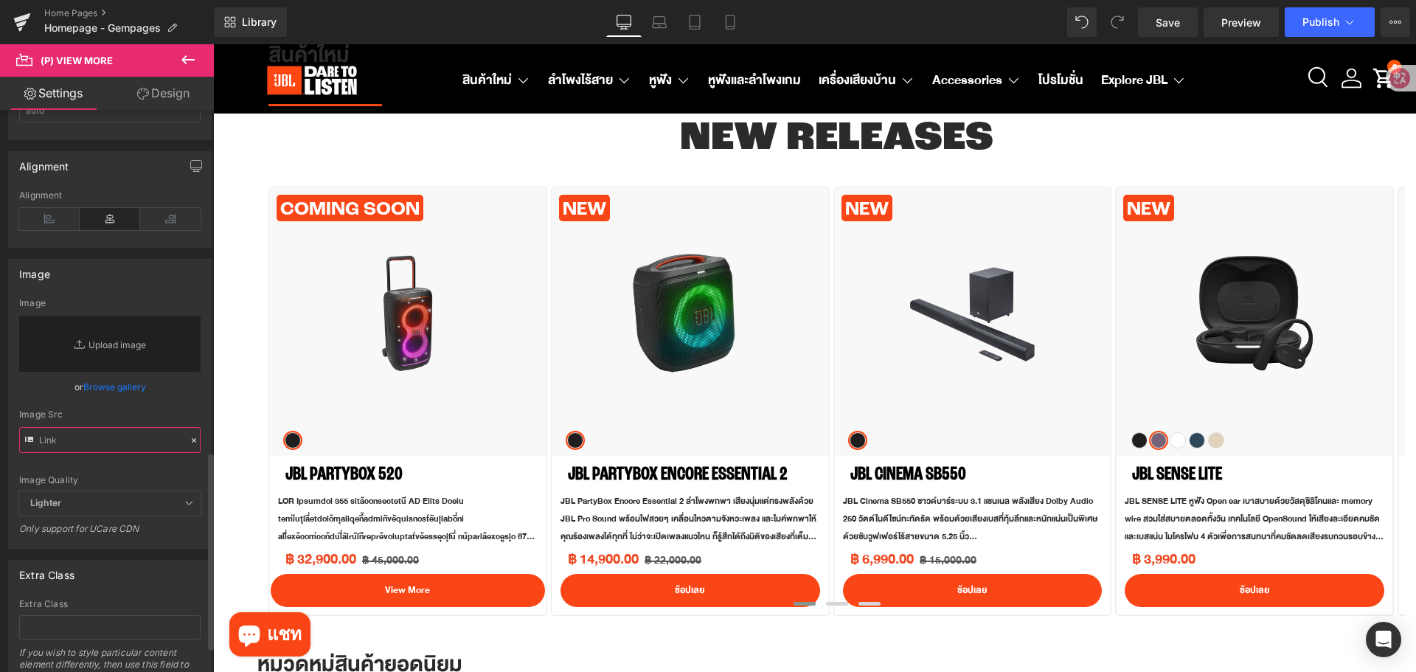
click at [79, 435] on input "text" at bounding box center [109, 440] width 181 height 26
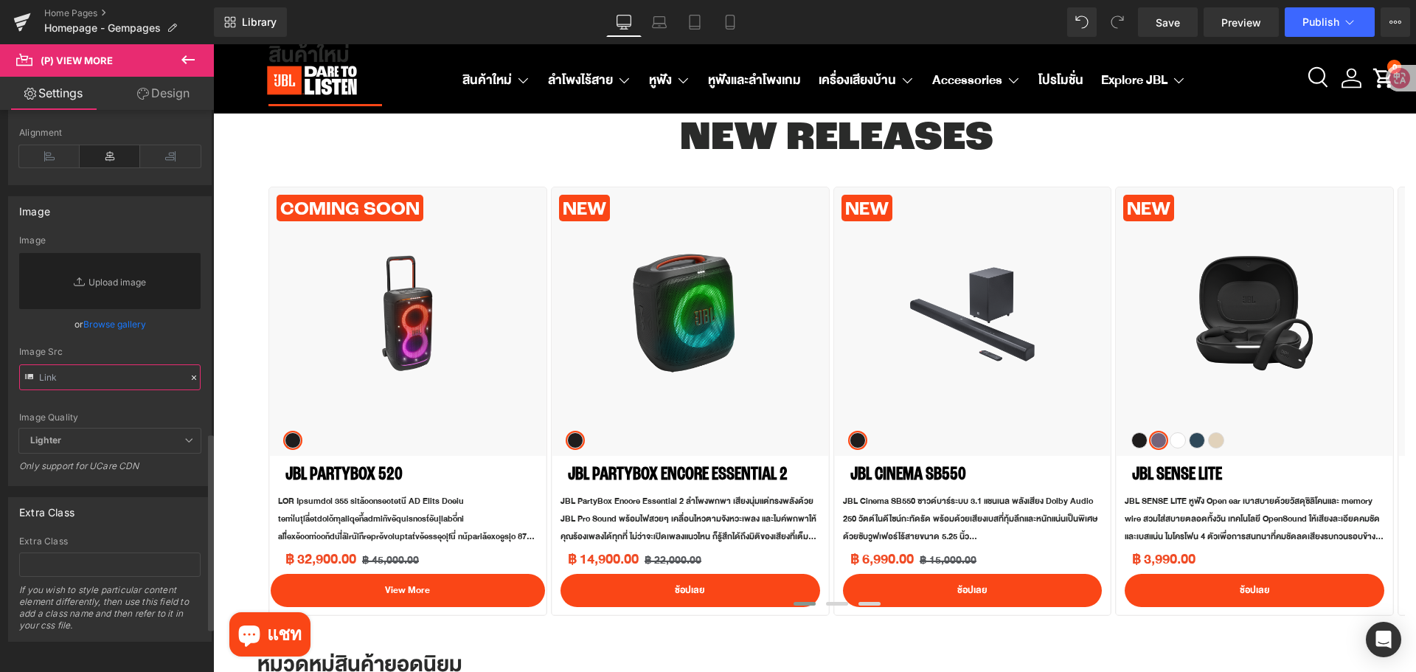
scroll to position [1048, 0]
click at [1178, 28] on span "Save" at bounding box center [1168, 22] width 24 height 15
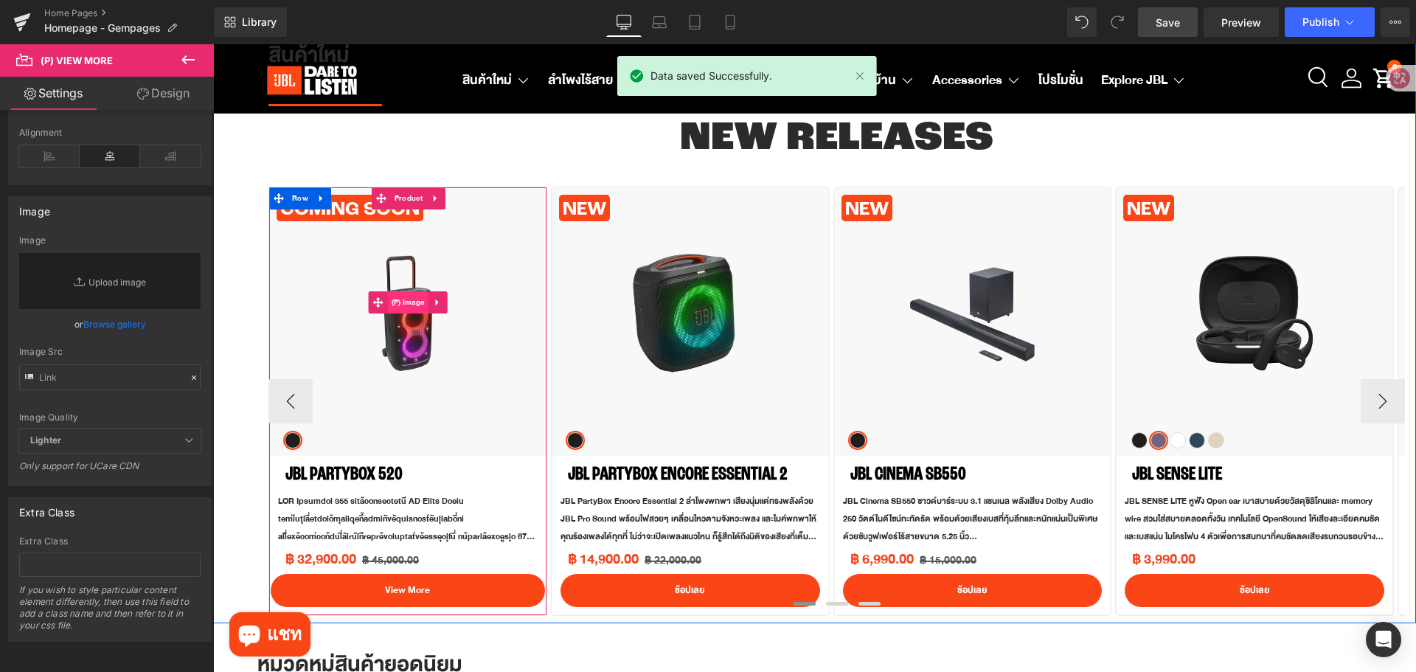
click at [423, 300] on span "(P) Image" at bounding box center [408, 302] width 41 height 22
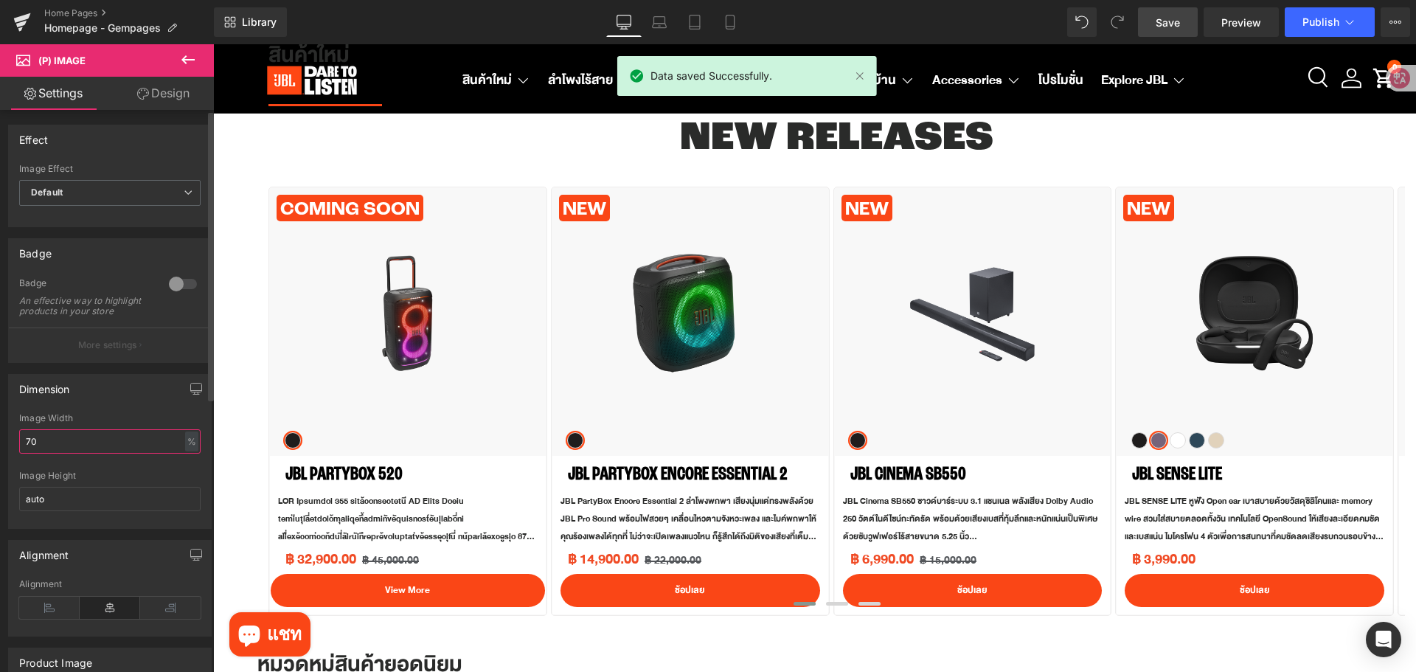
drag, startPoint x: 60, startPoint y: 456, endPoint x: 5, endPoint y: 459, distance: 54.7
click at [5, 459] on div "Dimension 70% Image Width 70 % % px auto Image Height auto" at bounding box center [110, 446] width 221 height 166
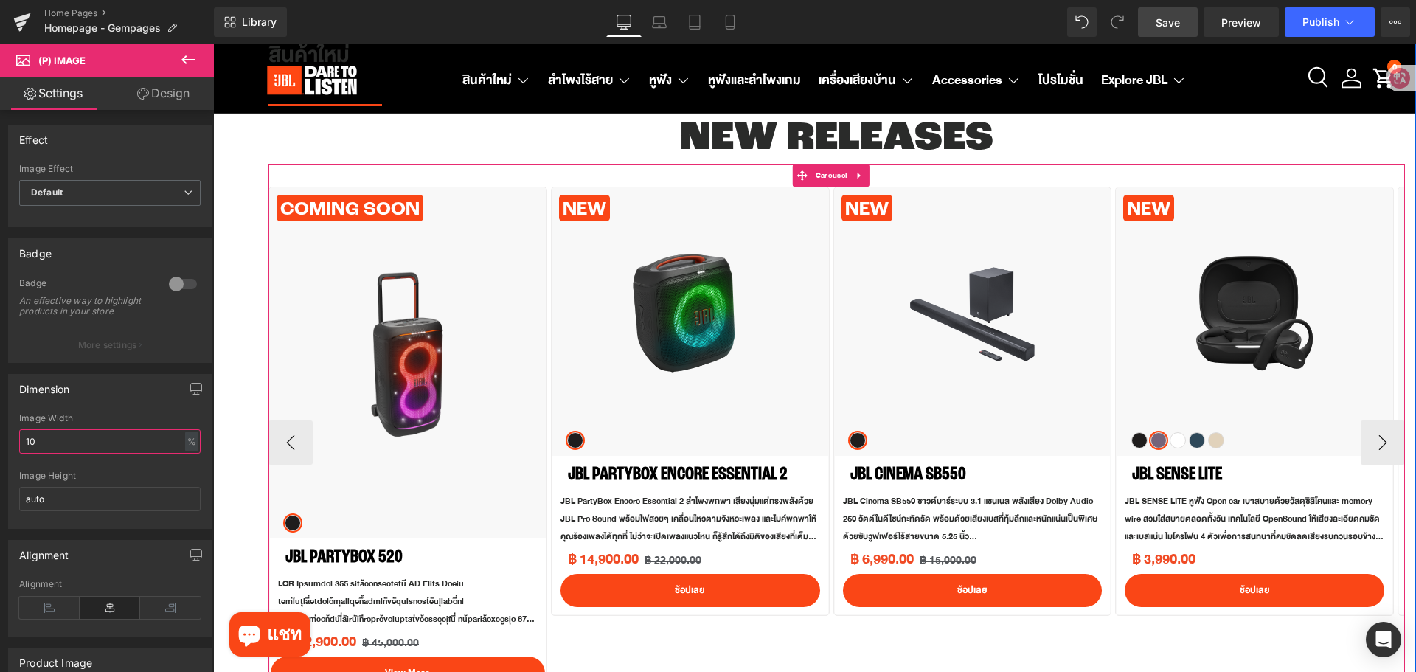
type input "1"
type input "70"
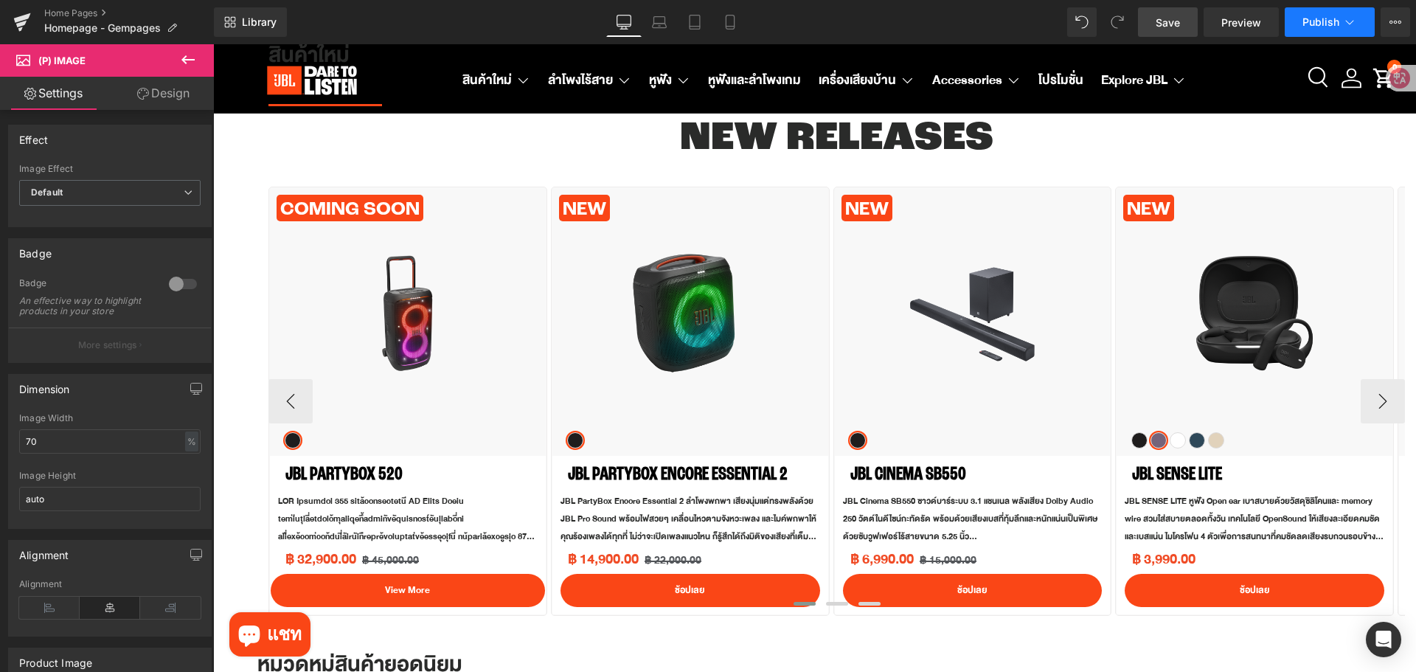
click at [1316, 16] on span "Publish" at bounding box center [1321, 22] width 37 height 12
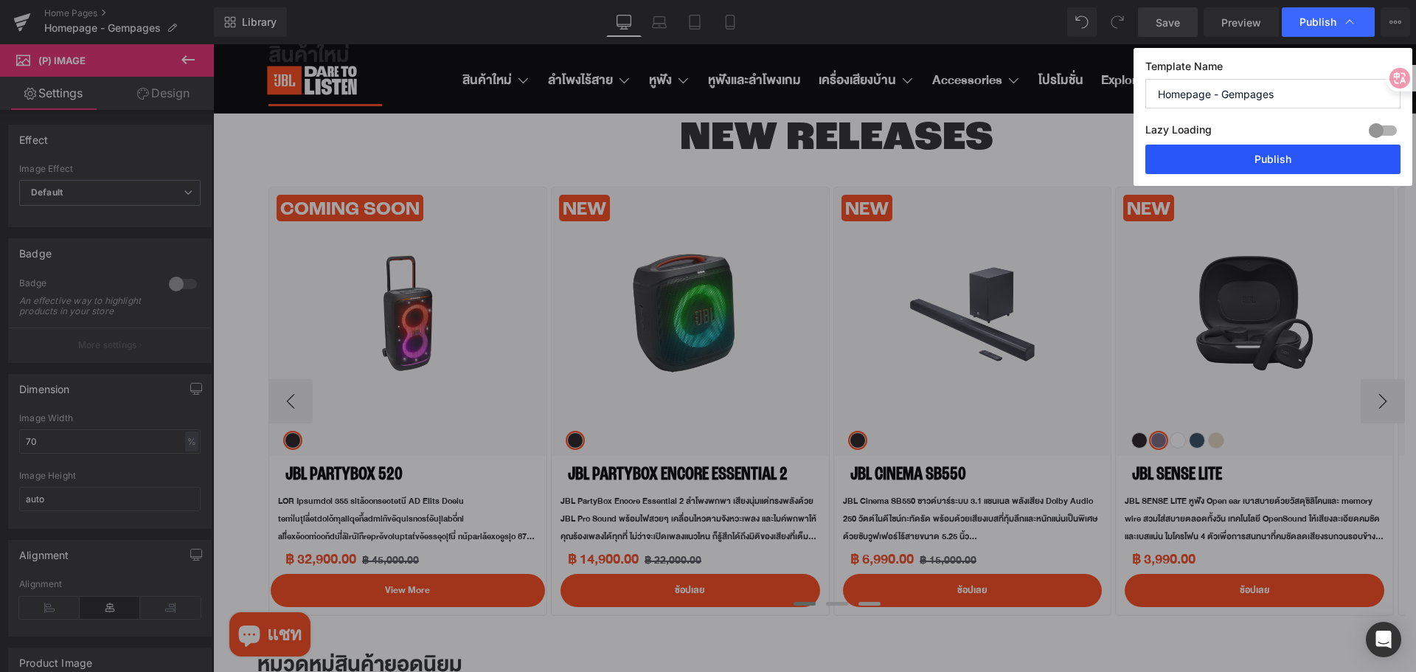
click at [1268, 159] on button "Publish" at bounding box center [1273, 160] width 255 height 30
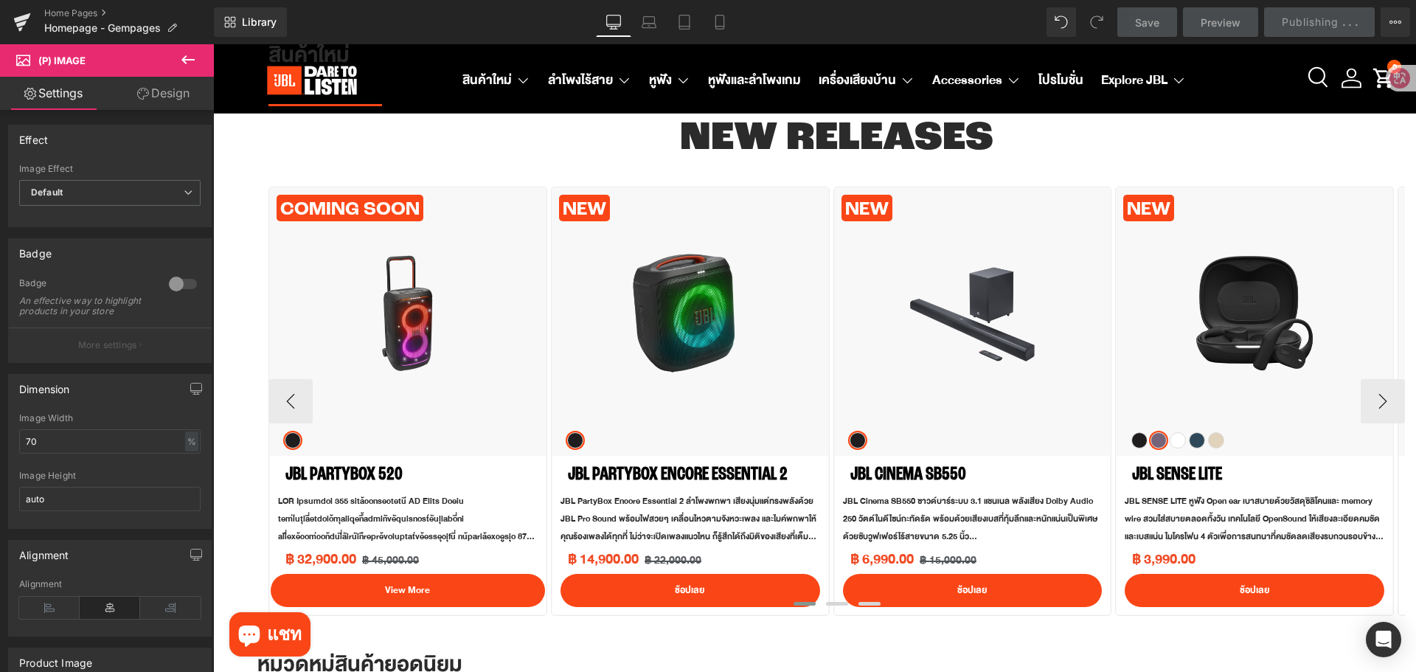
scroll to position [499, 0]
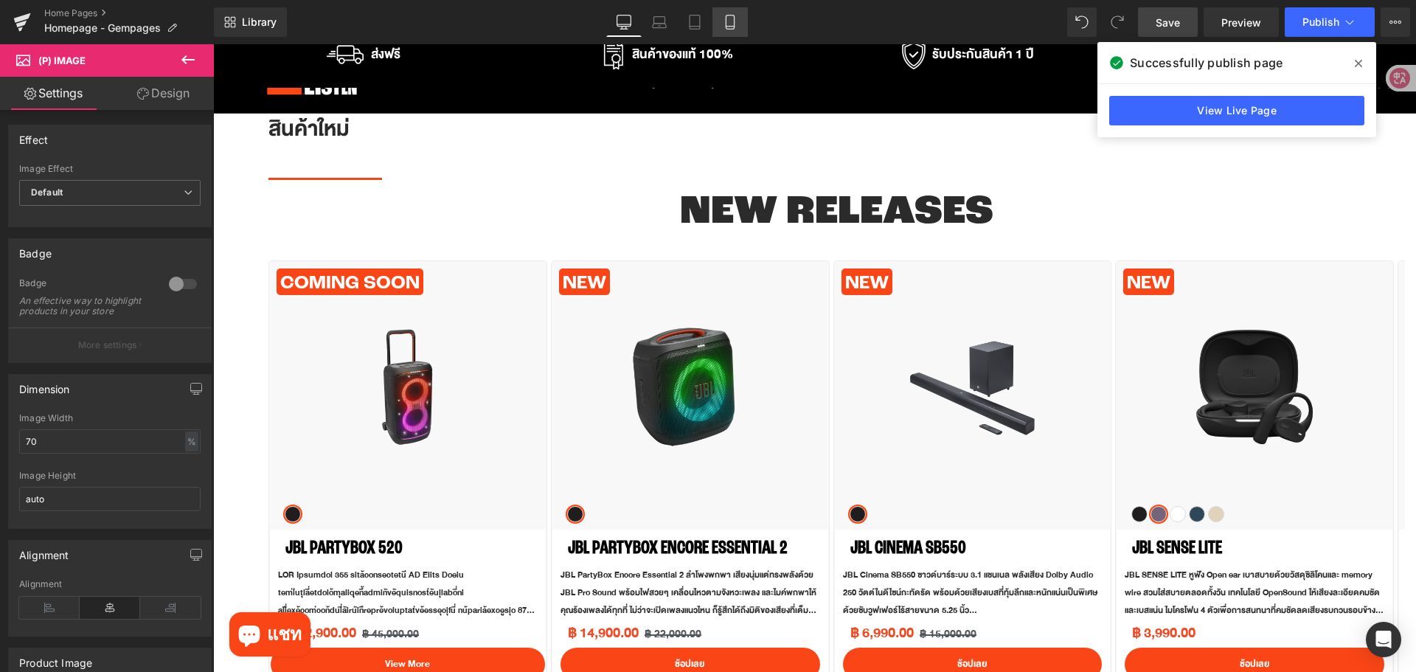
click at [723, 27] on icon at bounding box center [730, 22] width 15 height 15
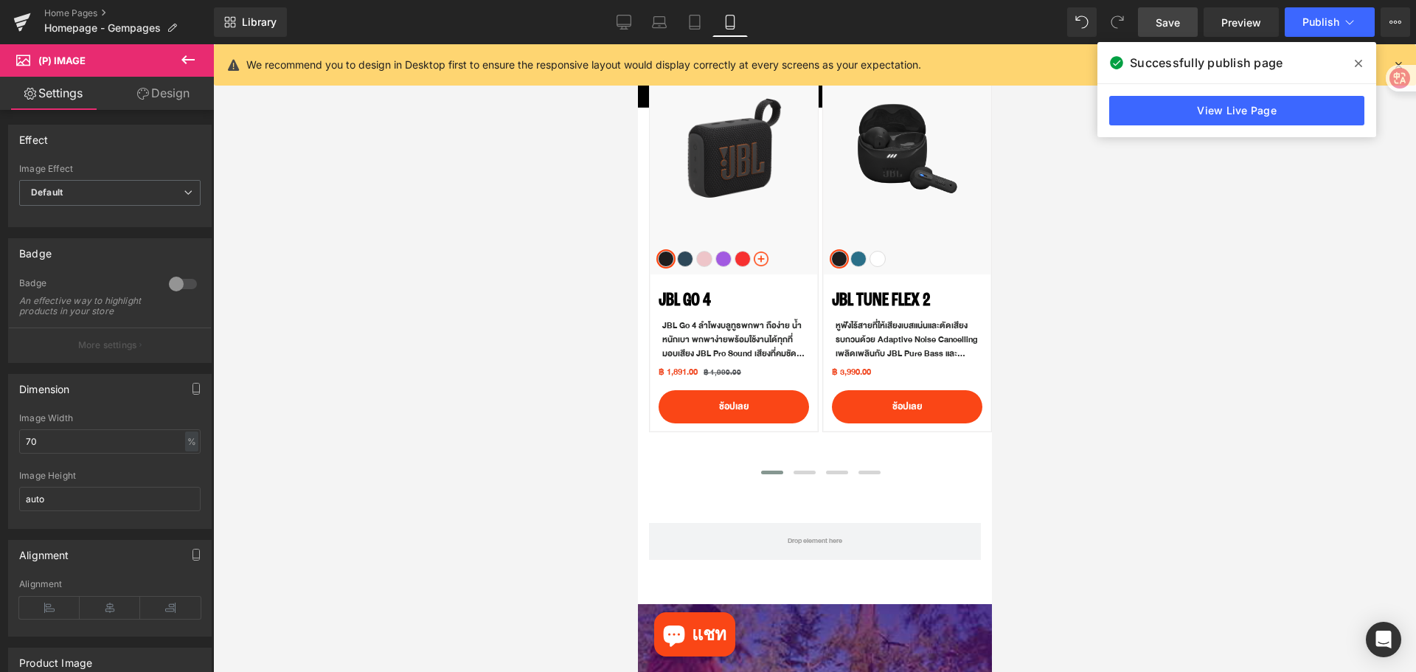
scroll to position [539, 0]
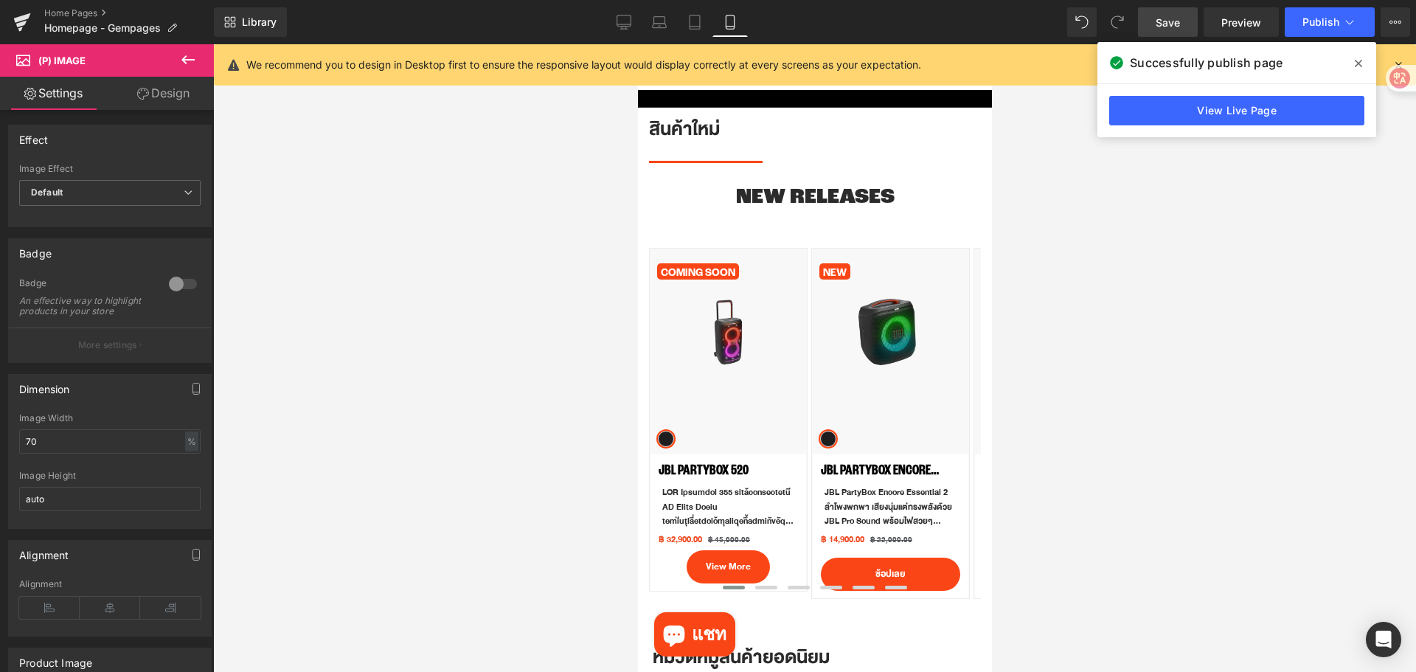
click at [1357, 69] on icon at bounding box center [1358, 64] width 7 height 12
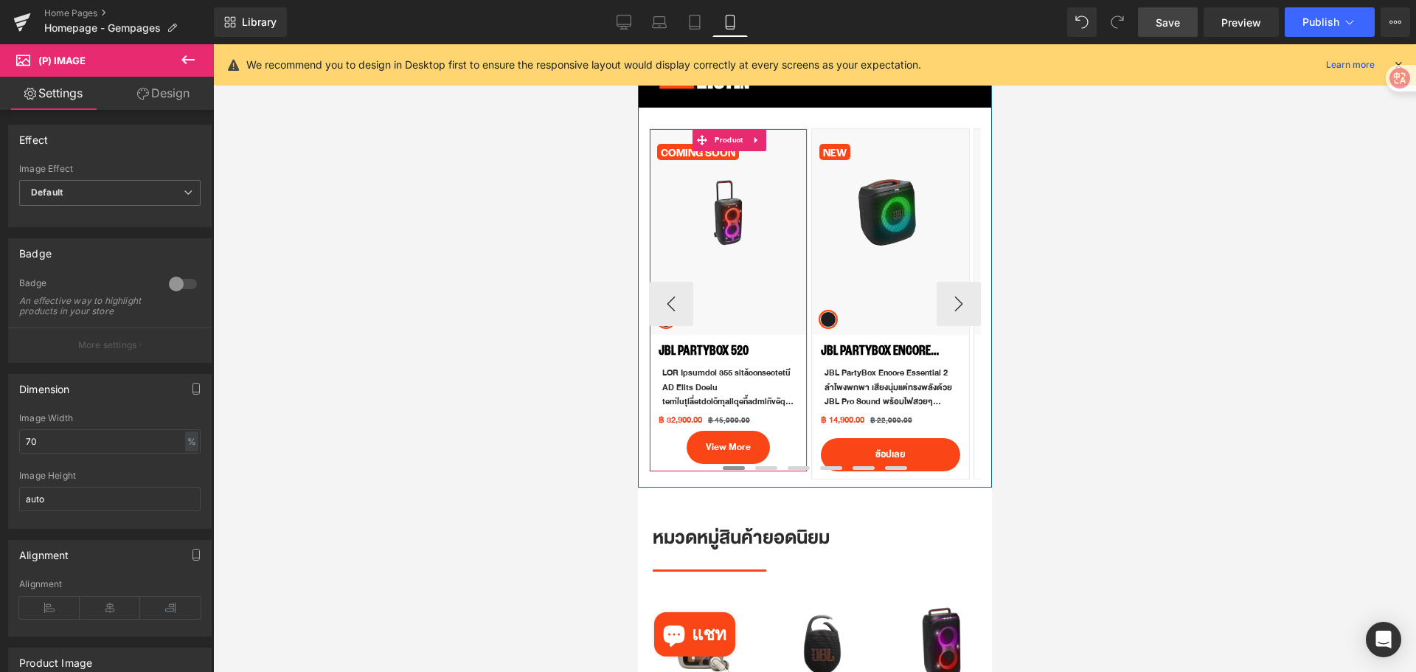
scroll to position [687, 0]
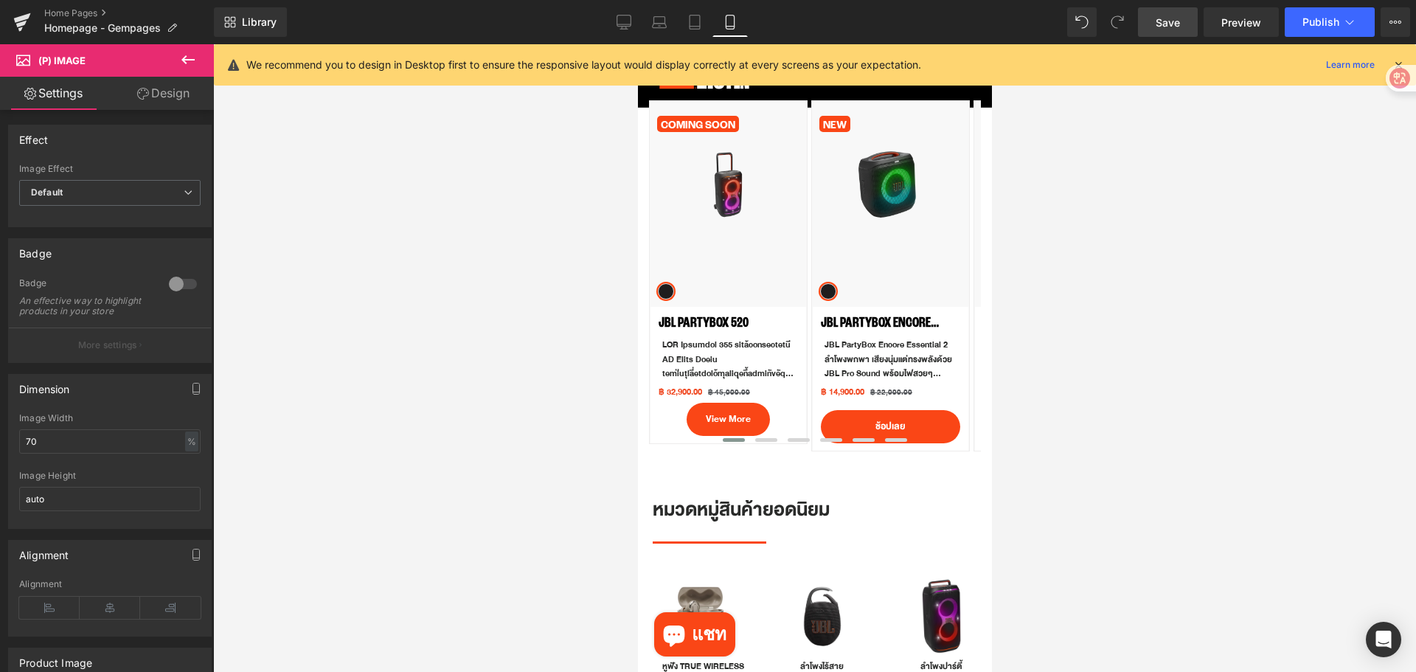
click at [1043, 470] on div at bounding box center [814, 358] width 1203 height 628
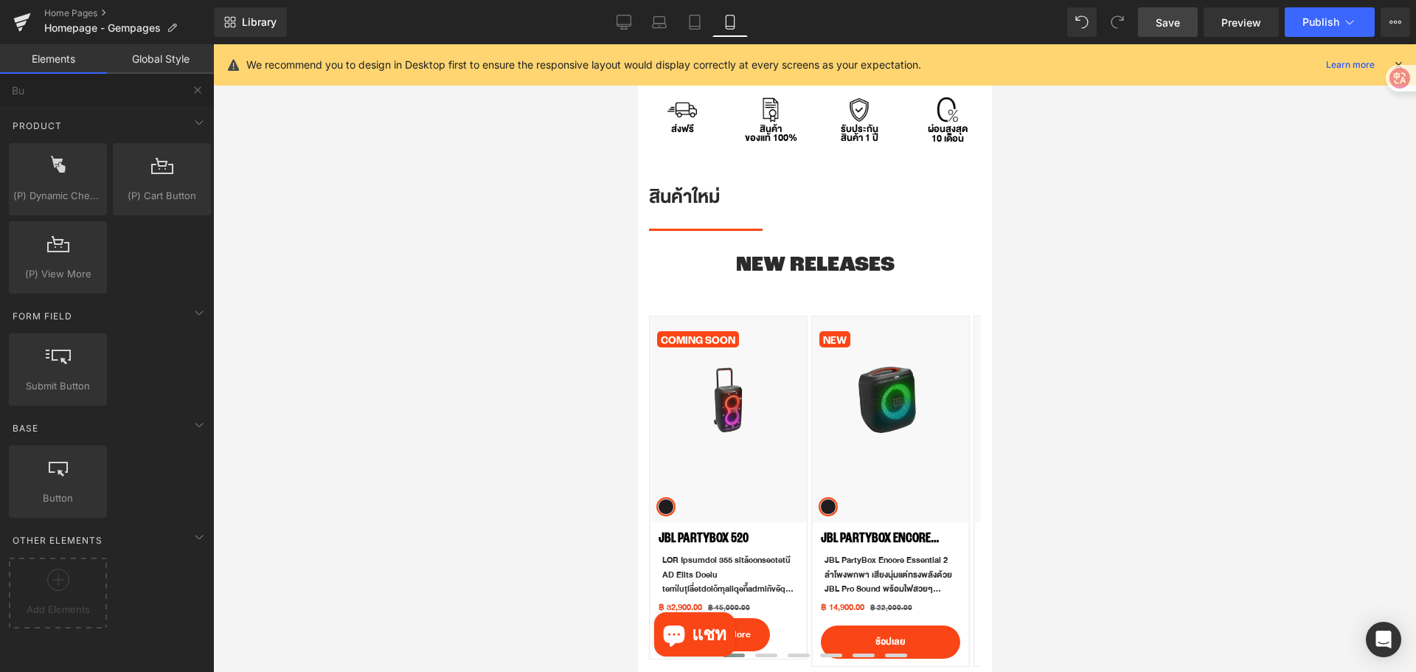
scroll to position [465, 0]
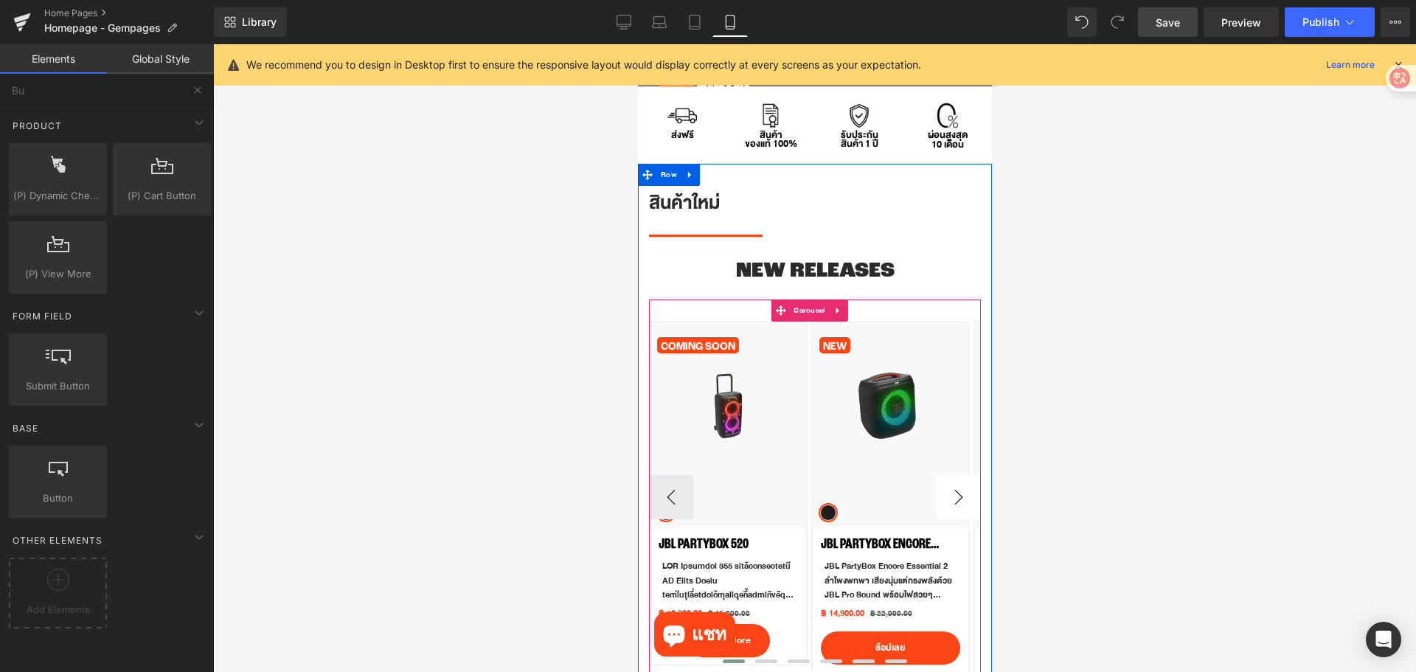
click at [943, 501] on button "›" at bounding box center [958, 497] width 44 height 44
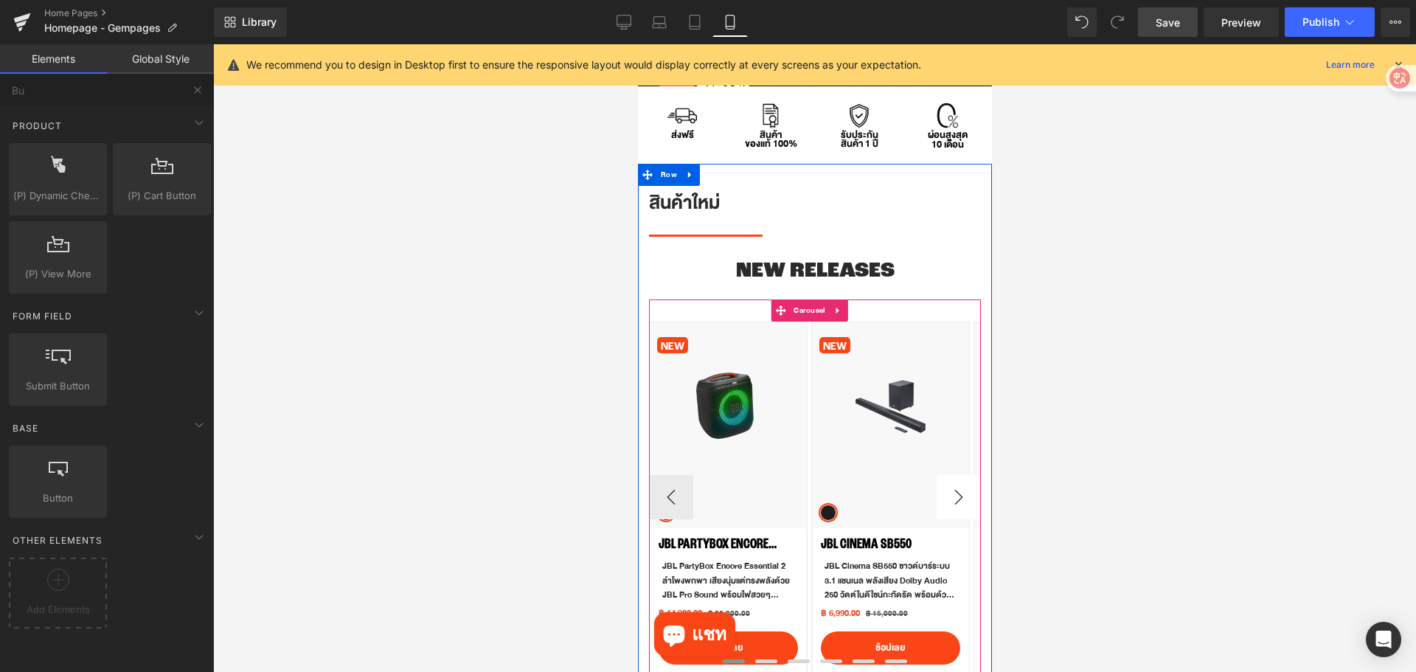
click at [943, 501] on button "›" at bounding box center [958, 497] width 44 height 44
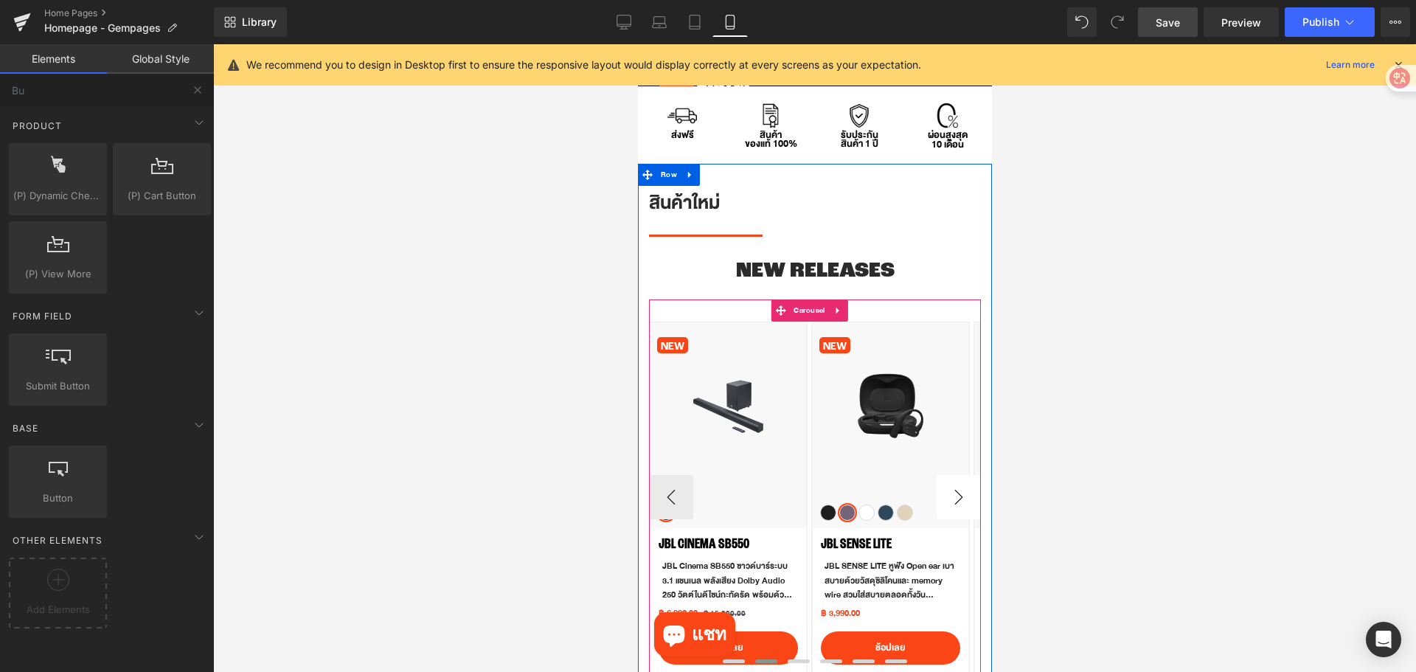
click at [943, 501] on button "›" at bounding box center [958, 497] width 44 height 44
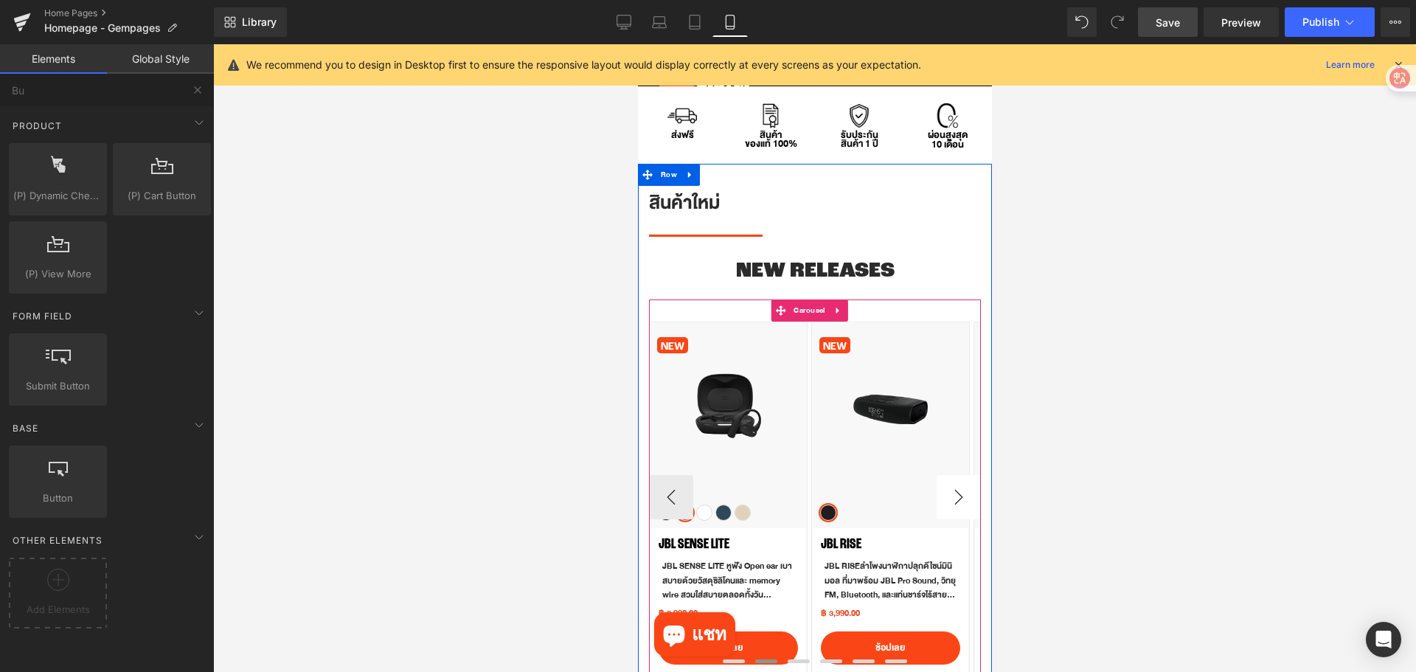
click at [943, 501] on button "›" at bounding box center [958, 497] width 44 height 44
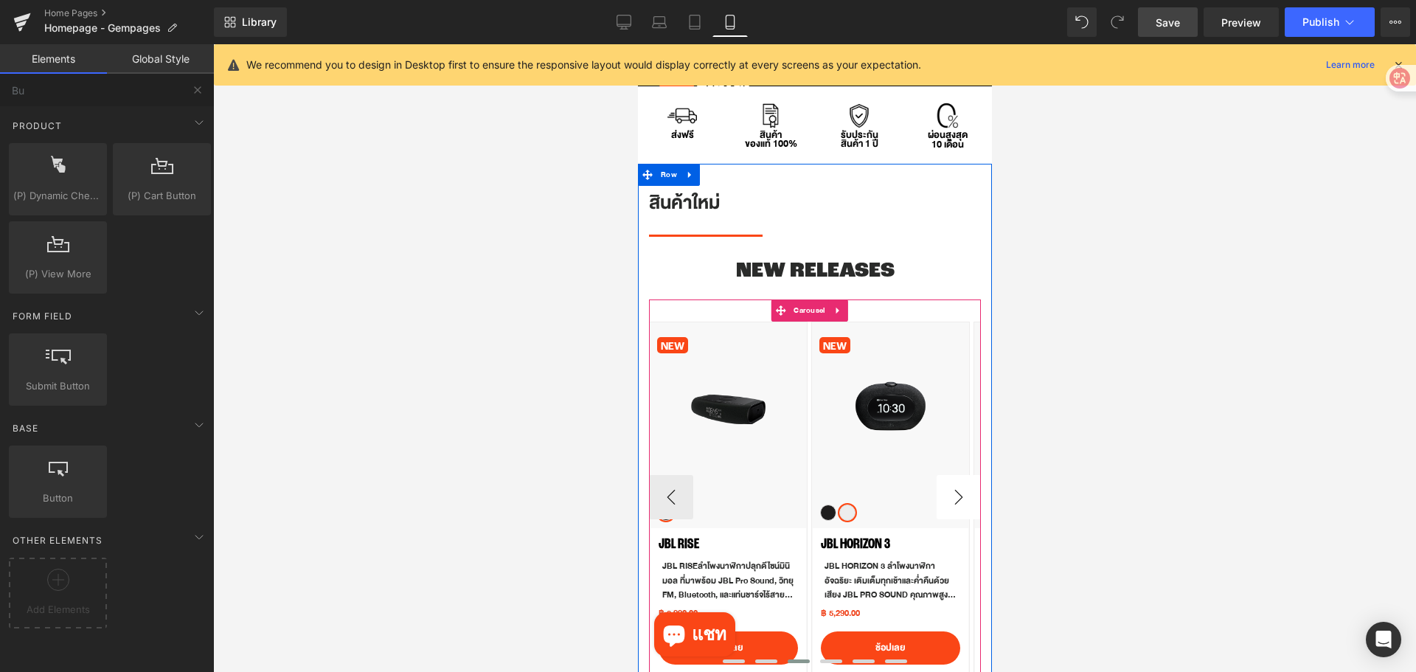
click at [943, 501] on button "›" at bounding box center [958, 497] width 44 height 44
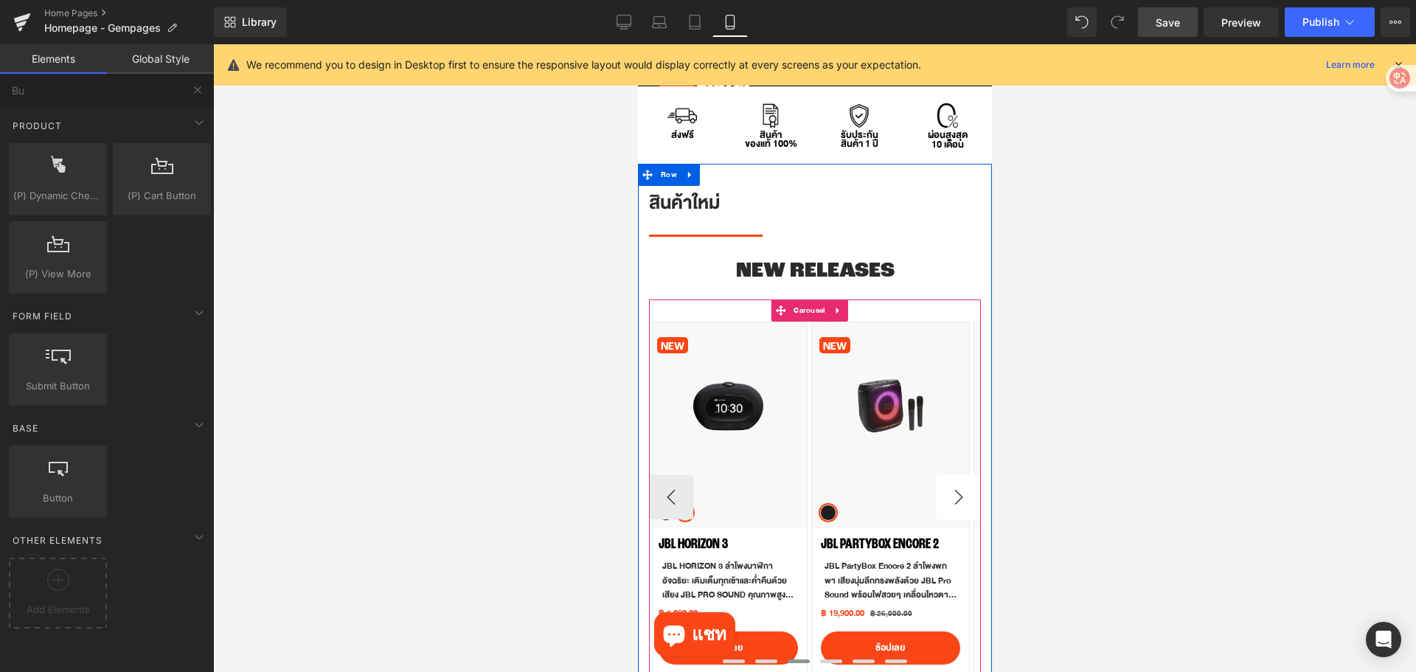
click at [943, 501] on button "›" at bounding box center [958, 497] width 44 height 44
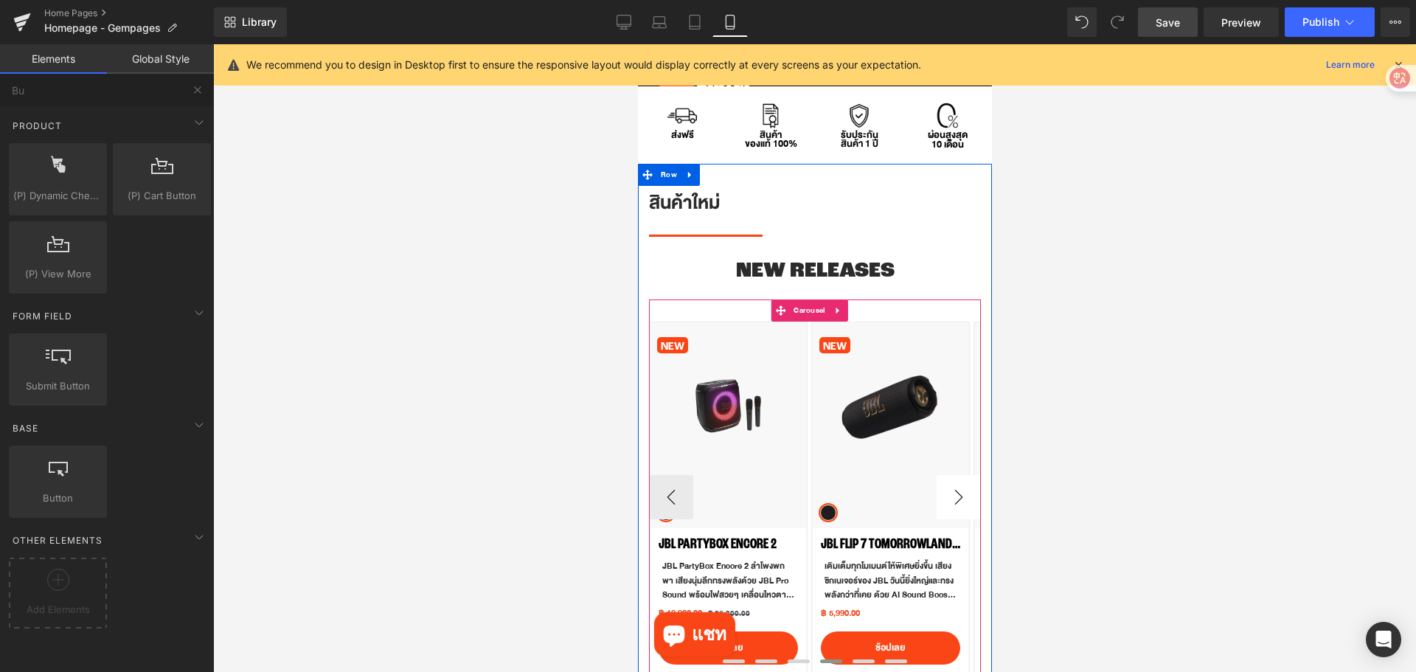
click at [943, 501] on button "›" at bounding box center [958, 497] width 44 height 44
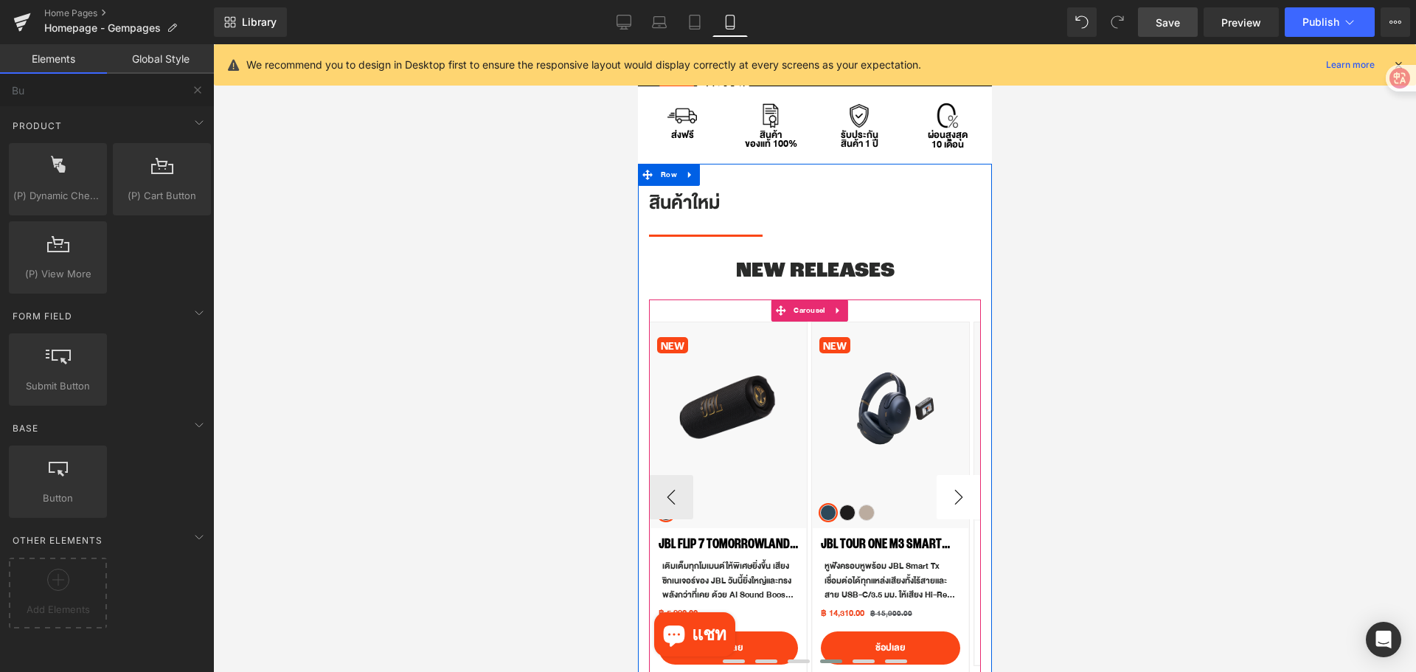
click at [944, 501] on button "›" at bounding box center [958, 497] width 44 height 44
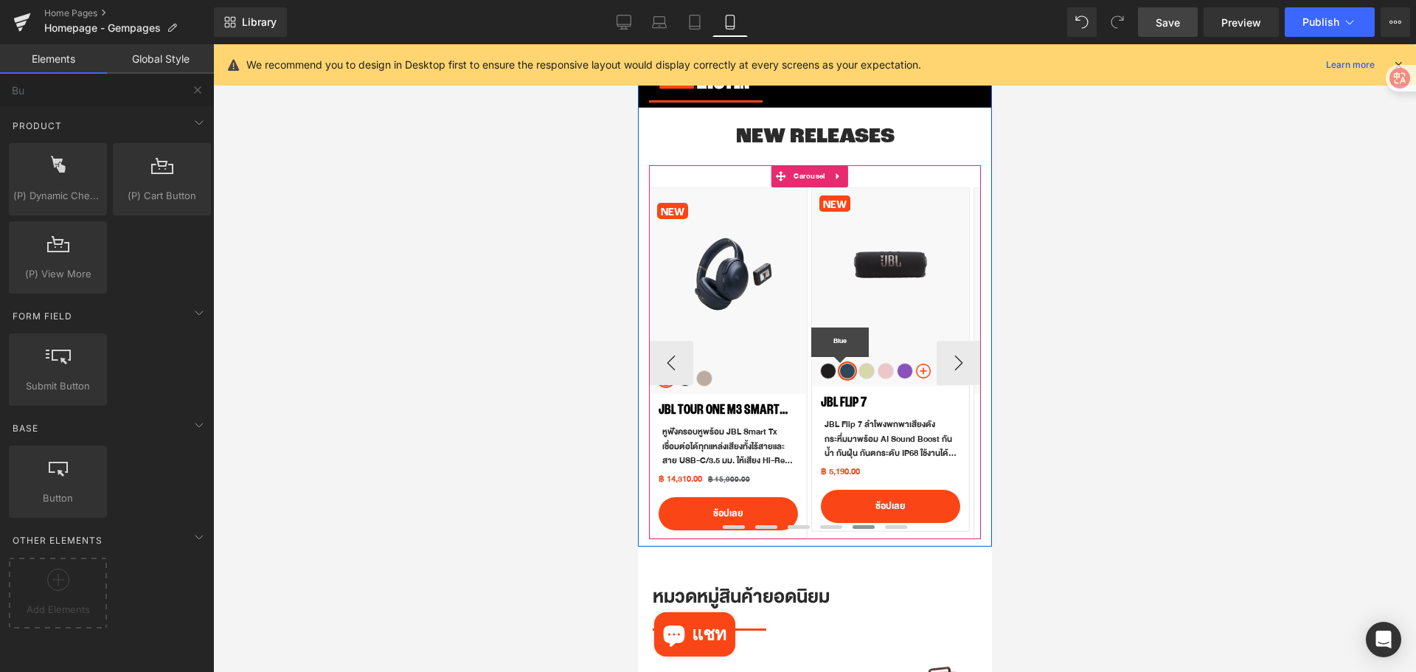
scroll to position [613, 0]
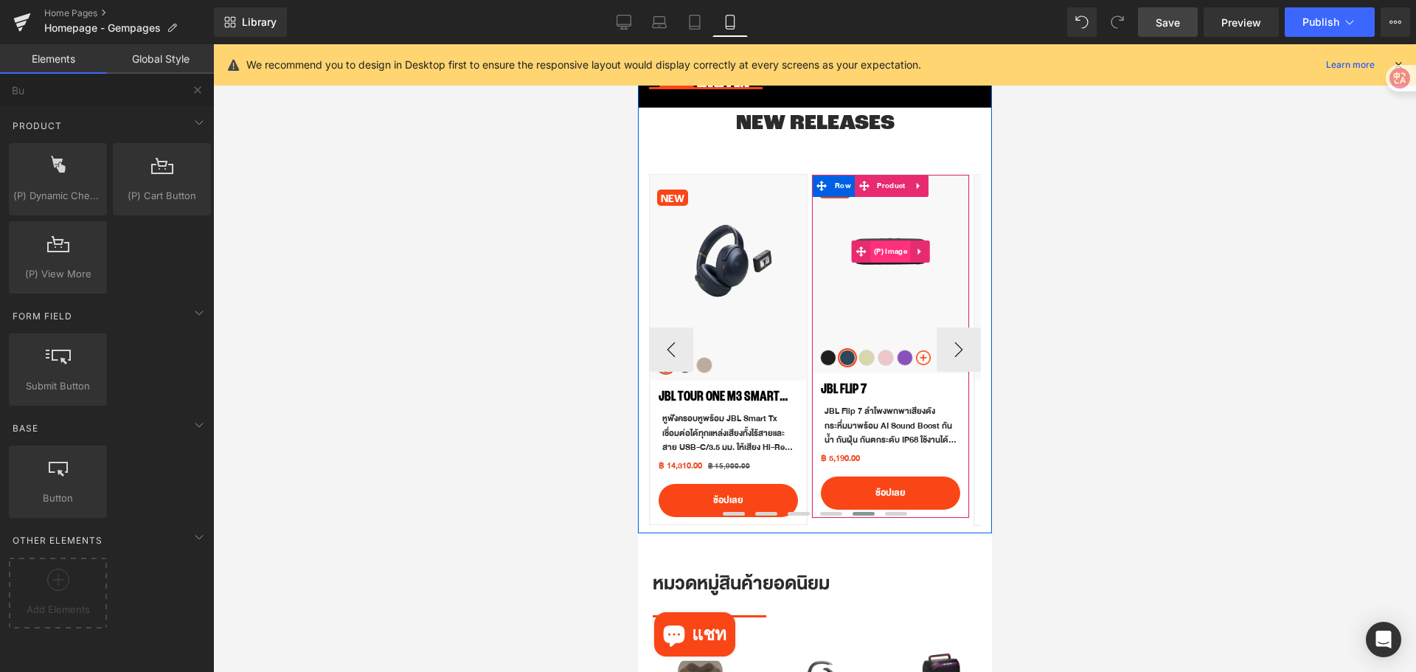
click at [895, 254] on span "(P) Image" at bounding box center [890, 251] width 41 height 22
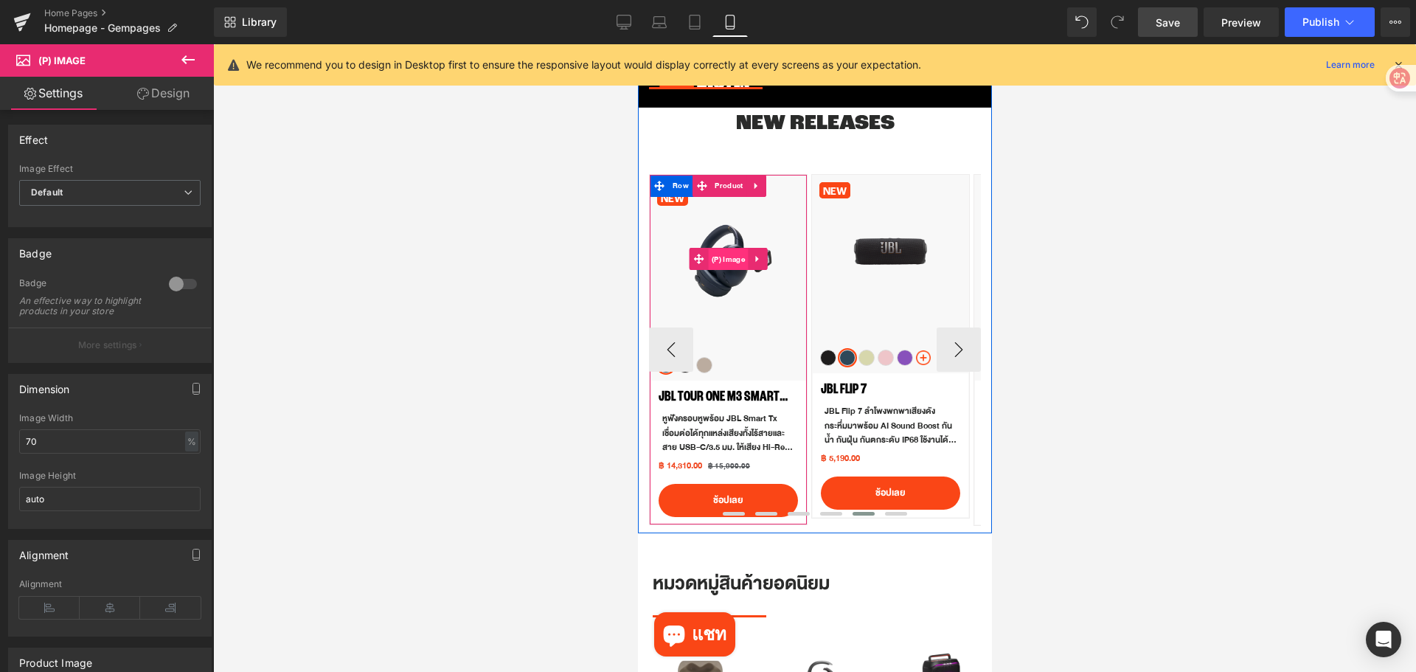
click at [721, 267] on span "(P) Image" at bounding box center [727, 260] width 41 height 22
click at [716, 259] on span "(P) Image" at bounding box center [727, 259] width 41 height 22
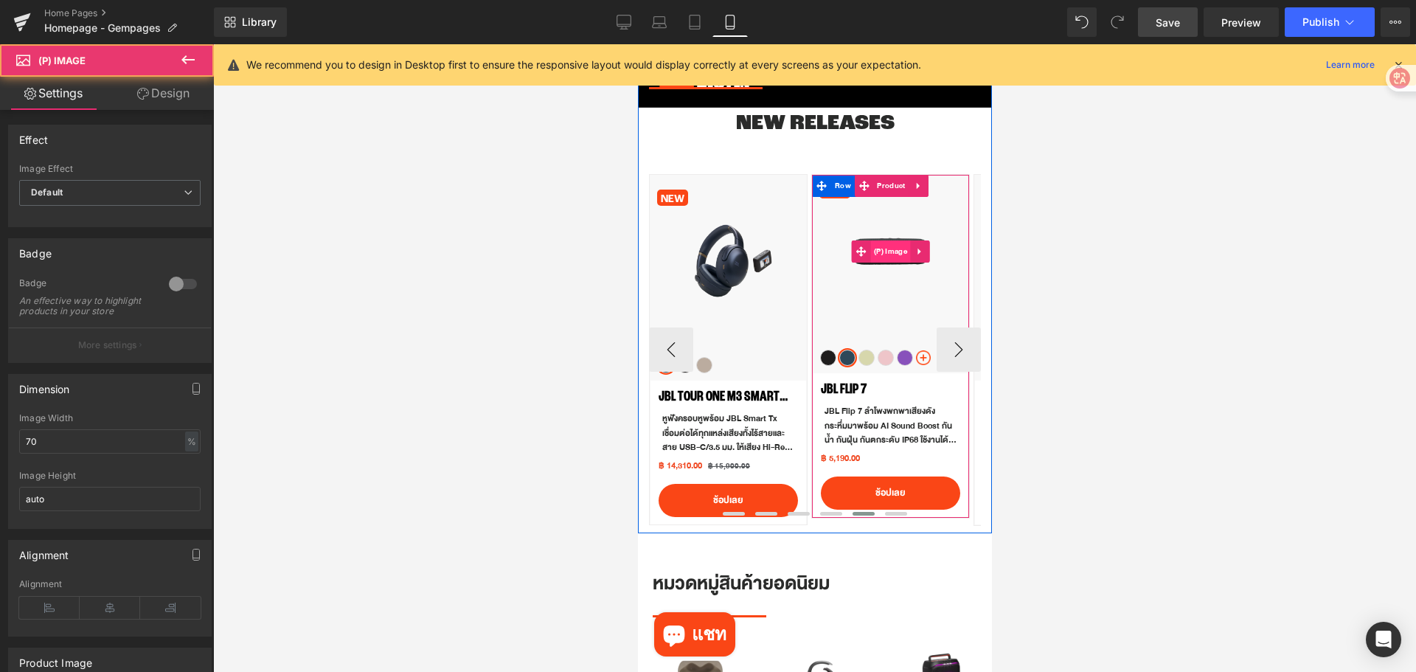
click at [885, 249] on span "(P) Image" at bounding box center [890, 251] width 41 height 22
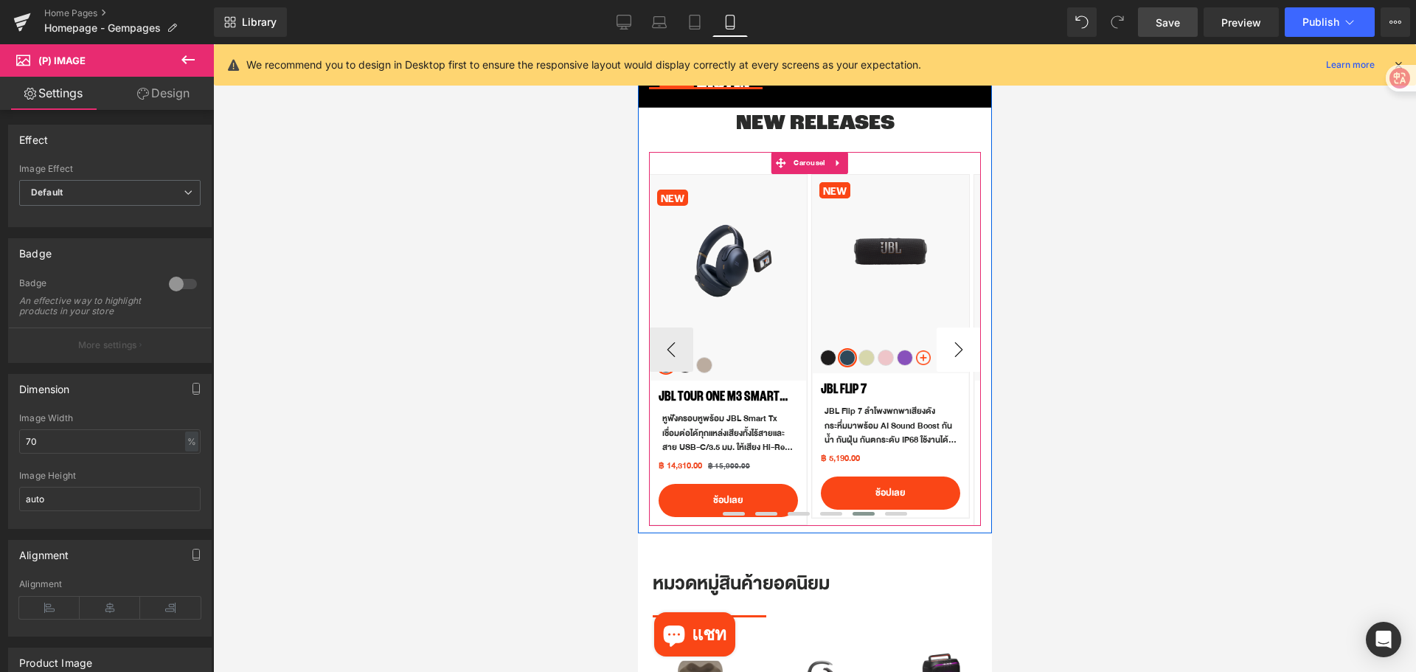
click at [960, 347] on button "›" at bounding box center [958, 350] width 44 height 44
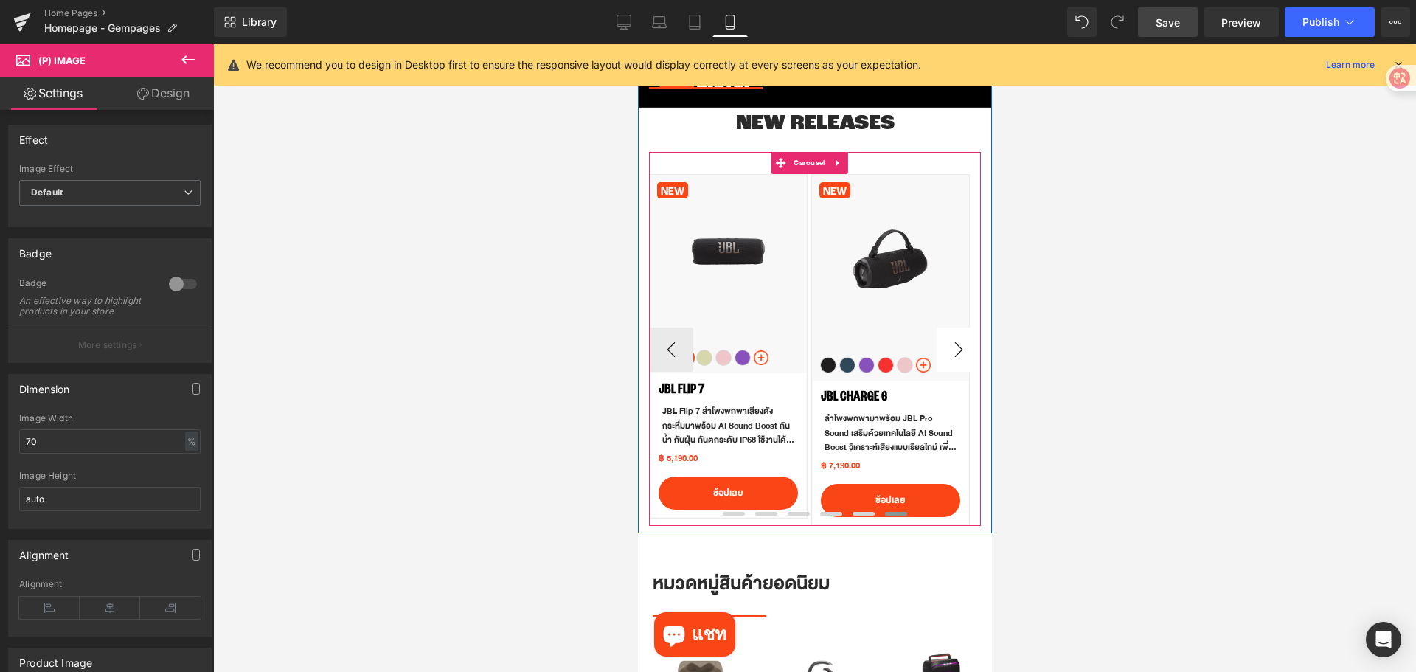
click at [957, 347] on button "›" at bounding box center [958, 350] width 44 height 44
click at [662, 353] on button "‹" at bounding box center [670, 350] width 44 height 44
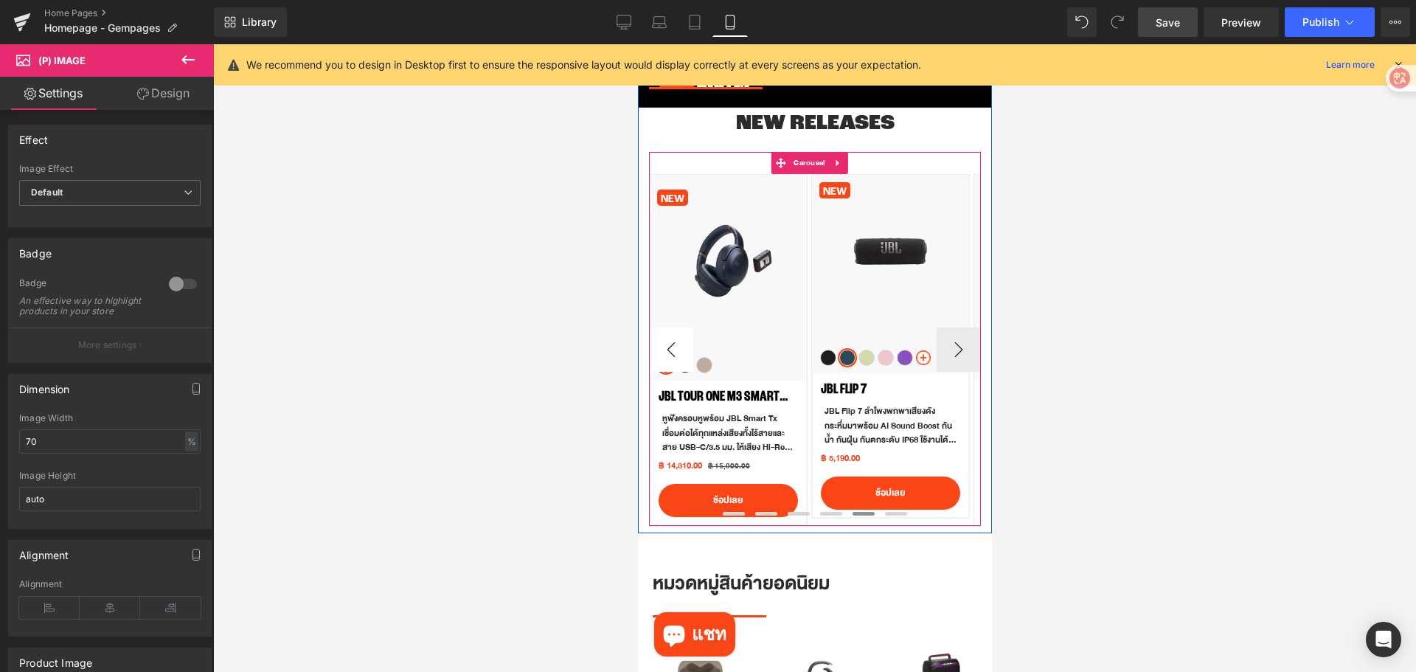
click at [662, 353] on button "‹" at bounding box center [670, 350] width 44 height 44
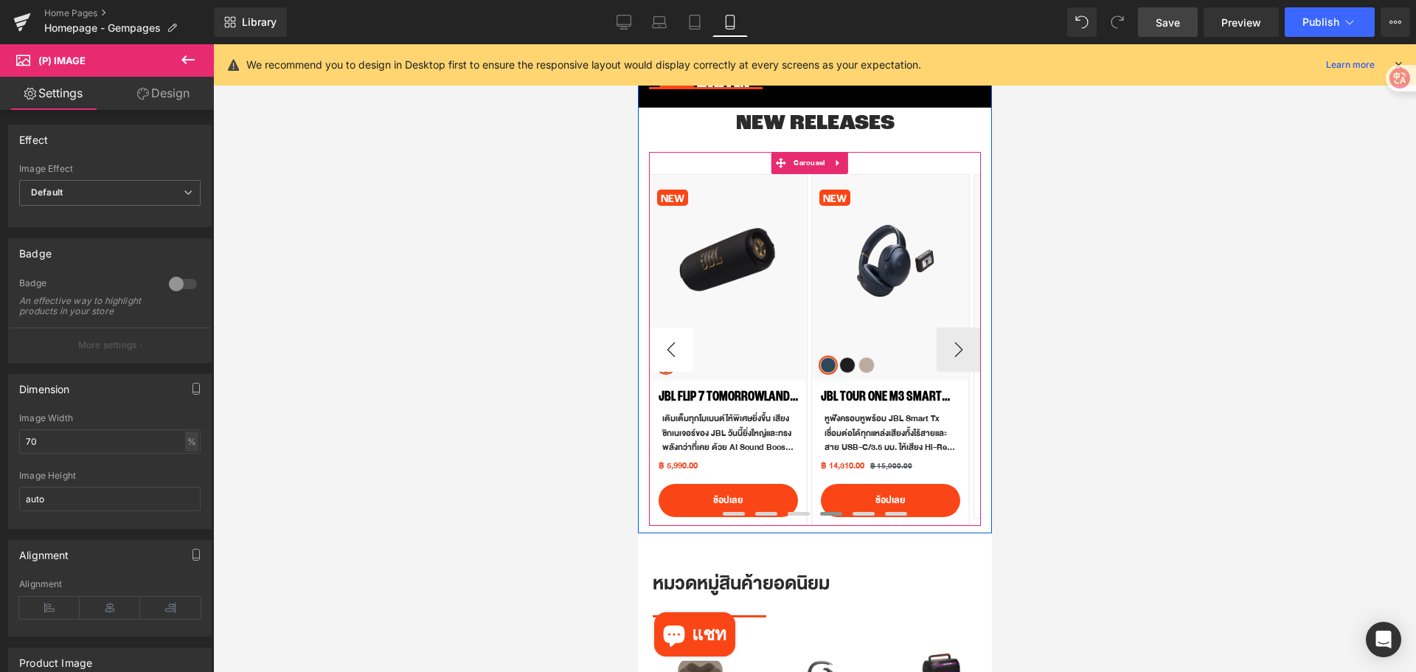
click at [662, 353] on button "‹" at bounding box center [670, 350] width 44 height 44
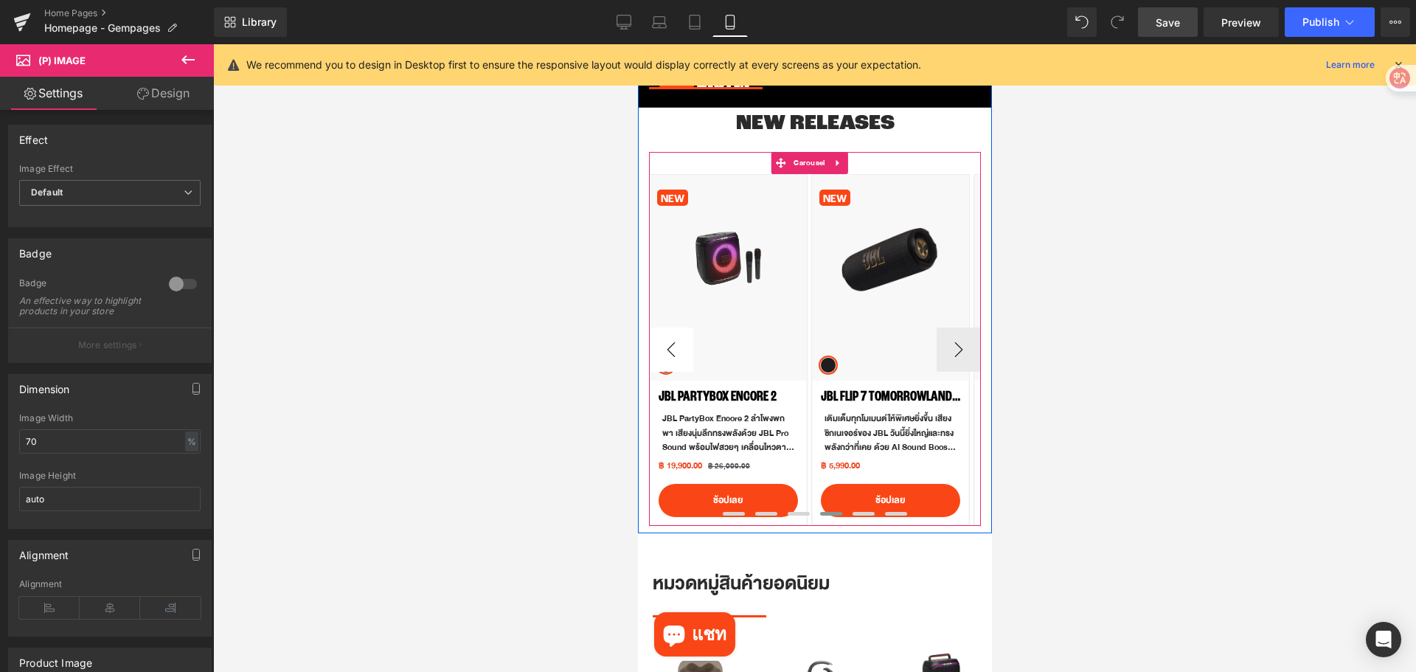
click at [662, 353] on button "‹" at bounding box center [670, 350] width 44 height 44
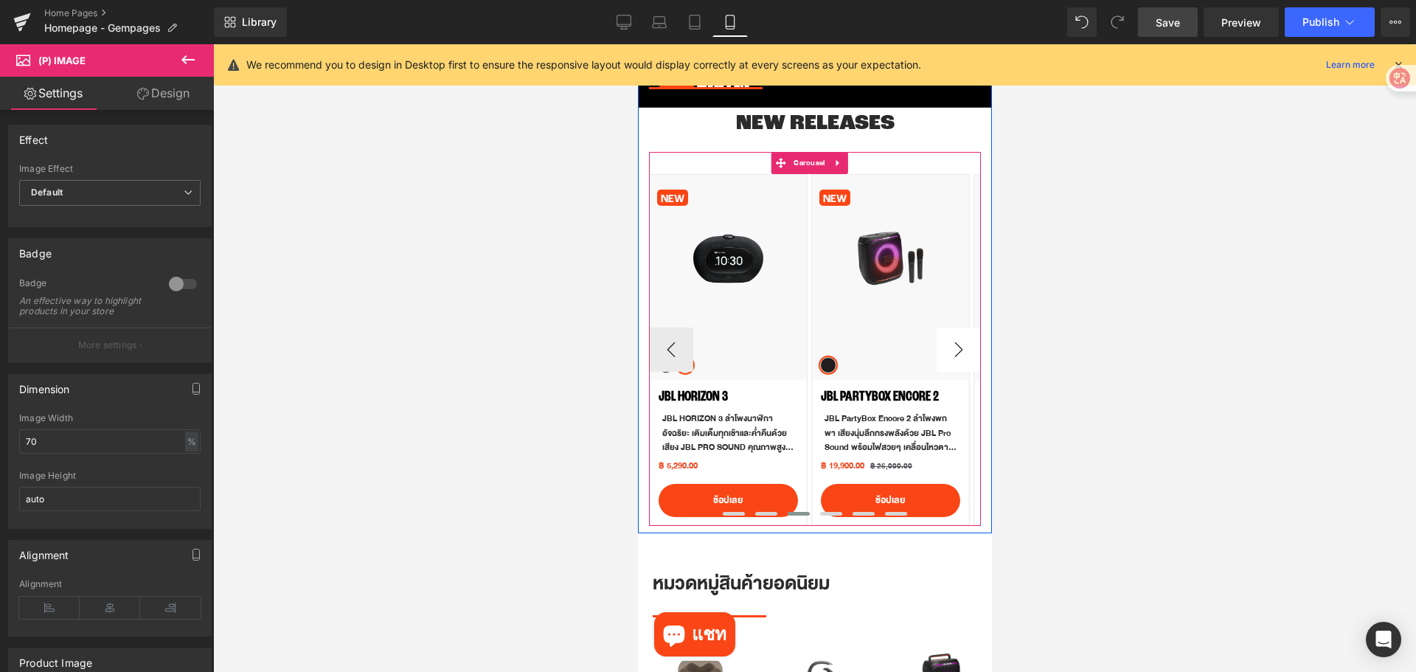
click at [950, 350] on button "›" at bounding box center [958, 350] width 44 height 44
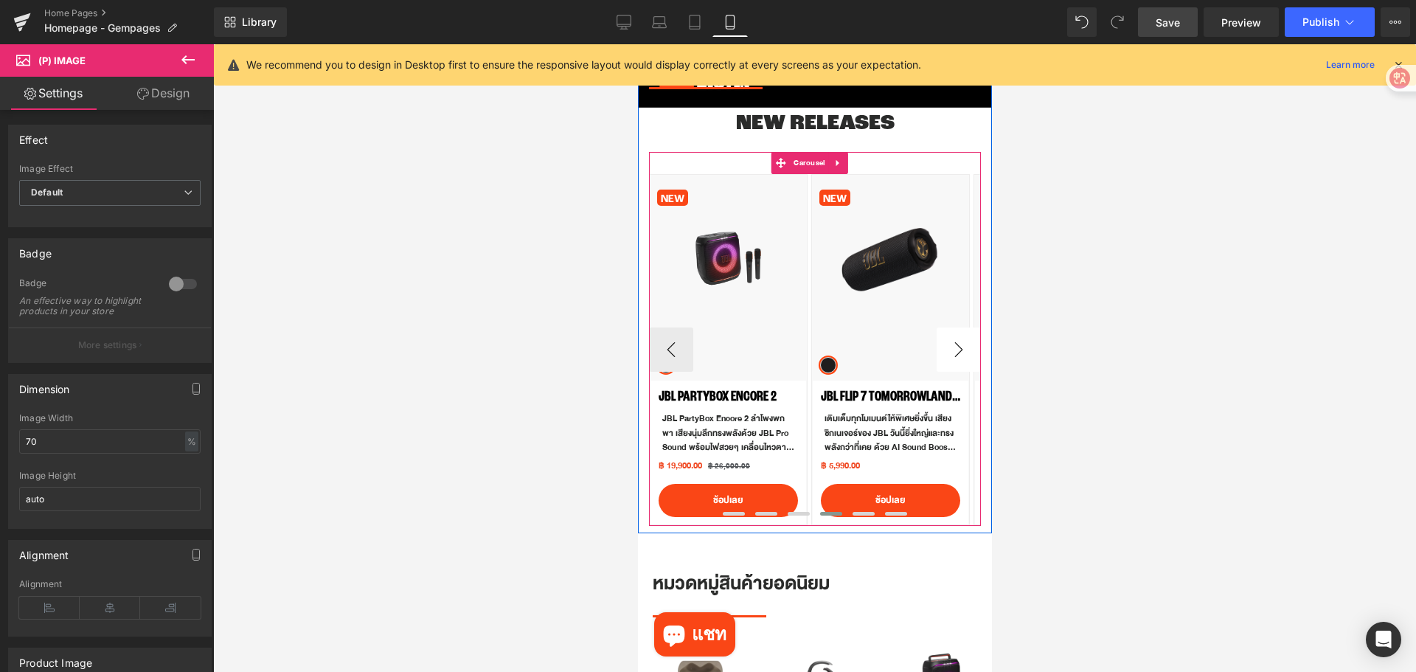
click at [950, 350] on button "›" at bounding box center [958, 350] width 44 height 44
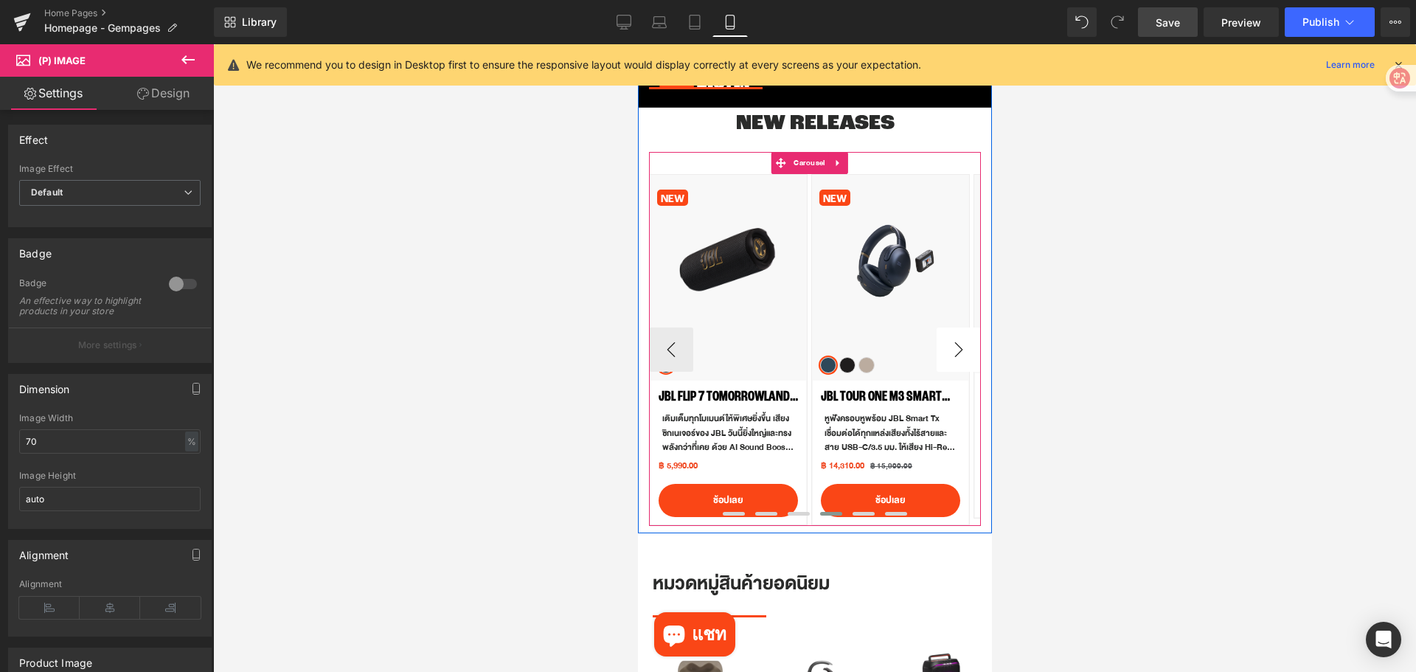
click at [950, 350] on button "›" at bounding box center [958, 350] width 44 height 44
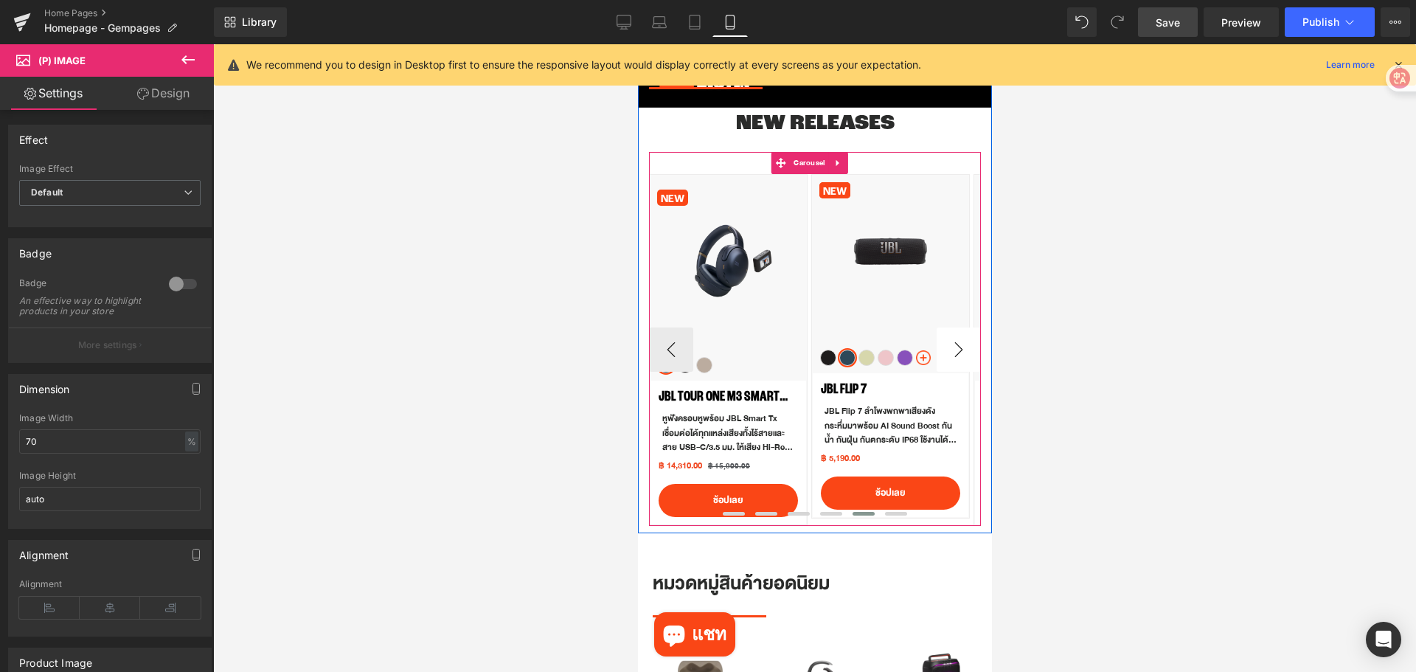
click at [950, 351] on button "›" at bounding box center [958, 350] width 44 height 44
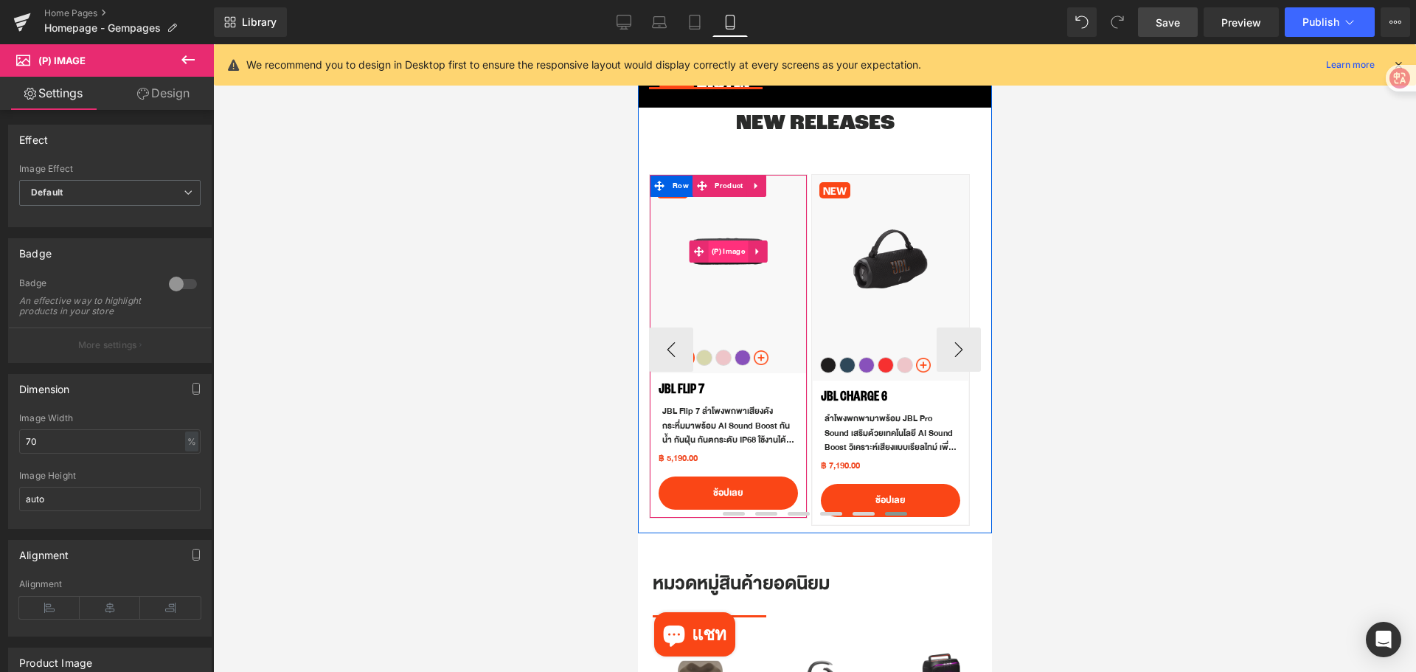
click at [732, 247] on span "(P) Image" at bounding box center [727, 251] width 41 height 22
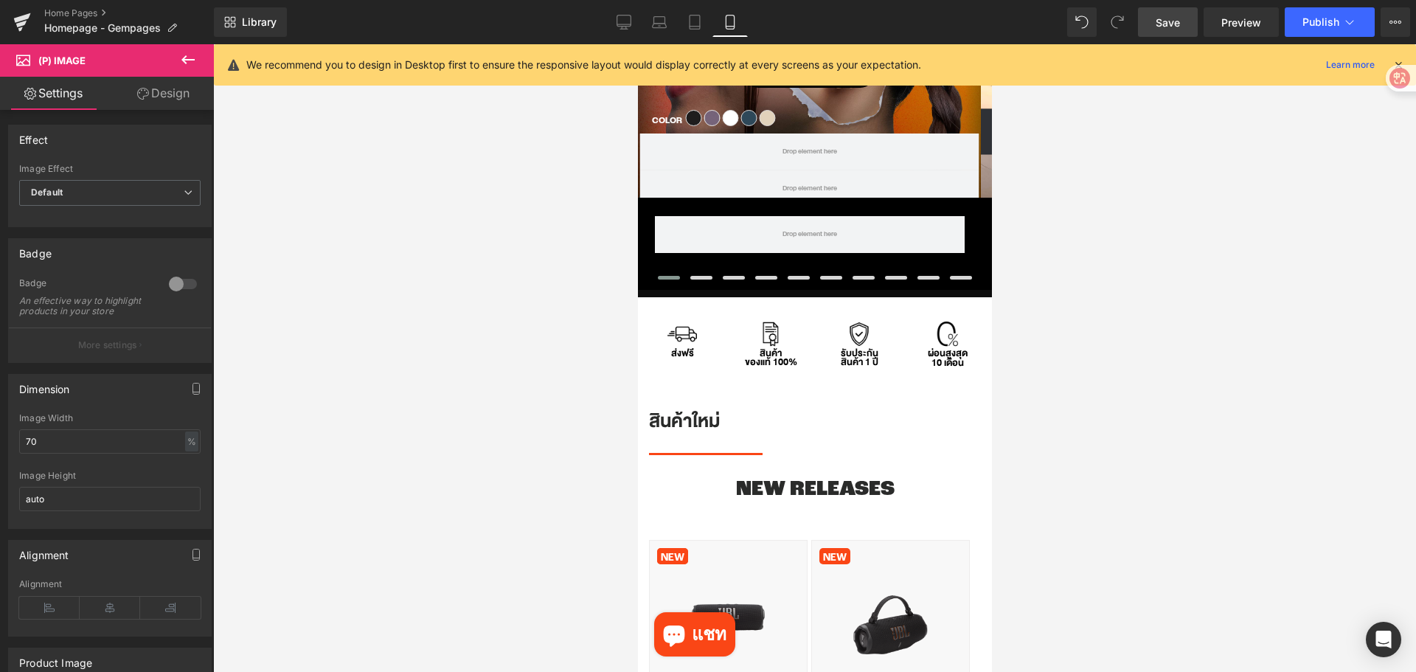
scroll to position [539, 0]
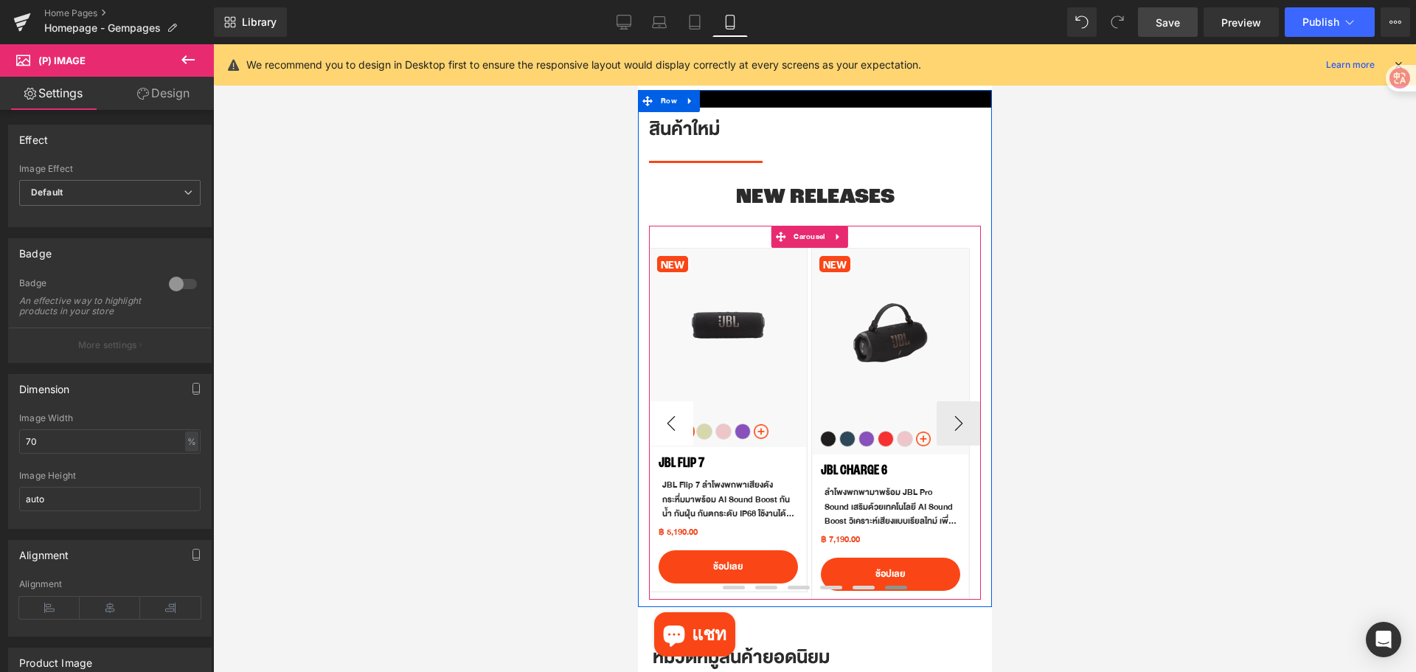
click at [676, 430] on button "‹" at bounding box center [670, 423] width 44 height 44
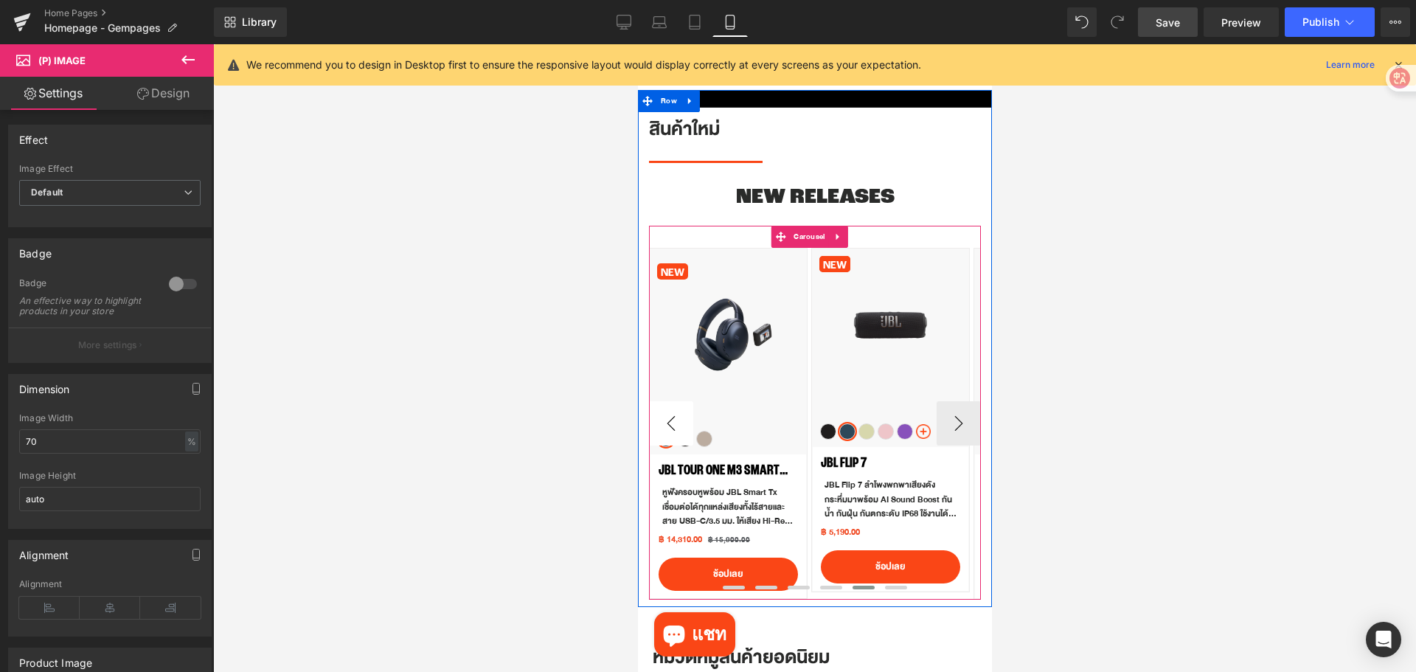
click at [676, 430] on button "‹" at bounding box center [670, 423] width 44 height 44
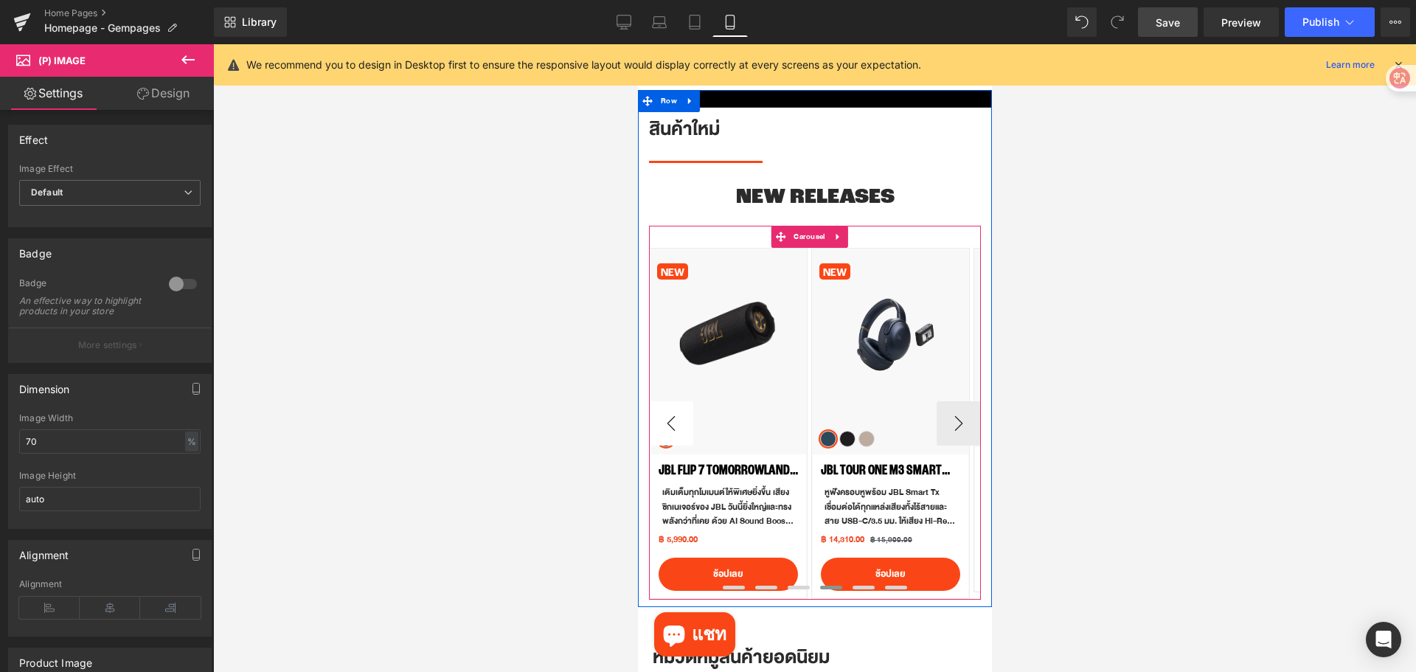
click at [676, 430] on button "‹" at bounding box center [670, 423] width 44 height 44
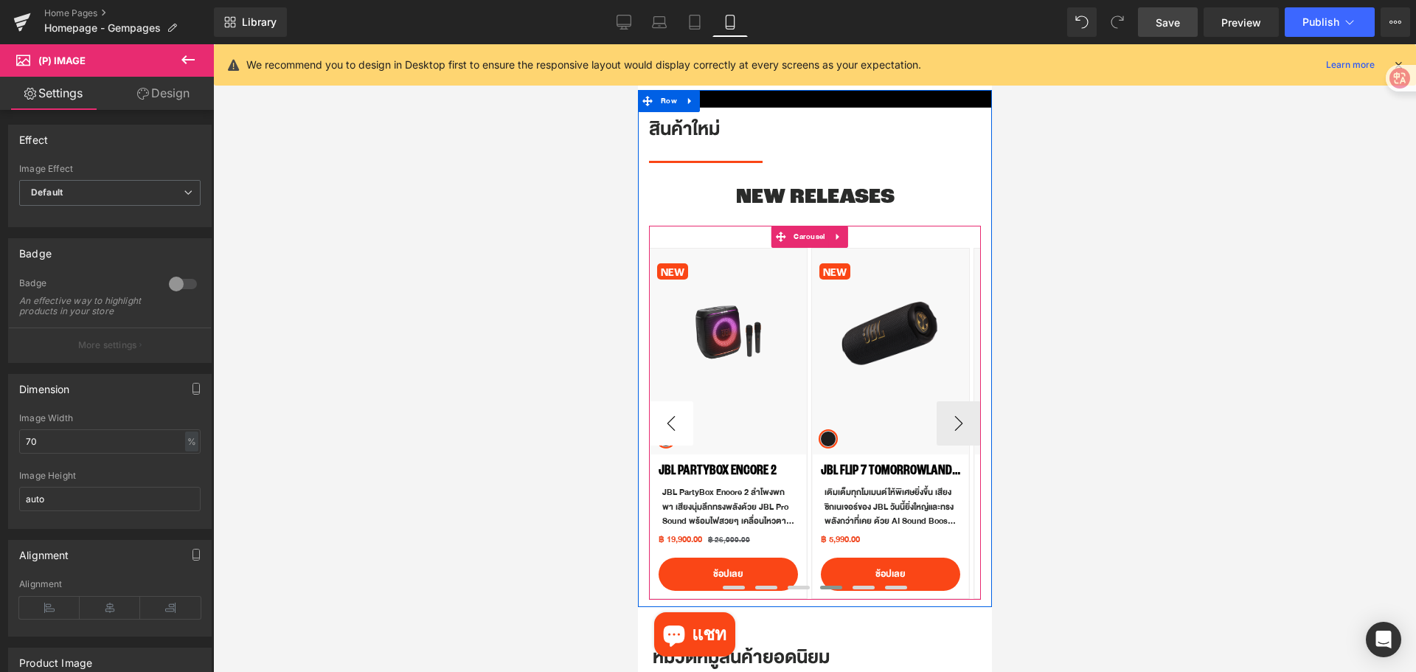
click at [676, 430] on button "‹" at bounding box center [670, 423] width 44 height 44
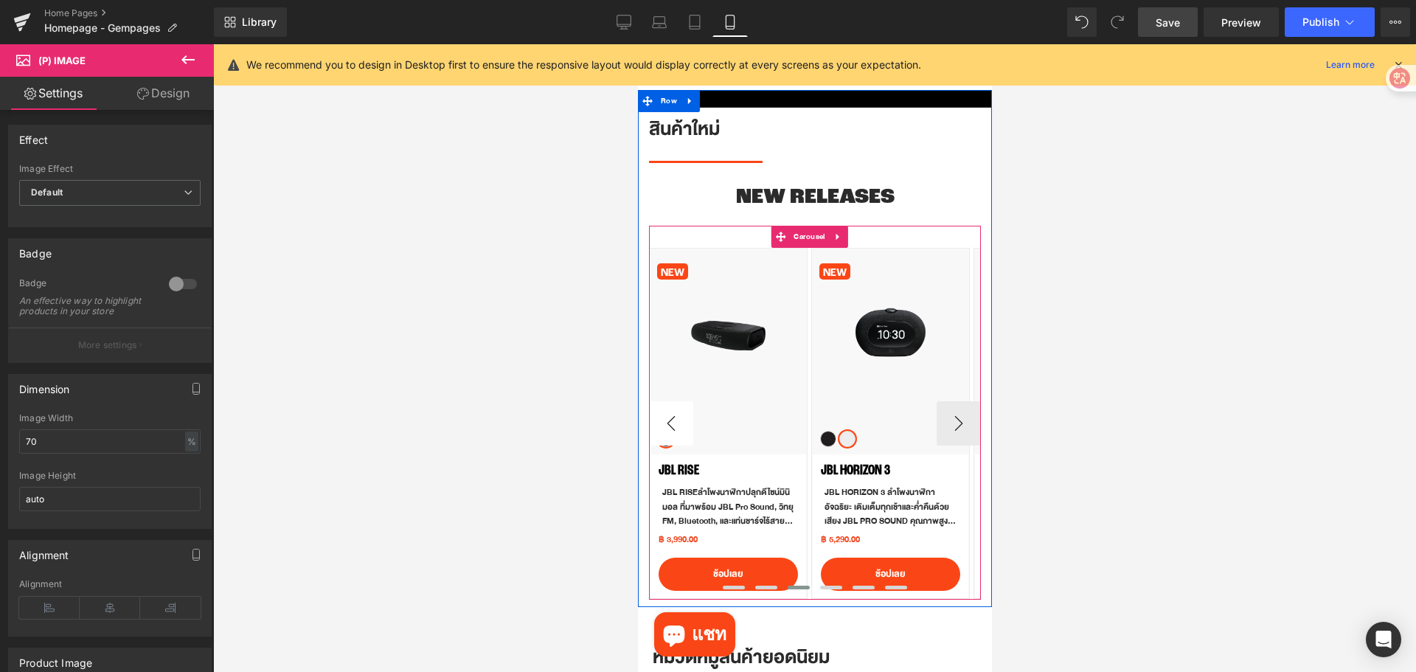
click at [676, 430] on button "‹" at bounding box center [670, 423] width 44 height 44
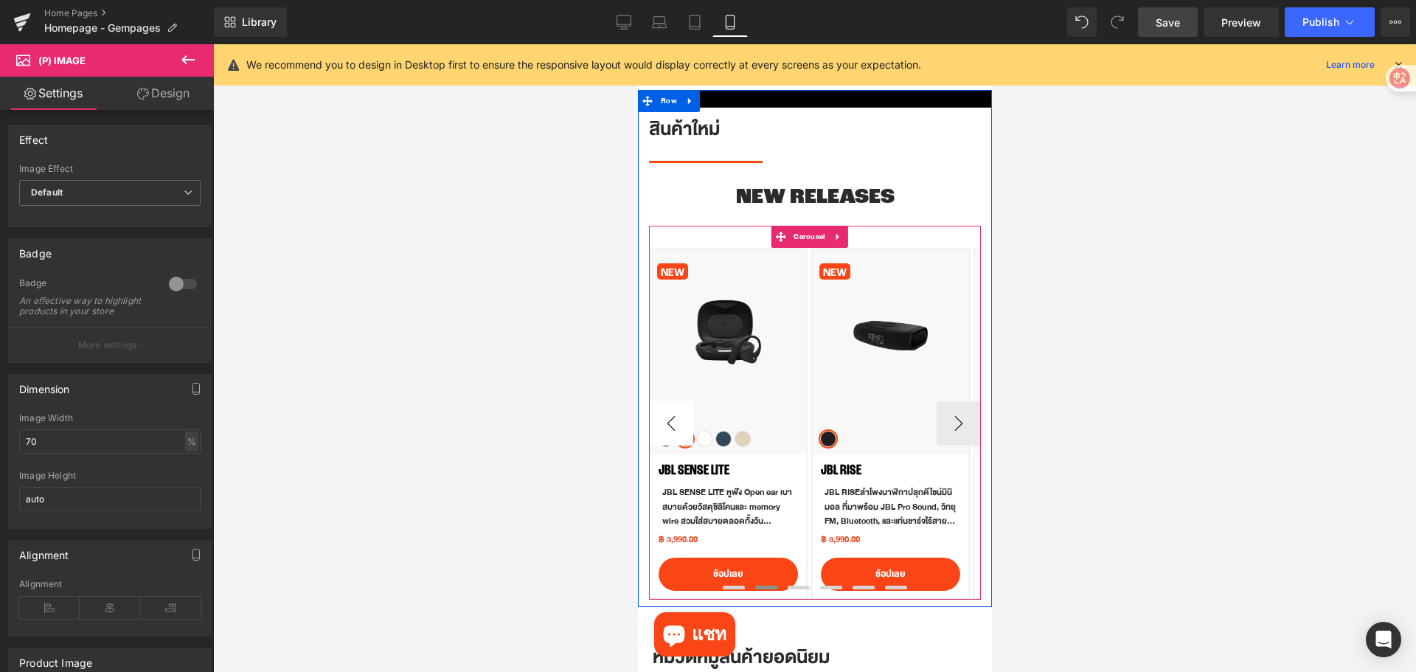
click at [676, 430] on button "‹" at bounding box center [670, 423] width 44 height 44
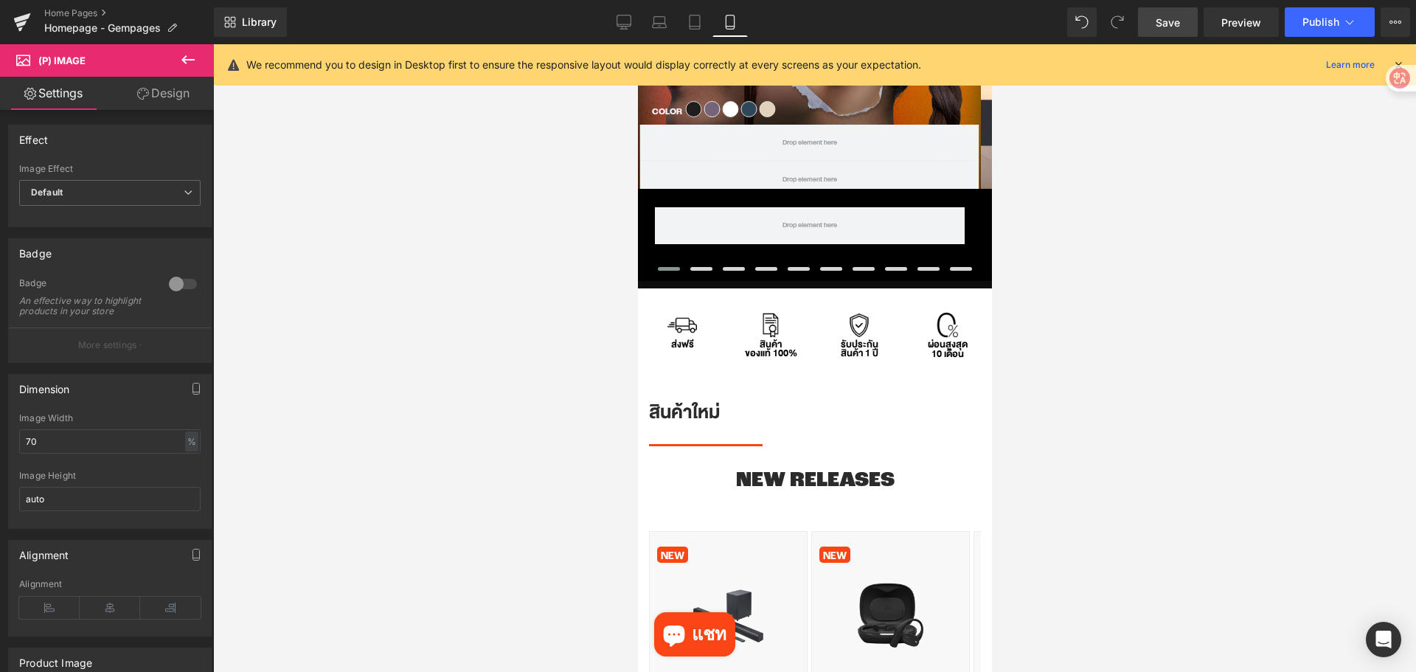
scroll to position [244, 0]
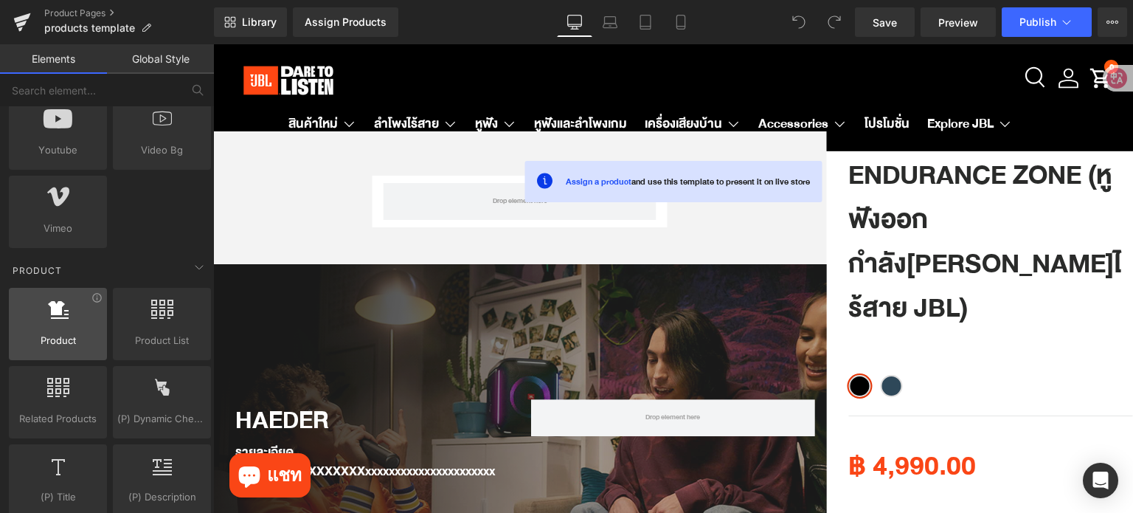
scroll to position [1107, 0]
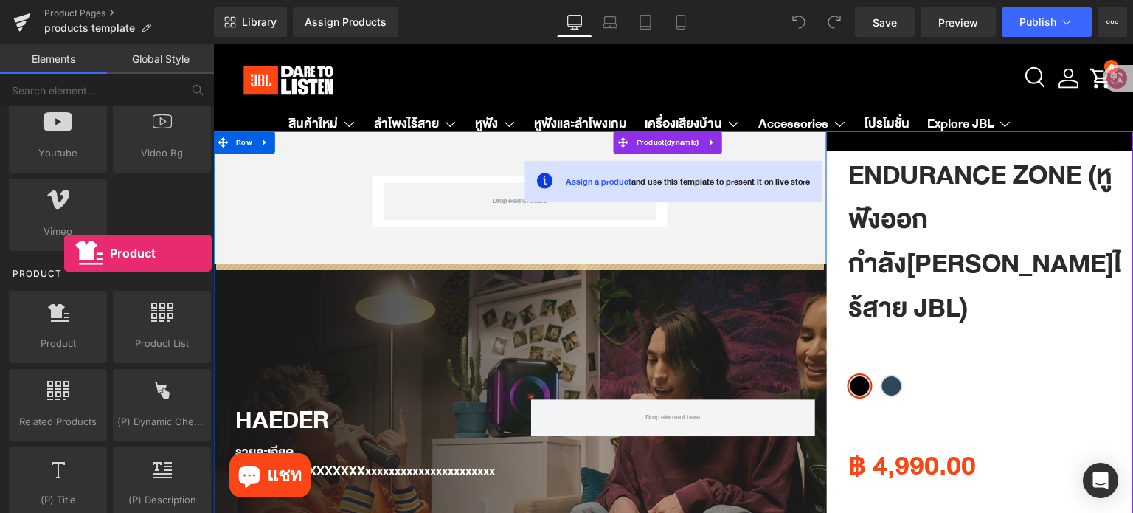
drag, startPoint x: 41, startPoint y: 330, endPoint x: 64, endPoint y: 253, distance: 80.1
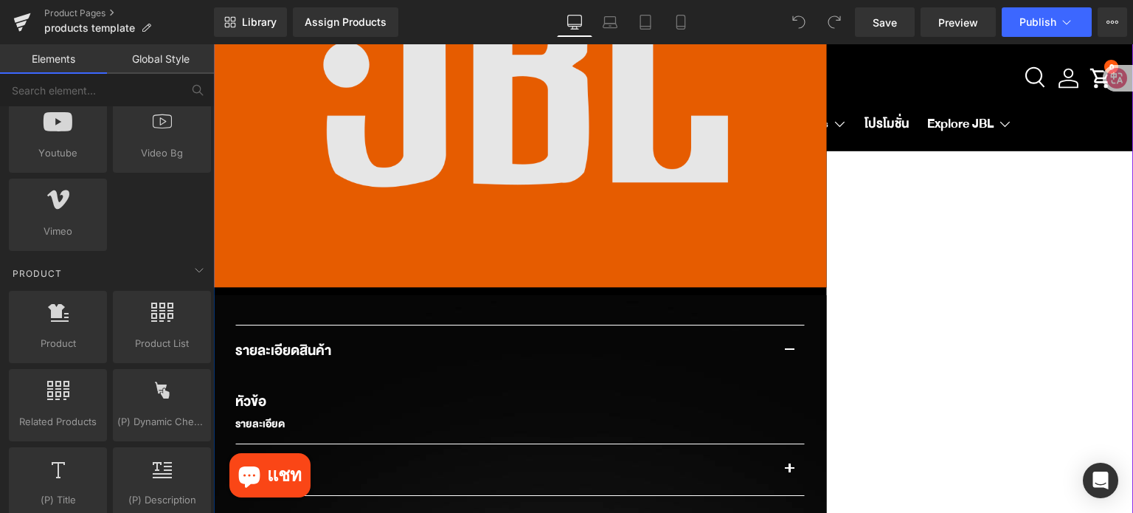
scroll to position [443, 0]
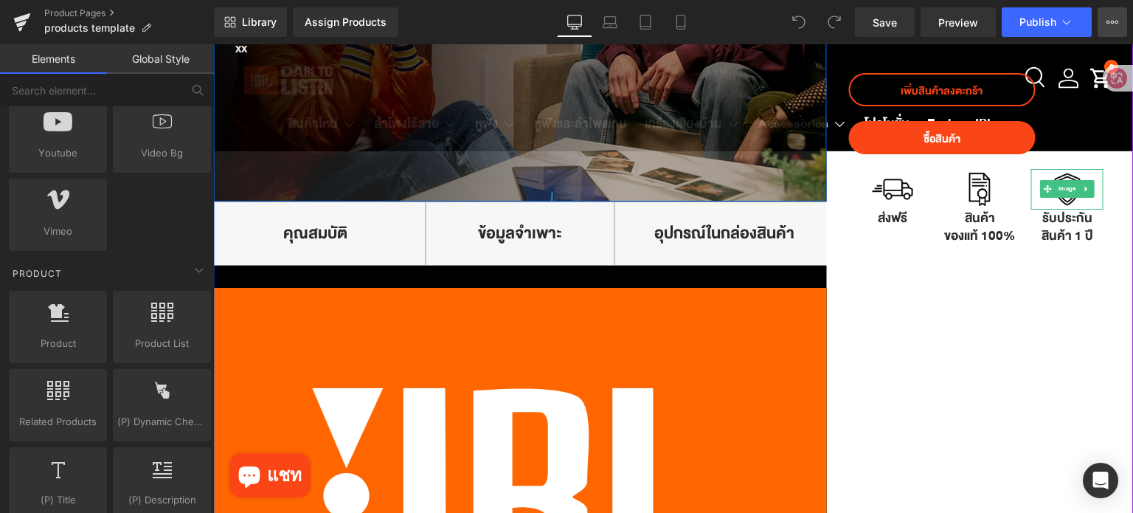
click at [1112, 20] on icon at bounding box center [1113, 22] width 12 height 12
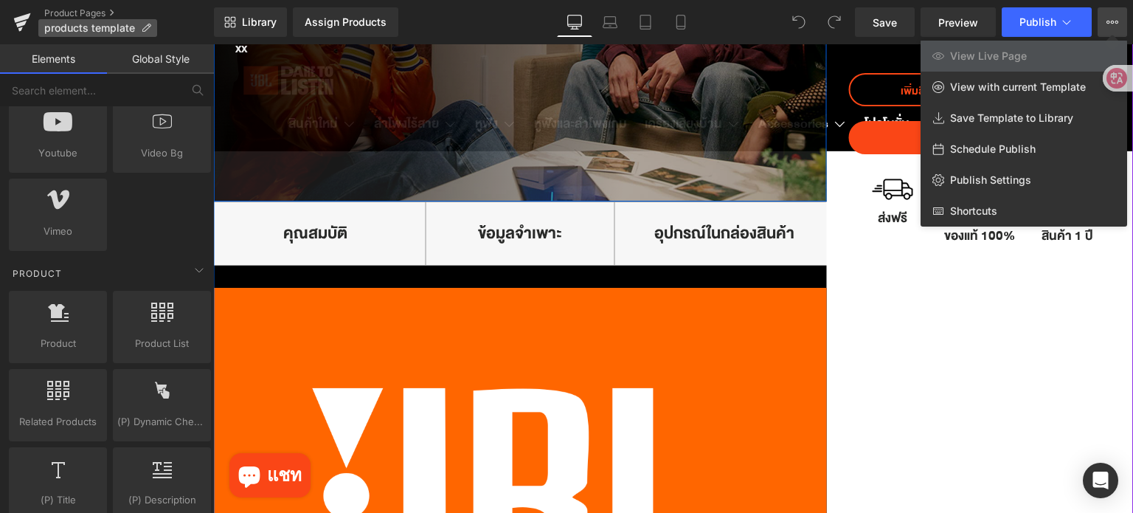
click at [94, 30] on span "products template" at bounding box center [89, 28] width 91 height 12
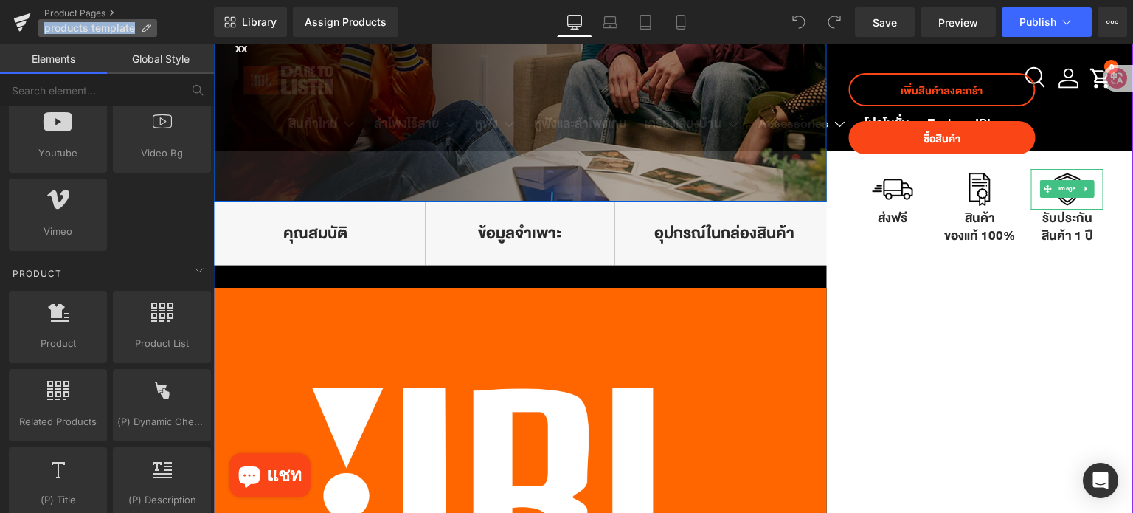
click at [94, 30] on span "products template" at bounding box center [89, 28] width 91 height 12
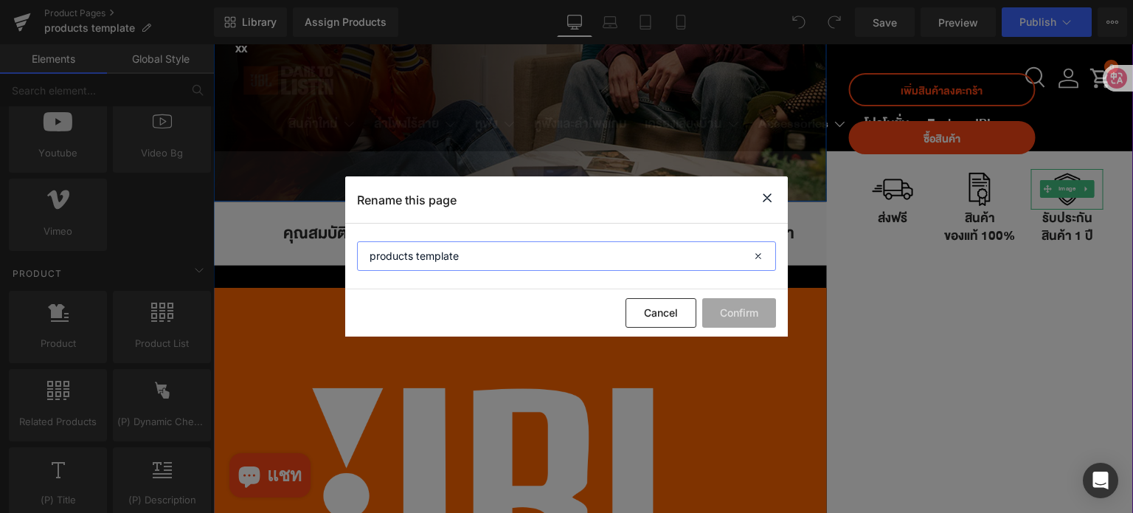
click at [502, 250] on input "products template" at bounding box center [566, 256] width 419 height 30
